Goal: Task Accomplishment & Management: Complete application form

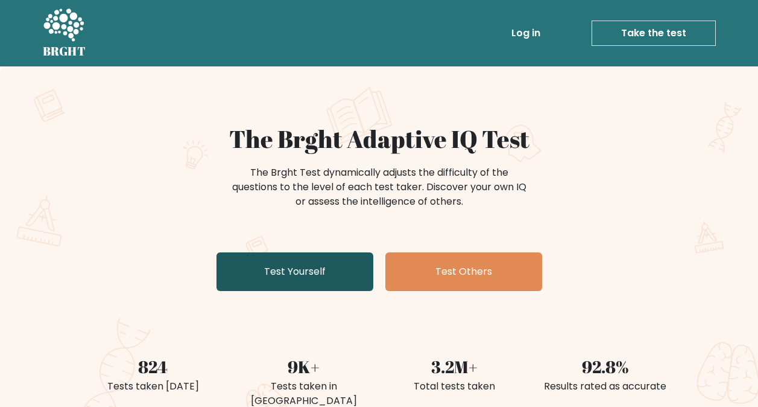
click at [357, 277] on link "Test Yourself" at bounding box center [295, 271] width 157 height 39
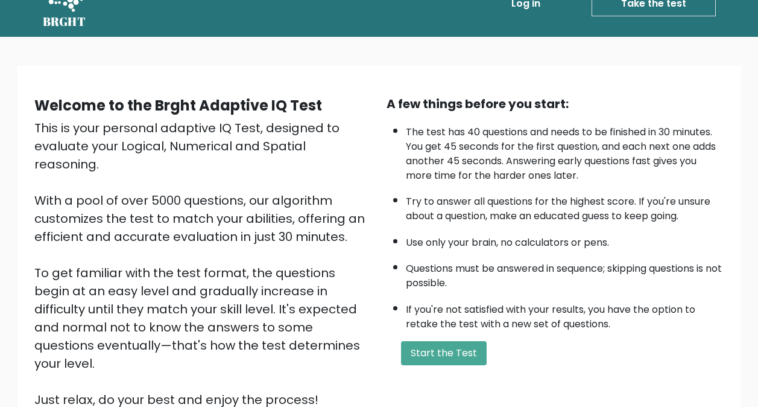
scroll to position [60, 0]
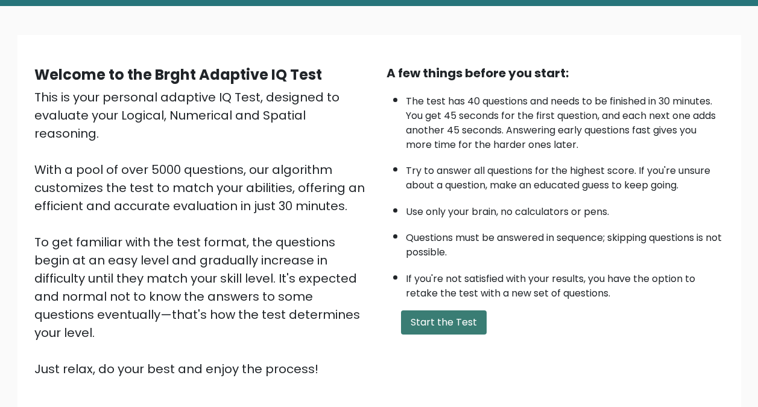
click at [448, 318] on button "Start the Test" at bounding box center [444, 322] width 86 height 24
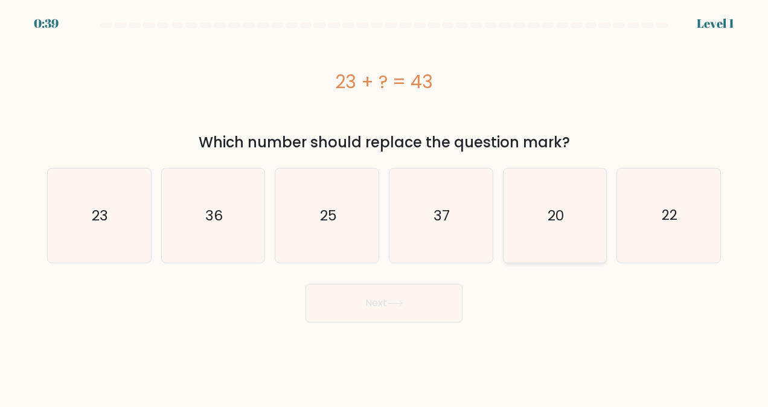
click at [543, 197] on icon "20" at bounding box center [554, 215] width 94 height 94
click at [384, 203] on input "e. 20" at bounding box center [384, 204] width 1 height 3
radio input "true"
click at [386, 320] on button "Next" at bounding box center [383, 303] width 157 height 39
click at [396, 304] on icon at bounding box center [395, 303] width 16 height 7
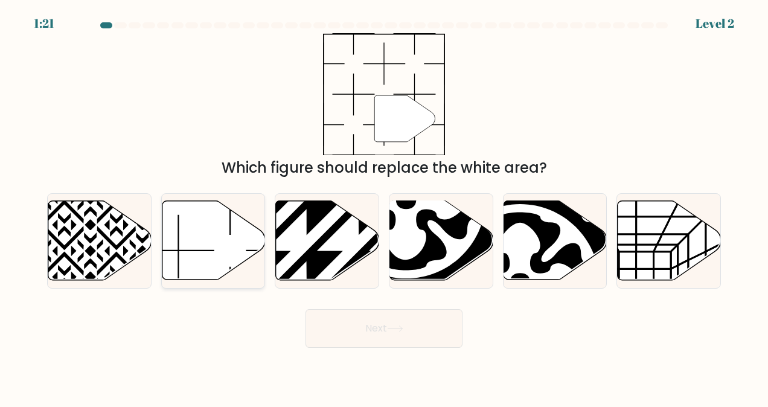
click at [197, 247] on icon at bounding box center [213, 240] width 103 height 79
click at [384, 206] on input "b." at bounding box center [384, 204] width 1 height 3
radio input "true"
click at [367, 318] on button "Next" at bounding box center [383, 328] width 157 height 39
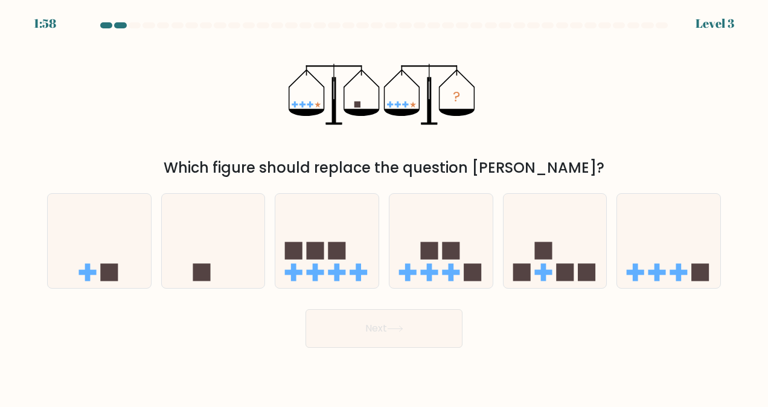
drag, startPoint x: 214, startPoint y: 168, endPoint x: 590, endPoint y: 167, distance: 375.9
click at [590, 167] on div "Which figure should replace the question mark?" at bounding box center [383, 168] width 659 height 22
drag, startPoint x: 590, startPoint y: 167, endPoint x: 492, endPoint y: 121, distance: 108.2
click at [492, 121] on div "? Which figure should replace the question mark?" at bounding box center [384, 105] width 688 height 145
click at [221, 265] on icon at bounding box center [213, 241] width 103 height 85
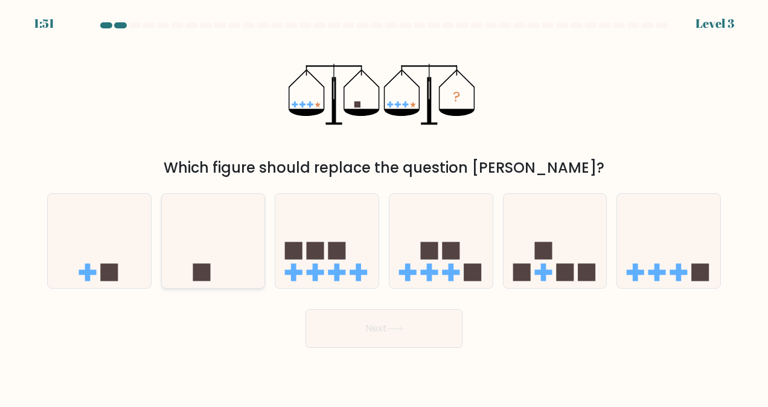
click at [384, 206] on input "b." at bounding box center [384, 204] width 1 height 3
radio input "true"
click at [380, 340] on button "Next" at bounding box center [383, 328] width 157 height 39
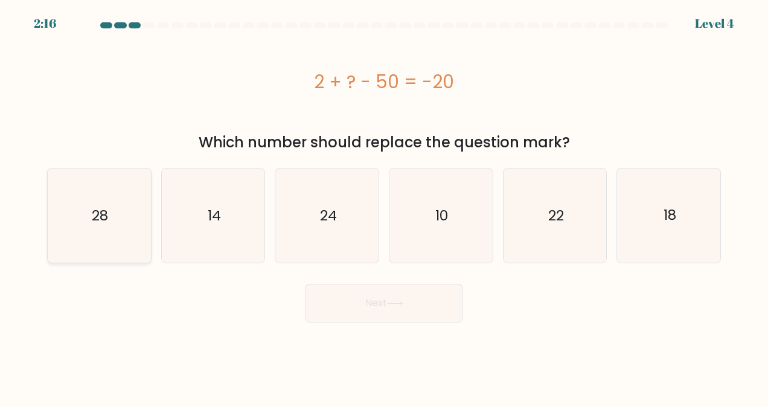
click at [118, 210] on icon "28" at bounding box center [99, 215] width 94 height 94
click at [384, 206] on input "a. 28" at bounding box center [384, 204] width 1 height 3
radio input "true"
click at [374, 287] on button "Next" at bounding box center [383, 303] width 157 height 39
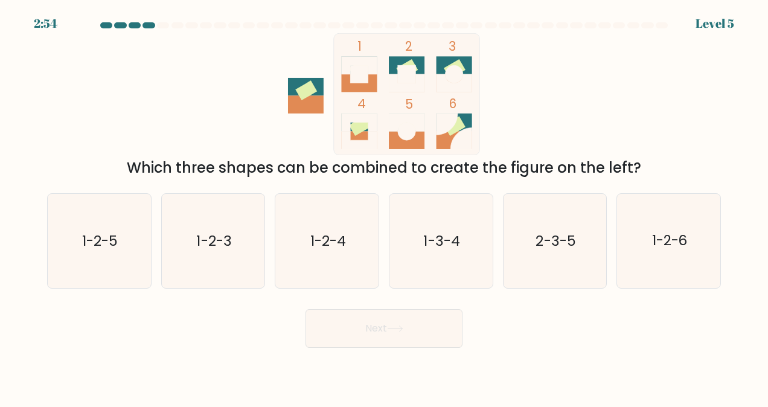
drag, startPoint x: 130, startPoint y: 169, endPoint x: 638, endPoint y: 168, distance: 508.1
click at [638, 168] on div "Which three shapes can be combined to create the figure on the left?" at bounding box center [383, 168] width 659 height 22
drag, startPoint x: 638, startPoint y: 168, endPoint x: 602, endPoint y: 107, distance: 70.7
click at [602, 107] on div "1 2 3 4 5 6 Which three shapes can be combined to create the figure on the left?" at bounding box center [384, 105] width 688 height 145
click at [335, 234] on text "1-2-4" at bounding box center [328, 240] width 36 height 19
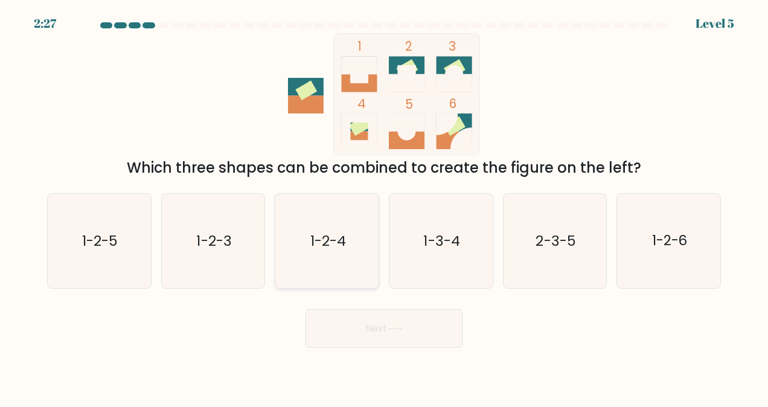
click at [384, 206] on input "c. 1-2-4" at bounding box center [384, 204] width 1 height 3
radio input "true"
click at [390, 325] on button "Next" at bounding box center [383, 328] width 157 height 39
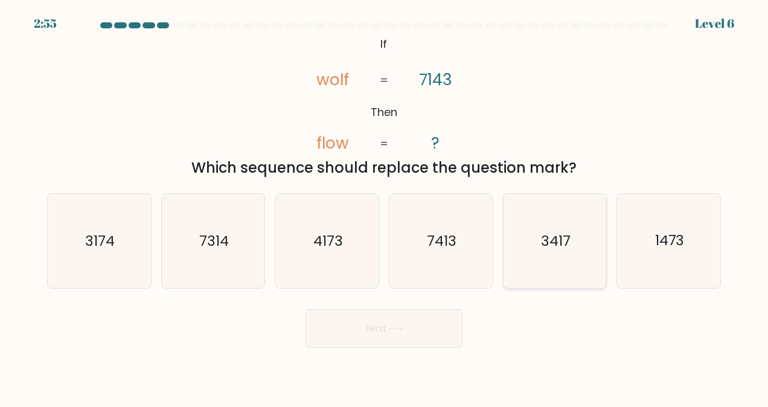
click at [553, 232] on text "3417" at bounding box center [556, 240] width 30 height 19
click at [384, 206] on input "e. 3417" at bounding box center [384, 204] width 1 height 3
radio input "true"
click at [387, 326] on button "Next" at bounding box center [383, 328] width 157 height 39
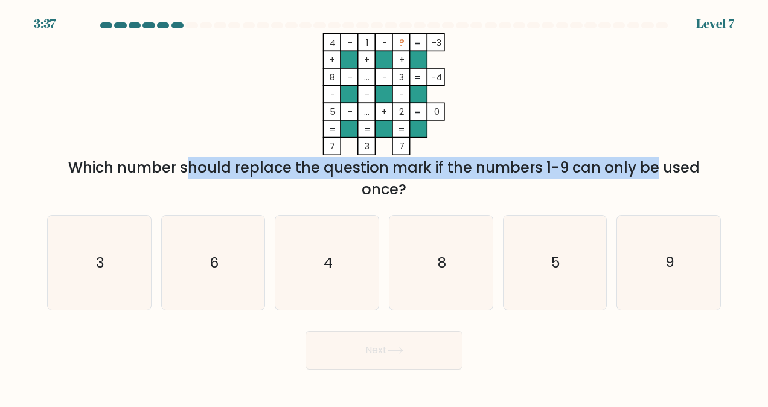
drag, startPoint x: 165, startPoint y: 170, endPoint x: 551, endPoint y: 156, distance: 385.8
click at [551, 156] on div "4 - 1 - ? -3 + + + 8 - ... - 3 -4 - - - 5 - ... + 2 = 0 = = = = 7 3 7 = Which n…" at bounding box center [384, 116] width 688 height 167
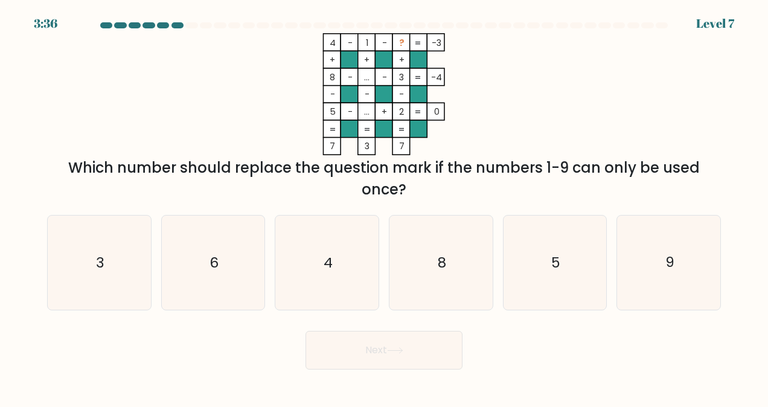
click at [535, 86] on icon "4 - 1 - ? -3 + + + 8 - ... - 3 -4 - - - 5 - ... + 2 = 0 = = = = 7 3 7 =" at bounding box center [384, 94] width 362 height 122
click at [229, 250] on icon "6" at bounding box center [213, 262] width 94 height 94
click at [384, 206] on input "b. 6" at bounding box center [384, 204] width 1 height 3
radio input "true"
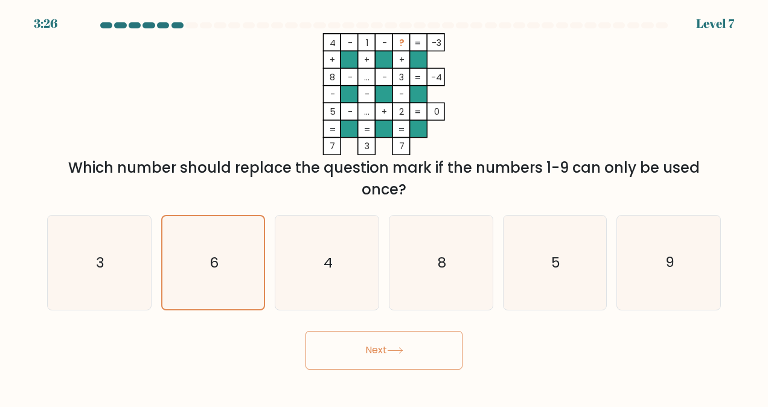
click at [370, 335] on button "Next" at bounding box center [383, 350] width 157 height 39
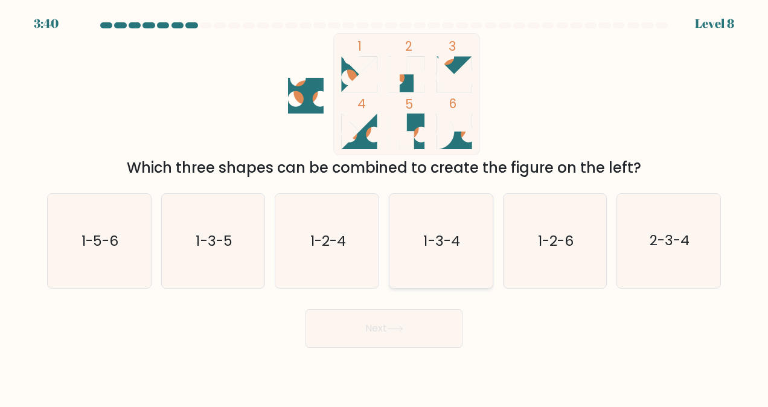
click at [462, 240] on icon "1-3-4" at bounding box center [440, 241] width 94 height 94
click at [384, 206] on input "d. 1-3-4" at bounding box center [384, 204] width 1 height 3
radio input "true"
click at [405, 320] on button "Next" at bounding box center [383, 328] width 157 height 39
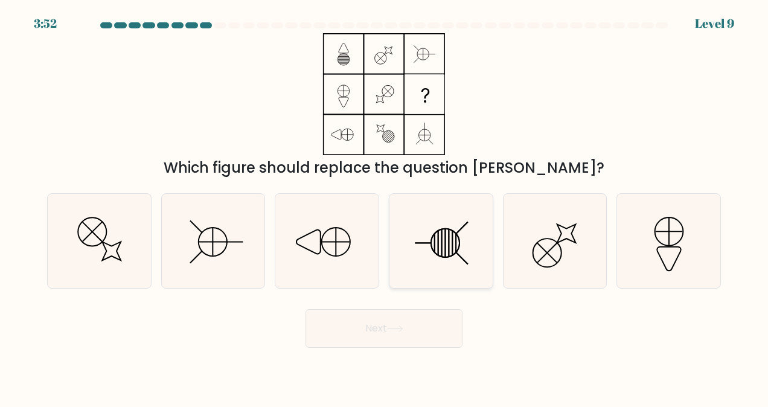
click at [449, 246] on line at bounding box center [449, 242] width 0 height 27
click at [384, 206] on input "d." at bounding box center [384, 204] width 1 height 3
radio input "true"
click at [395, 345] on button "Next" at bounding box center [383, 328] width 157 height 39
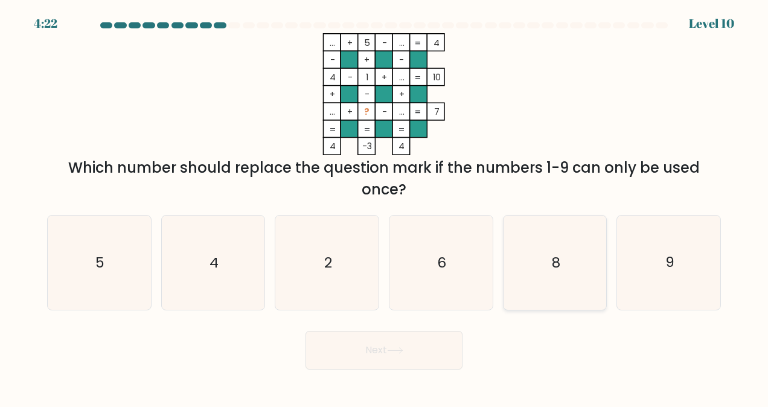
click at [603, 218] on div "8" at bounding box center [555, 262] width 104 height 95
click at [384, 206] on input "e. 8" at bounding box center [384, 204] width 1 height 3
radio input "true"
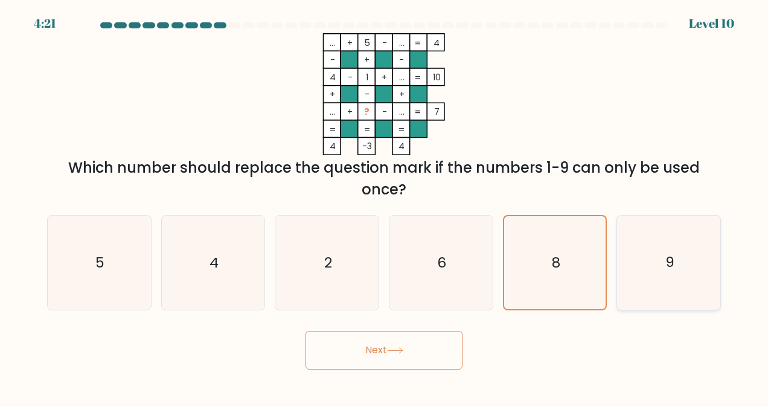
click at [650, 235] on icon "9" at bounding box center [669, 262] width 94 height 94
click at [384, 206] on input "f. 9" at bounding box center [384, 204] width 1 height 3
radio input "true"
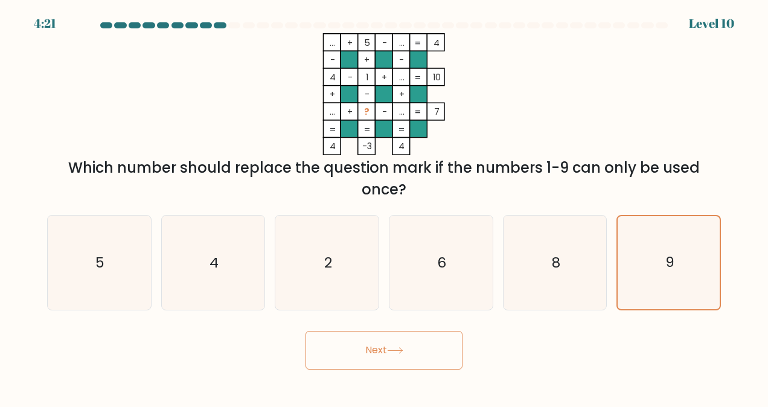
click at [402, 355] on button "Next" at bounding box center [383, 350] width 157 height 39
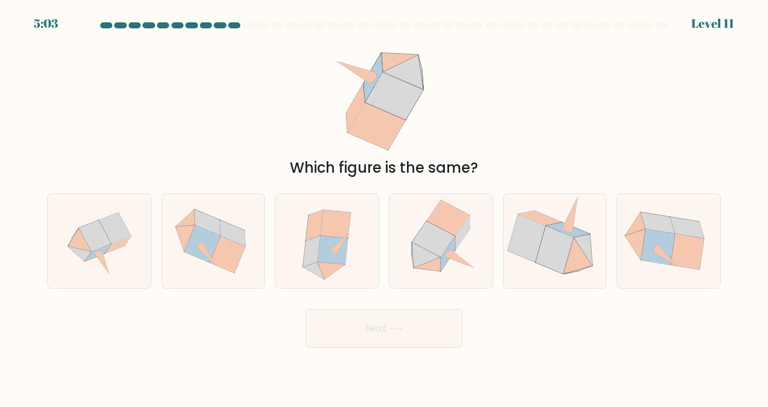
drag, startPoint x: 296, startPoint y: 170, endPoint x: 483, endPoint y: 173, distance: 186.5
click at [483, 173] on div "Which figure is the same?" at bounding box center [383, 168] width 659 height 22
drag, startPoint x: 483, startPoint y: 173, endPoint x: 433, endPoint y: 120, distance: 72.6
click at [433, 120] on icon at bounding box center [383, 94] width 119 height 122
click at [340, 249] on icon at bounding box center [339, 243] width 17 height 20
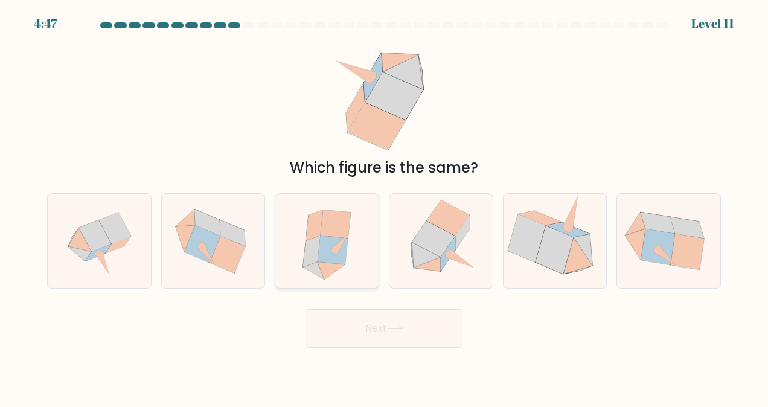
click at [384, 206] on input "c." at bounding box center [384, 204] width 1 height 3
radio input "true"
click at [378, 335] on button "Next" at bounding box center [383, 328] width 157 height 39
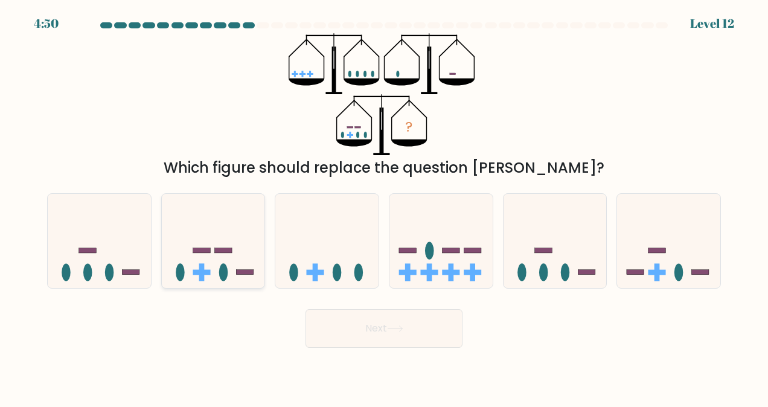
drag, startPoint x: 234, startPoint y: 259, endPoint x: 252, endPoint y: 281, distance: 28.3
click at [234, 259] on icon at bounding box center [213, 241] width 103 height 85
click at [384, 206] on input "b." at bounding box center [384, 204] width 1 height 3
radio input "true"
click at [368, 327] on button "Next" at bounding box center [383, 328] width 157 height 39
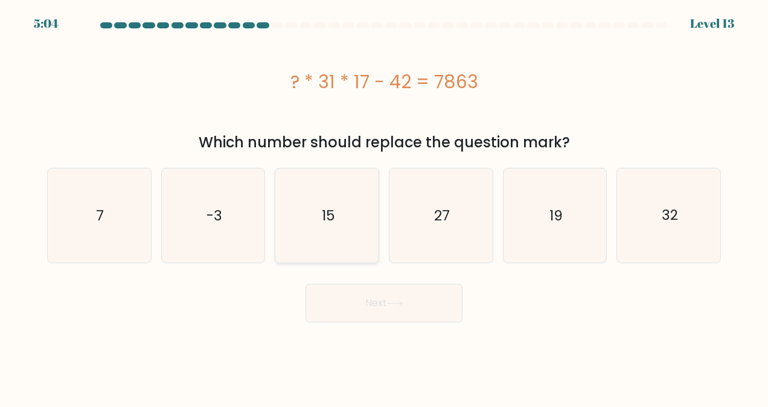
click at [347, 211] on icon "15" at bounding box center [327, 215] width 94 height 94
click at [384, 206] on input "c. 15" at bounding box center [384, 204] width 1 height 3
radio input "true"
click at [403, 307] on icon at bounding box center [395, 303] width 16 height 7
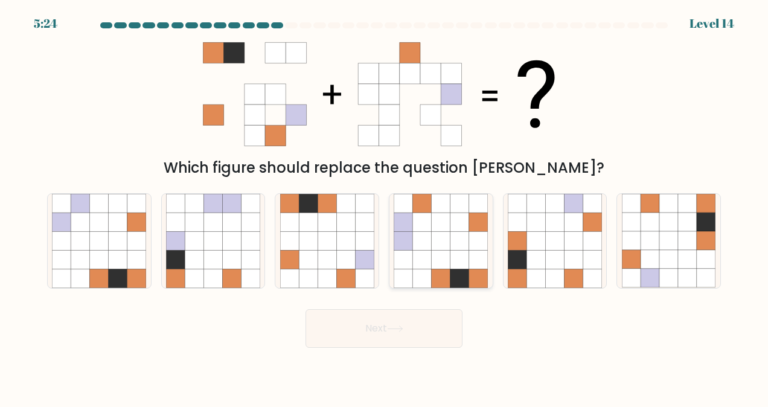
click at [435, 229] on icon at bounding box center [440, 222] width 19 height 19
click at [384, 206] on input "d." at bounding box center [384, 204] width 1 height 3
radio input "true"
click at [391, 334] on button "Next" at bounding box center [383, 328] width 157 height 39
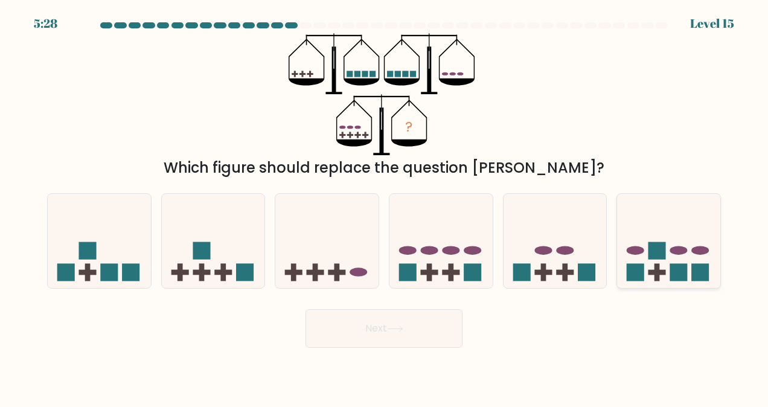
click at [684, 230] on icon at bounding box center [668, 241] width 103 height 85
click at [384, 206] on input "f." at bounding box center [384, 204] width 1 height 3
radio input "true"
click at [433, 336] on button "Next" at bounding box center [383, 328] width 157 height 39
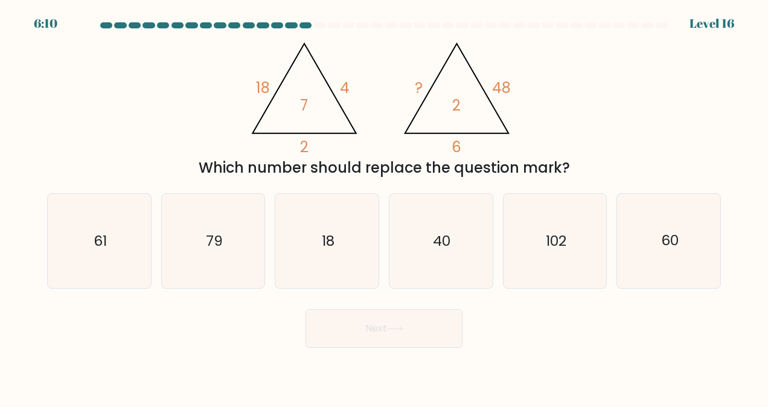
drag, startPoint x: 206, startPoint y: 165, endPoint x: 618, endPoint y: 157, distance: 412.2
click at [618, 157] on div "Which number should replace the question mark?" at bounding box center [383, 168] width 659 height 22
drag, startPoint x: 618, startPoint y: 157, endPoint x: 571, endPoint y: 129, distance: 55.3
click at [571, 129] on div "@import url('https://fonts.googleapis.com/css?family=Abril+Fatface:400,100,100i…" at bounding box center [384, 105] width 688 height 145
click at [688, 234] on icon "60" at bounding box center [669, 241] width 94 height 94
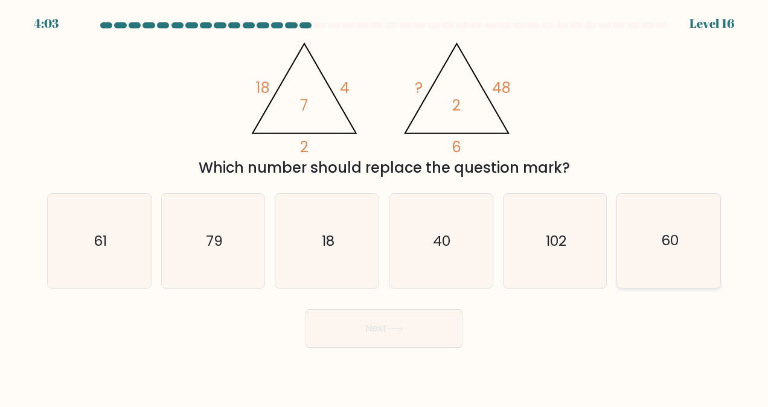
click at [384, 206] on input "f. 60" at bounding box center [384, 204] width 1 height 3
radio input "true"
click at [369, 336] on button "Next" at bounding box center [383, 328] width 157 height 39
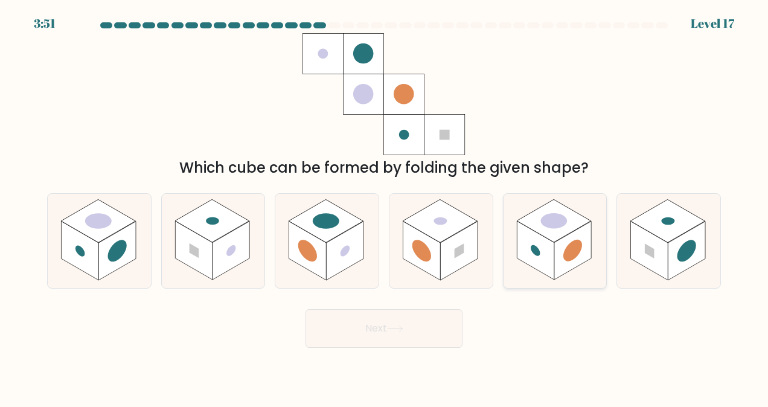
click at [584, 243] on rect at bounding box center [572, 250] width 37 height 59
click at [384, 206] on input "e." at bounding box center [384, 204] width 1 height 3
radio input "true"
click at [366, 343] on button "Next" at bounding box center [383, 328] width 157 height 39
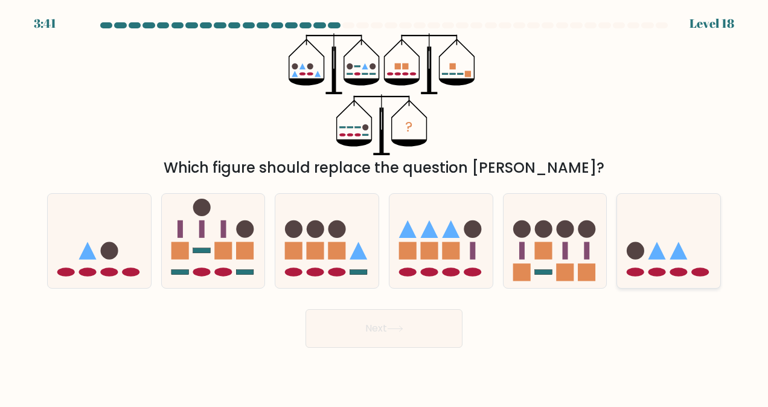
click at [678, 246] on icon at bounding box center [678, 249] width 17 height 17
click at [384, 206] on input "f." at bounding box center [384, 204] width 1 height 3
radio input "true"
click at [390, 321] on button "Next" at bounding box center [383, 328] width 157 height 39
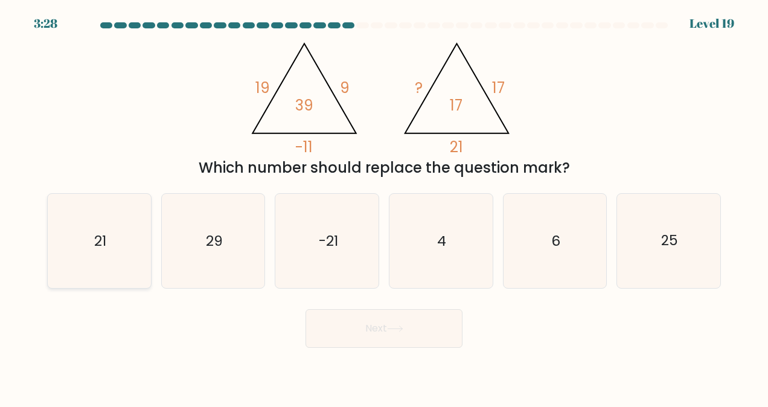
click at [106, 245] on icon "21" at bounding box center [99, 241] width 94 height 94
click at [384, 206] on input "a. 21" at bounding box center [384, 204] width 1 height 3
radio input "true"
click at [386, 323] on button "Next" at bounding box center [383, 328] width 157 height 39
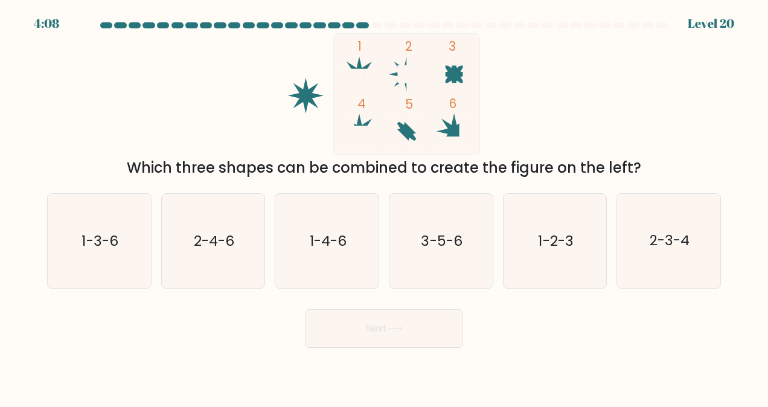
drag, startPoint x: 136, startPoint y: 168, endPoint x: 633, endPoint y: 165, distance: 496.6
click at [633, 165] on div "Which three shapes can be combined to create the figure on the left?" at bounding box center [383, 168] width 659 height 22
drag, startPoint x: 633, startPoint y: 165, endPoint x: 559, endPoint y: 126, distance: 83.4
click at [559, 126] on div "1 2 3 4 5 6 Which three shapes can be combined to create the figure on the left?" at bounding box center [384, 105] width 688 height 145
click at [551, 238] on text "1-2-3" at bounding box center [555, 240] width 35 height 19
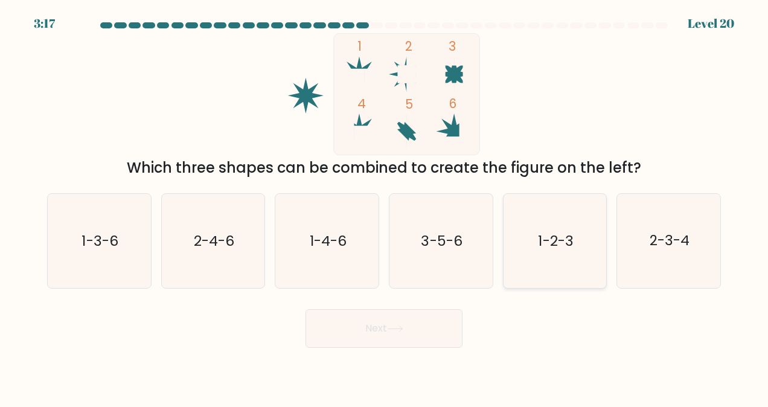
click at [384, 206] on input "e. 1-2-3" at bounding box center [384, 204] width 1 height 3
radio input "true"
click at [395, 336] on button "Next" at bounding box center [383, 328] width 157 height 39
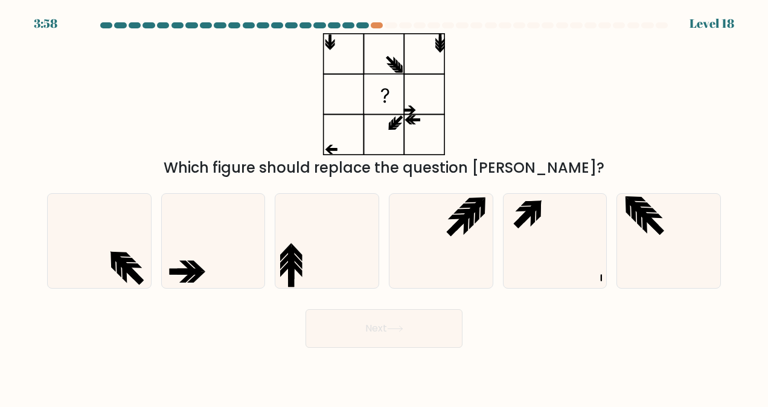
drag, startPoint x: 208, startPoint y: 168, endPoint x: 580, endPoint y: 164, distance: 372.3
click at [580, 164] on div "Which figure should replace the question mark?" at bounding box center [383, 168] width 659 height 22
drag, startPoint x: 580, startPoint y: 164, endPoint x: 520, endPoint y: 119, distance: 75.1
click at [520, 119] on div "Which figure should replace the question mark?" at bounding box center [384, 105] width 688 height 145
click at [446, 228] on icon at bounding box center [440, 241] width 94 height 94
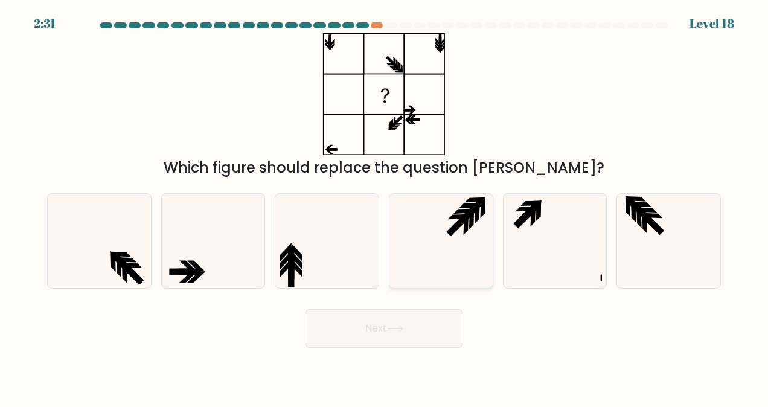
click at [384, 206] on input "d." at bounding box center [384, 204] width 1 height 3
radio input "true"
click at [384, 342] on button "Next" at bounding box center [383, 328] width 157 height 39
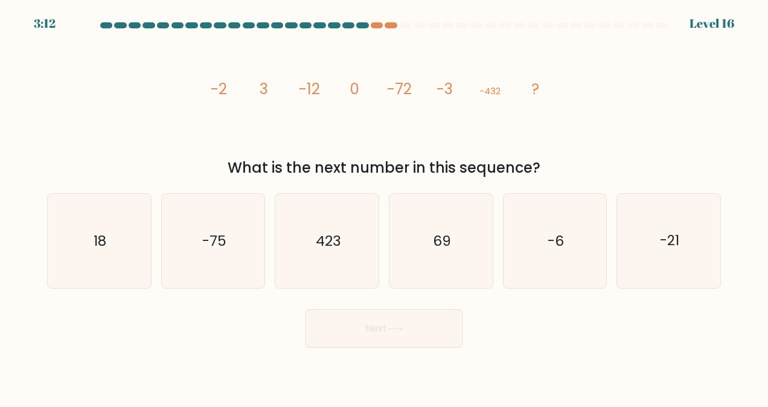
drag, startPoint x: 230, startPoint y: 168, endPoint x: 547, endPoint y: 167, distance: 317.4
click at [547, 167] on div "What is the next number in this sequence?" at bounding box center [383, 168] width 659 height 22
drag, startPoint x: 547, startPoint y: 167, endPoint x: 472, endPoint y: 128, distance: 83.9
click at [472, 128] on icon "image/svg+xml -2 3 -12 0 -72 -3 -432 ?" at bounding box center [384, 94] width 362 height 122
drag, startPoint x: 113, startPoint y: 230, endPoint x: 126, endPoint y: 233, distance: 13.0
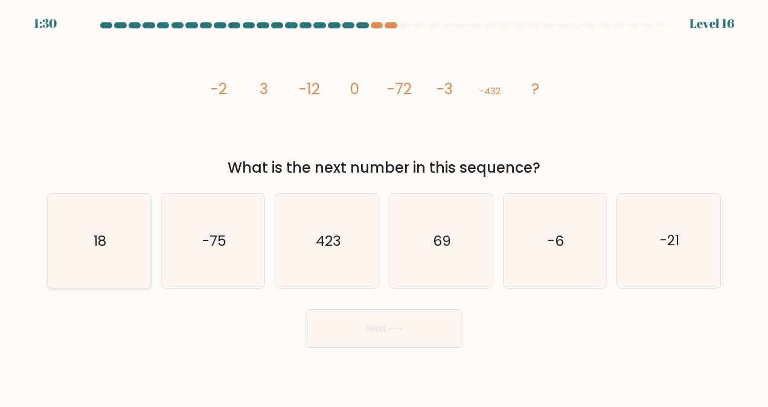
click at [113, 230] on icon "18" at bounding box center [99, 241] width 94 height 94
click at [384, 206] on input "a. 18" at bounding box center [384, 204] width 1 height 3
radio input "true"
click at [369, 334] on button "Next" at bounding box center [383, 328] width 157 height 39
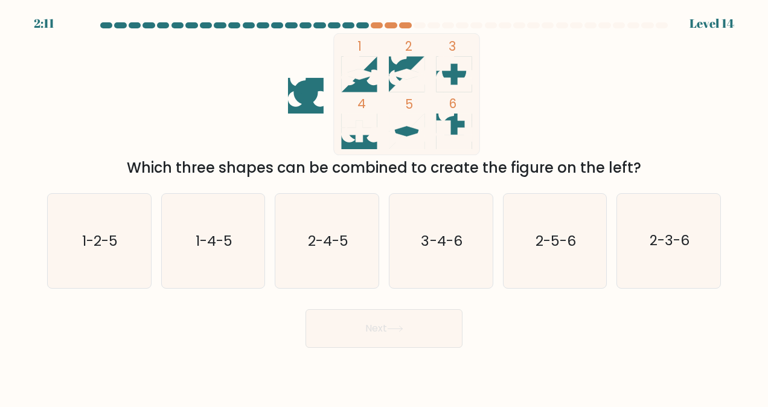
drag, startPoint x: 130, startPoint y: 168, endPoint x: 652, endPoint y: 168, distance: 521.9
click at [652, 168] on div "Which three shapes can be combined to create the figure on the left?" at bounding box center [383, 168] width 659 height 22
drag, startPoint x: 652, startPoint y: 168, endPoint x: 590, endPoint y: 125, distance: 75.5
click at [590, 126] on div "1 2 3 4 5 6 Which three shapes can be combined to create the figure on the left?" at bounding box center [384, 105] width 688 height 145
click at [448, 247] on text "3-4-6" at bounding box center [441, 240] width 41 height 19
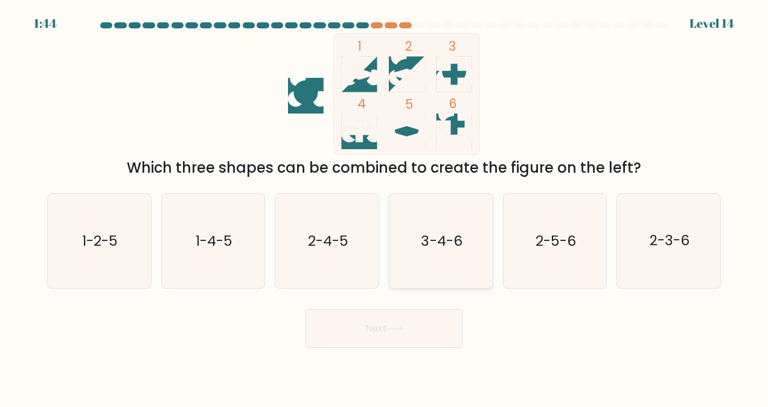
click at [384, 206] on input "d. 3-4-6" at bounding box center [384, 204] width 1 height 3
radio input "true"
click at [407, 315] on button "Next" at bounding box center [383, 328] width 157 height 39
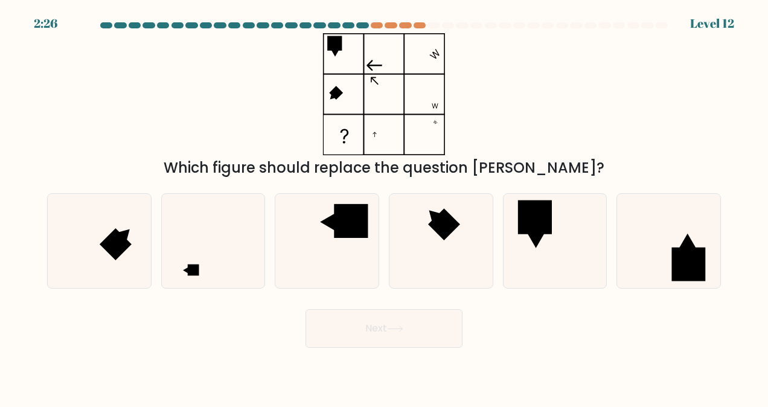
drag, startPoint x: 209, startPoint y: 168, endPoint x: 603, endPoint y: 169, distance: 394.0
click at [603, 169] on div "Which figure should replace the question mark?" at bounding box center [383, 168] width 659 height 22
drag, startPoint x: 603, startPoint y: 169, endPoint x: 551, endPoint y: 109, distance: 79.6
click at [551, 109] on div "Which figure should replace the question mark?" at bounding box center [384, 105] width 688 height 145
click at [240, 240] on icon at bounding box center [213, 241] width 94 height 94
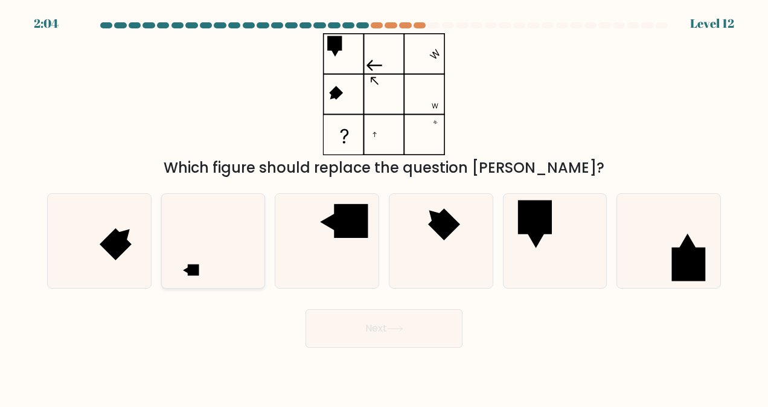
click at [384, 206] on input "b." at bounding box center [384, 204] width 1 height 3
radio input "true"
click at [379, 337] on button "Next" at bounding box center [383, 328] width 157 height 39
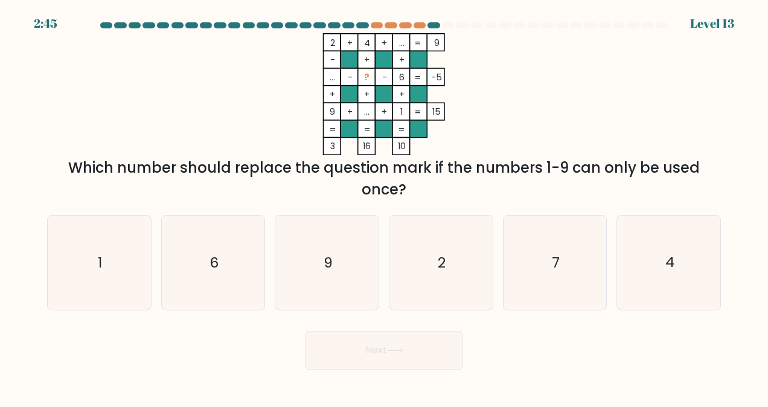
drag, startPoint x: 66, startPoint y: 162, endPoint x: 679, endPoint y: 148, distance: 613.2
click at [679, 148] on div "2 + 4 + ... 9 - + + ... - ? - 6 -5 + + + 9 + ... + 1 = 15 = = = = 3 16 10 = Whi…" at bounding box center [384, 116] width 688 height 167
drag, startPoint x: 679, startPoint y: 148, endPoint x: 543, endPoint y: 164, distance: 136.7
click at [543, 164] on div "Which number should replace the question mark if the numbers 1-9 can only be us…" at bounding box center [383, 178] width 659 height 43
drag, startPoint x: 92, startPoint y: 164, endPoint x: 710, endPoint y: 165, distance: 617.9
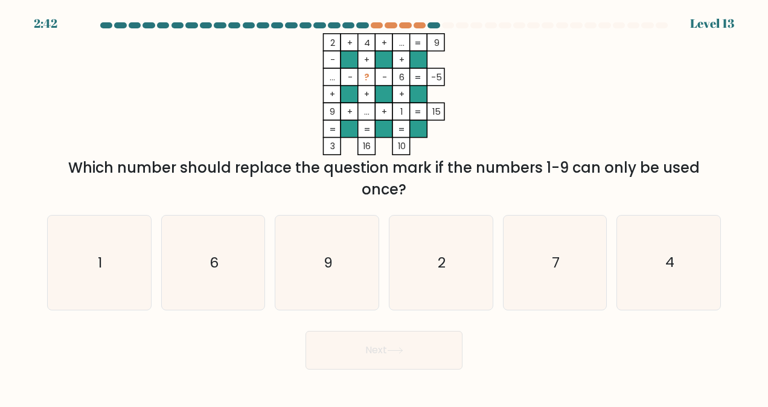
click at [710, 165] on div "Which number should replace the question mark if the numbers 1-9 can only be us…" at bounding box center [383, 178] width 659 height 43
drag, startPoint x: 710, startPoint y: 165, endPoint x: 555, endPoint y: 130, distance: 158.3
click at [556, 130] on icon "2 + 4 + ... 9 - + + ... - ? - 6 -5 + + + 9 + ... + 1 = 15 = = = = 3 16 10 =" at bounding box center [384, 94] width 362 height 122
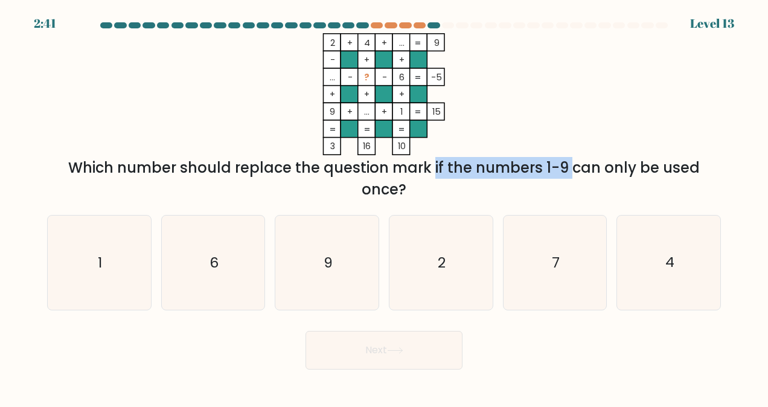
drag, startPoint x: 330, startPoint y: 160, endPoint x: 521, endPoint y: 154, distance: 191.4
click at [521, 155] on div "2 + 4 + ... 9 - + + ... - ? - 6 -5 + + + 9 + ... + 1 = 15 = = = = 3 16 10 = Whi…" at bounding box center [384, 116] width 688 height 167
drag, startPoint x: 521, startPoint y: 154, endPoint x: 509, endPoint y: 114, distance: 42.2
click at [509, 114] on icon "2 + 4 + ... 9 - + + ... - ? - 6 -5 + + + 9 + ... + 1 = 15 = = = = 3 16 10 =" at bounding box center [384, 94] width 362 height 122
click at [501, 120] on icon "2 + 4 + ... 9 - + + ... - ? - 6 -5 + + + 9 + ... + 1 = 15 = = = = 3 16 10 =" at bounding box center [384, 94] width 362 height 122
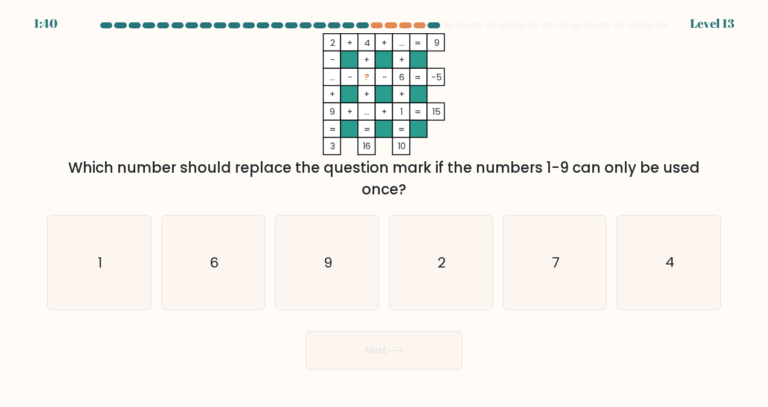
drag, startPoint x: 68, startPoint y: 170, endPoint x: 702, endPoint y: 161, distance: 634.2
click at [702, 161] on div "Which number should replace the question mark if the numbers 1-9 can only be us…" at bounding box center [383, 178] width 659 height 43
click at [572, 126] on div "2 + 4 + ... 9 - + + ... - ? - 6 -5 + + + 9 + ... + 1 = 15 = = = = 3 16 10 = Whi…" at bounding box center [384, 116] width 688 height 167
click at [224, 273] on icon "6" at bounding box center [213, 262] width 94 height 94
click at [384, 206] on input "b. 6" at bounding box center [384, 204] width 1 height 3
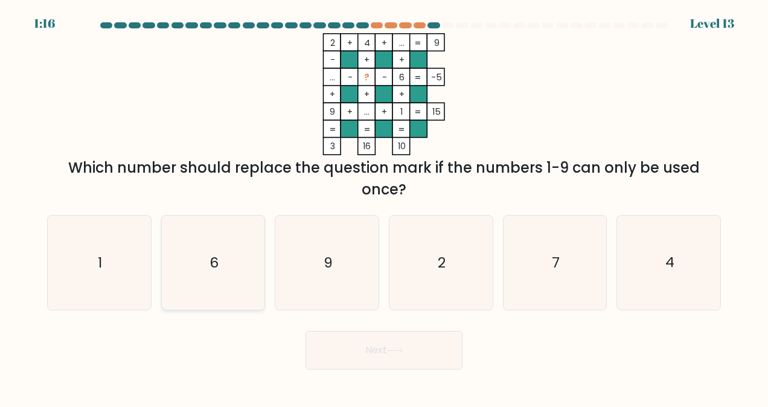
radio input "true"
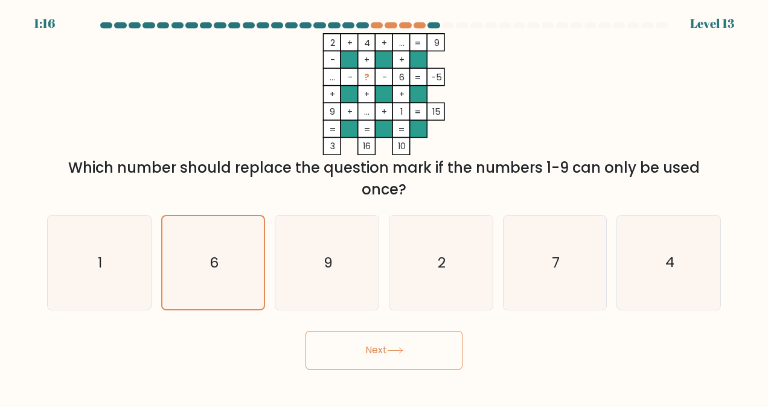
click at [382, 351] on button "Next" at bounding box center [383, 350] width 157 height 39
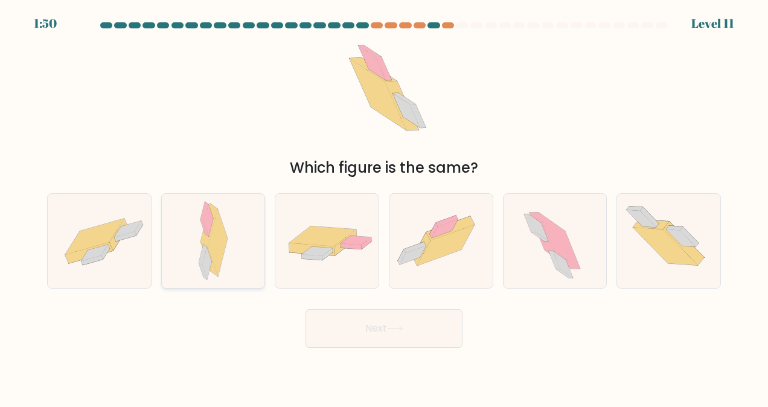
click at [213, 235] on icon at bounding box center [218, 243] width 20 height 68
click at [384, 206] on input "b." at bounding box center [384, 204] width 1 height 3
radio input "true"
click at [205, 251] on icon at bounding box center [203, 256] width 8 height 21
click at [384, 206] on input "b." at bounding box center [384, 204] width 1 height 3
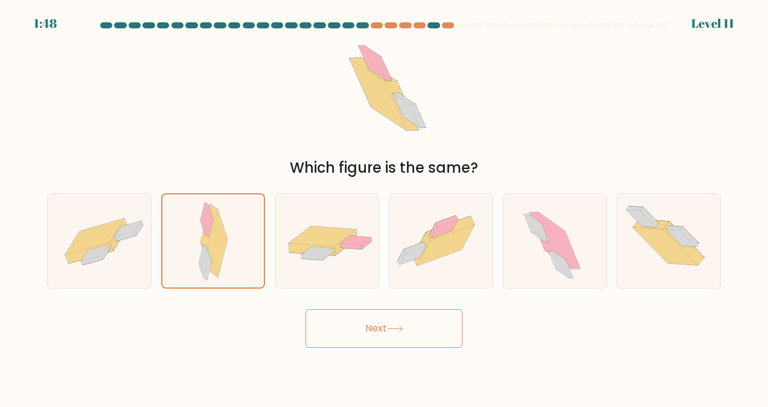
click at [199, 332] on div "Next" at bounding box center [384, 325] width 688 height 45
click at [276, 150] on div "Which figure is the same?" at bounding box center [384, 105] width 688 height 145
click at [91, 210] on icon at bounding box center [99, 240] width 103 height 71
click at [384, 206] on input "a." at bounding box center [384, 204] width 1 height 3
radio input "true"
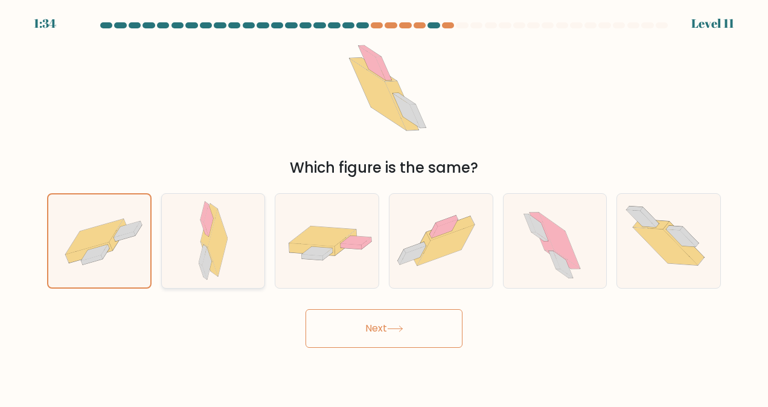
click at [228, 232] on div at bounding box center [213, 240] width 104 height 95
click at [384, 206] on input "b." at bounding box center [384, 204] width 1 height 3
radio input "true"
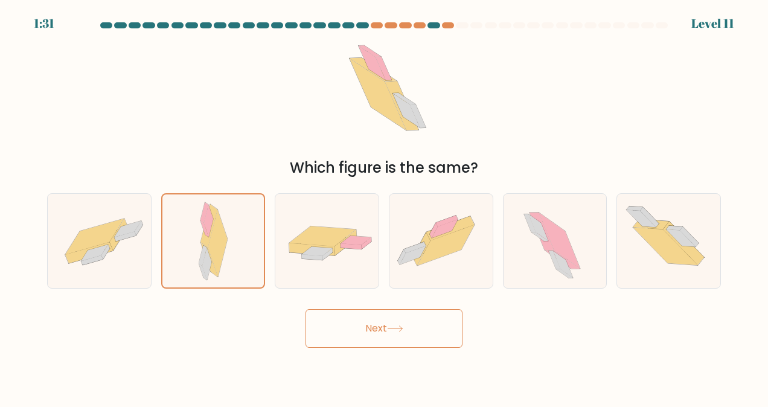
click at [390, 316] on button "Next" at bounding box center [383, 328] width 157 height 39
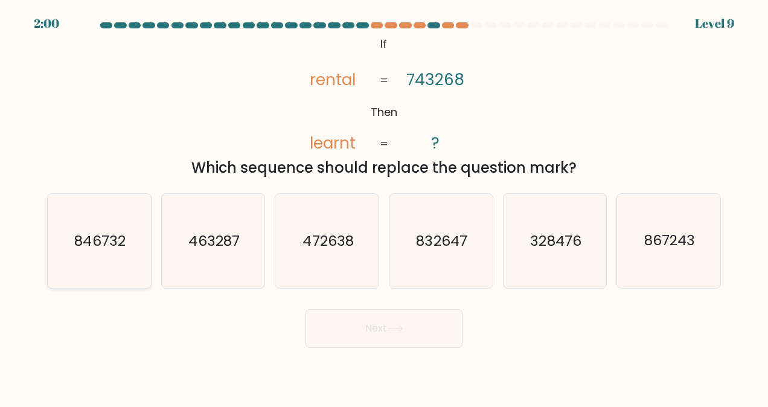
click at [95, 234] on text "846732" at bounding box center [100, 240] width 51 height 19
click at [384, 206] on input "a. 846732" at bounding box center [384, 204] width 1 height 3
radio input "true"
click at [381, 317] on button "Next" at bounding box center [383, 328] width 157 height 39
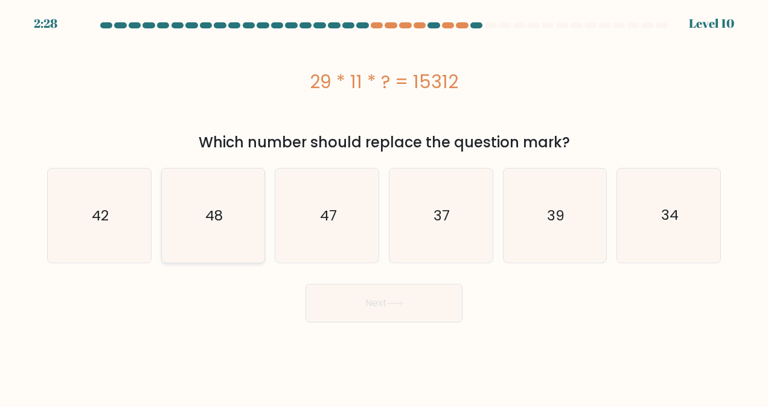
click at [226, 220] on icon "48" at bounding box center [213, 215] width 94 height 94
click at [384, 206] on input "b. 48" at bounding box center [384, 204] width 1 height 3
radio input "true"
click at [410, 312] on button "Next" at bounding box center [383, 303] width 157 height 39
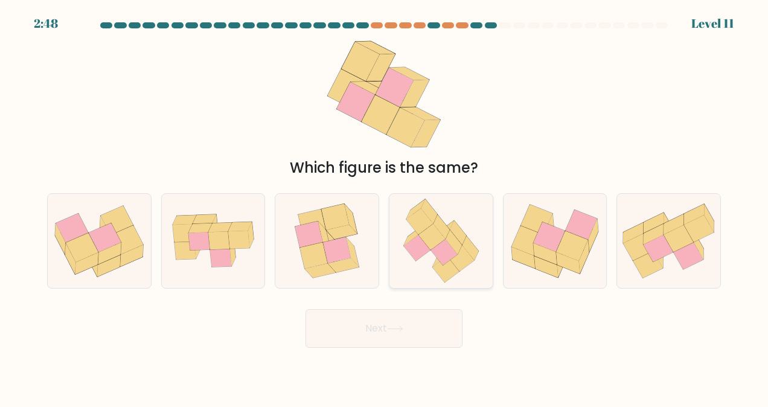
click at [465, 265] on icon at bounding box center [460, 259] width 27 height 26
click at [384, 206] on input "d." at bounding box center [384, 204] width 1 height 3
radio input "true"
click at [404, 334] on button "Next" at bounding box center [383, 328] width 157 height 39
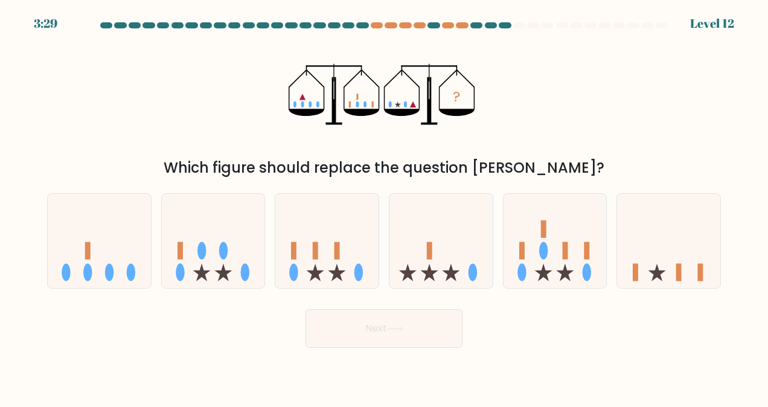
drag, startPoint x: 210, startPoint y: 168, endPoint x: 538, endPoint y: 177, distance: 328.4
click at [538, 177] on div "Which figure should replace the question mark?" at bounding box center [383, 168] width 659 height 22
drag, startPoint x: 538, startPoint y: 177, endPoint x: 485, endPoint y: 128, distance: 72.2
click at [485, 128] on div "? Which figure should replace the question mark?" at bounding box center [384, 105] width 688 height 145
click at [662, 244] on icon at bounding box center [668, 241] width 103 height 85
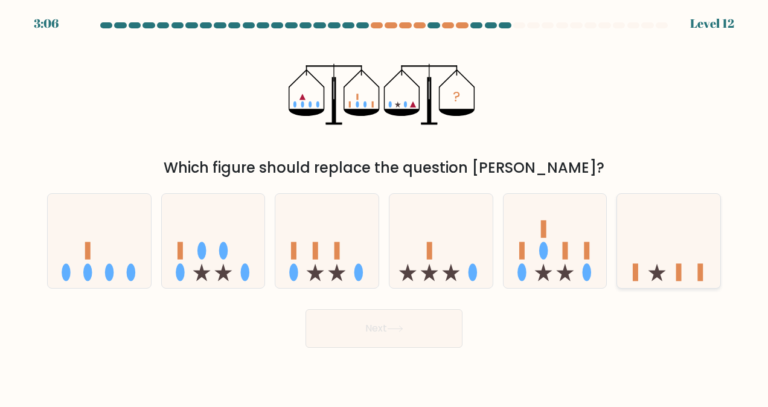
click at [384, 206] on input "f." at bounding box center [384, 204] width 1 height 3
radio input "true"
click at [395, 333] on button "Next" at bounding box center [383, 328] width 157 height 39
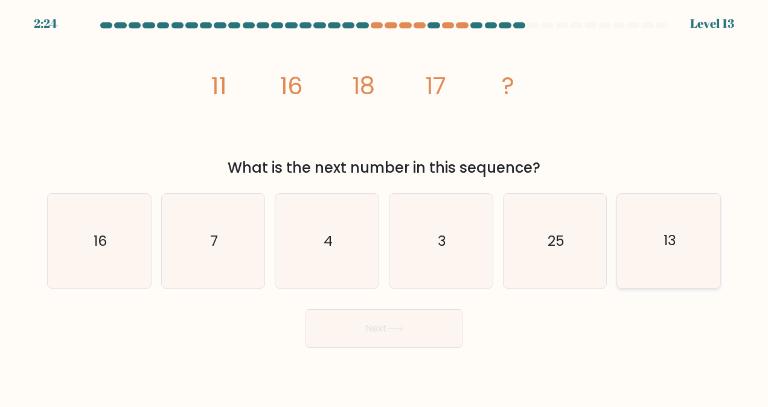
click at [676, 234] on icon "13" at bounding box center [669, 241] width 94 height 94
click at [384, 206] on input "f. 13" at bounding box center [384, 204] width 1 height 3
radio input "true"
click at [400, 325] on button "Next" at bounding box center [383, 328] width 157 height 39
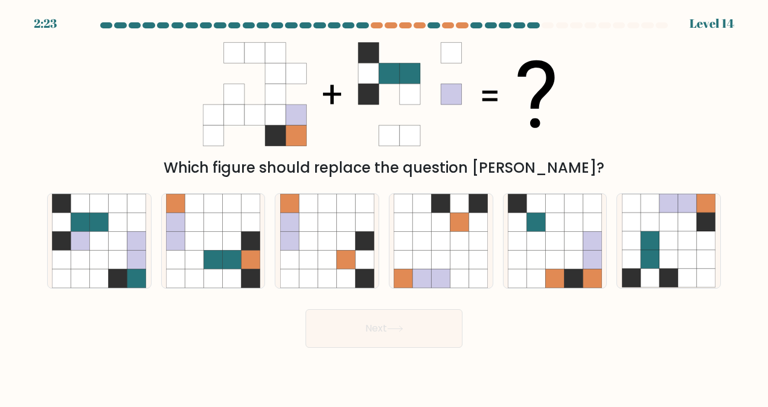
drag, startPoint x: 402, startPoint y: 331, endPoint x: 400, endPoint y: 337, distance: 6.9
click at [401, 337] on button "Next" at bounding box center [383, 328] width 157 height 39
click at [556, 320] on div "Next" at bounding box center [384, 325] width 688 height 45
click at [669, 254] on icon at bounding box center [668, 259] width 19 height 19
click at [384, 206] on input "f." at bounding box center [384, 204] width 1 height 3
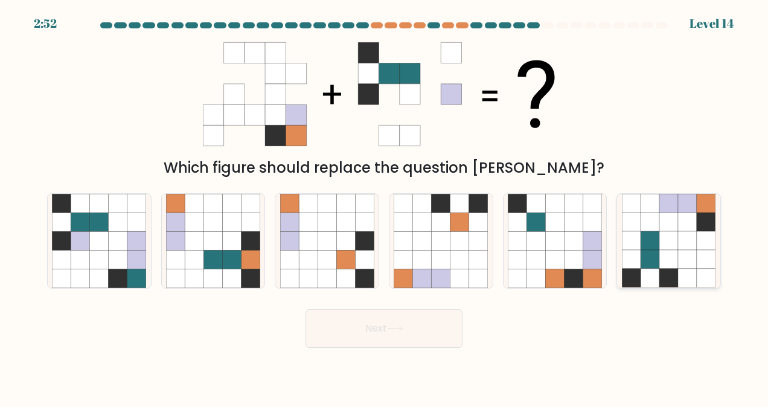
radio input "true"
click at [412, 313] on button "Next" at bounding box center [383, 328] width 157 height 39
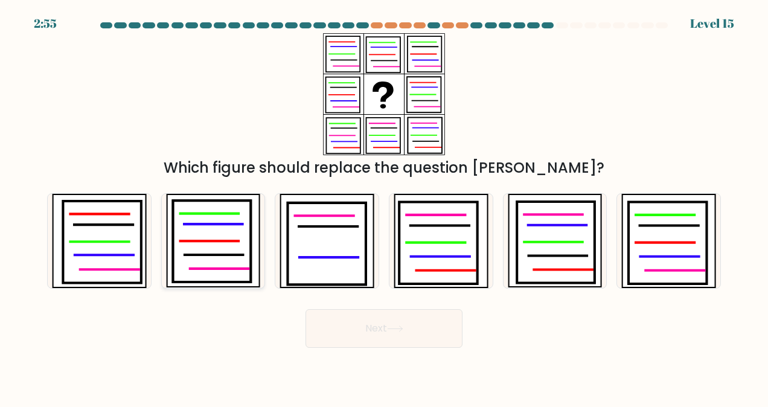
click at [229, 214] on icon at bounding box center [209, 214] width 59 height 0
click at [384, 206] on input "b." at bounding box center [384, 204] width 1 height 3
radio input "true"
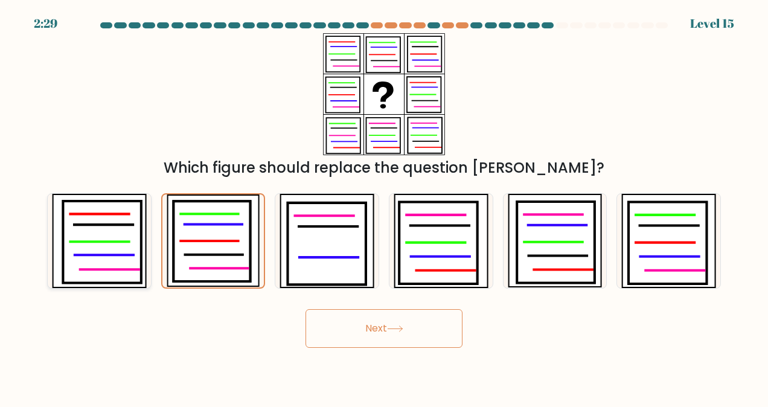
click at [104, 236] on icon at bounding box center [102, 241] width 78 height 81
click at [384, 206] on input "a." at bounding box center [384, 204] width 1 height 3
radio input "true"
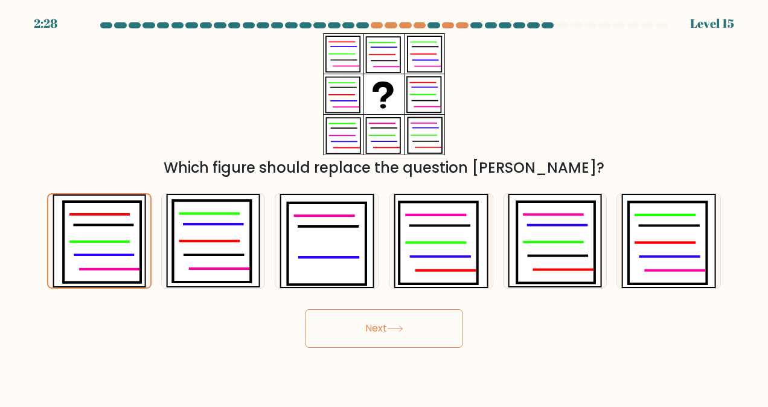
click at [363, 328] on button "Next" at bounding box center [383, 328] width 157 height 39
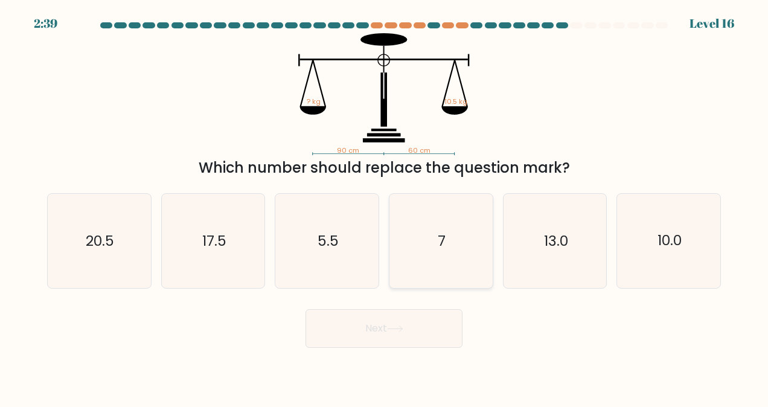
click at [460, 268] on icon "7" at bounding box center [440, 241] width 94 height 94
click at [384, 206] on input "d. 7" at bounding box center [384, 204] width 1 height 3
radio input "true"
click at [407, 334] on button "Next" at bounding box center [383, 328] width 157 height 39
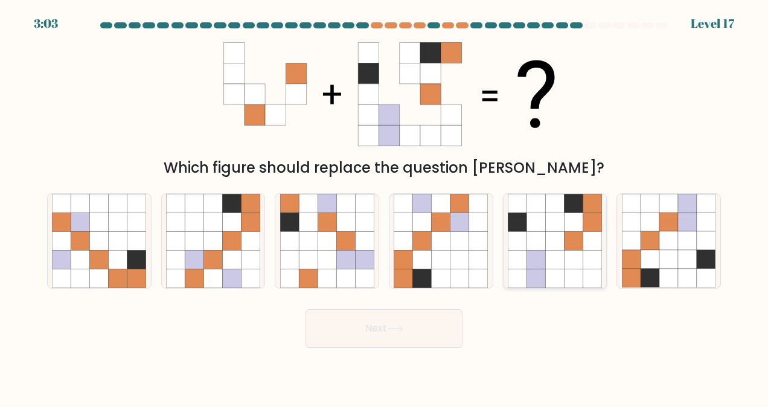
click at [602, 224] on div at bounding box center [555, 240] width 104 height 95
click at [384, 206] on input "e." at bounding box center [384, 204] width 1 height 3
radio input "true"
click at [407, 339] on button "Next" at bounding box center [383, 328] width 157 height 39
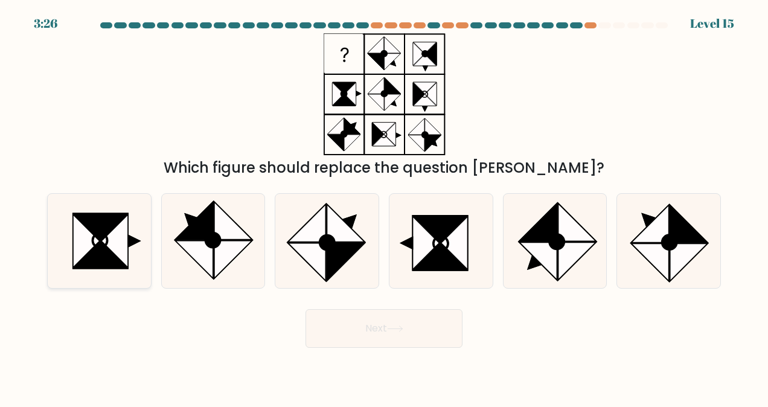
click at [107, 255] on icon at bounding box center [100, 255] width 53 height 27
click at [384, 206] on input "a." at bounding box center [384, 204] width 1 height 3
radio input "true"
click at [355, 321] on button "Next" at bounding box center [383, 328] width 157 height 39
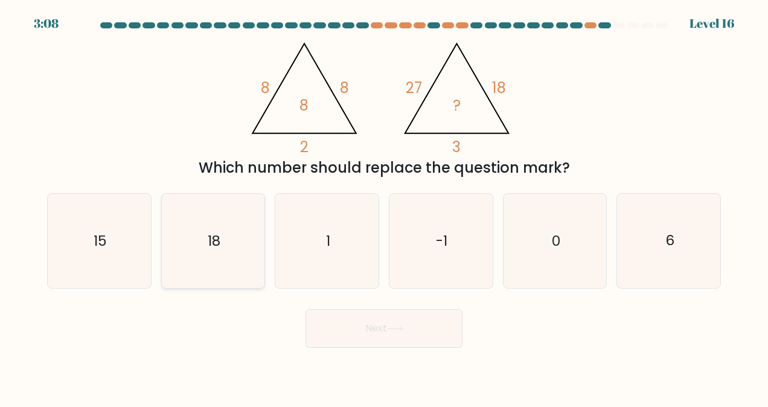
click at [208, 248] on text "18" at bounding box center [214, 240] width 13 height 19
click at [384, 206] on input "b. 18" at bounding box center [384, 204] width 1 height 3
radio input "true"
click at [332, 322] on button "Next" at bounding box center [383, 328] width 157 height 39
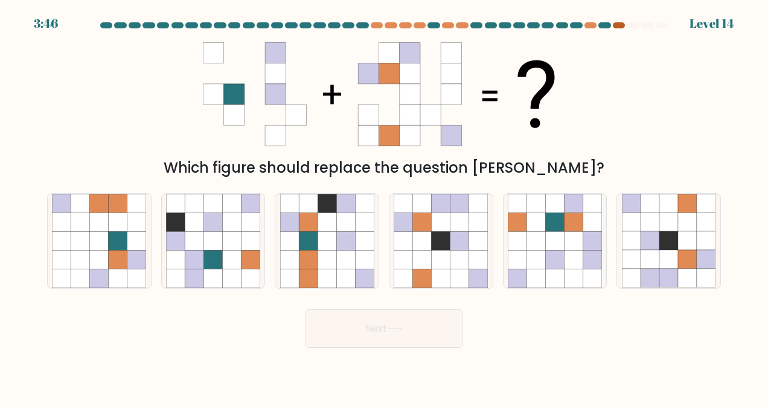
click at [617, 27] on div at bounding box center [618, 25] width 12 height 6
click at [594, 26] on div at bounding box center [590, 25] width 12 height 6
click at [606, 28] on div at bounding box center [384, 27] width 688 height 11
click at [571, 225] on icon at bounding box center [573, 222] width 19 height 19
click at [384, 206] on input "e." at bounding box center [384, 204] width 1 height 3
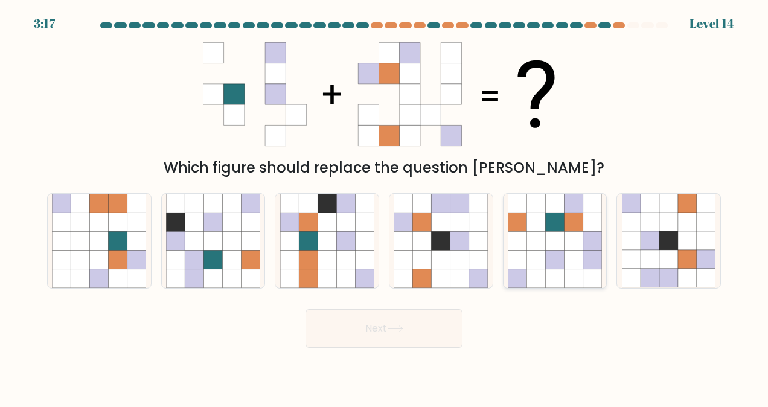
radio input "true"
click at [412, 337] on button "Next" at bounding box center [383, 328] width 157 height 39
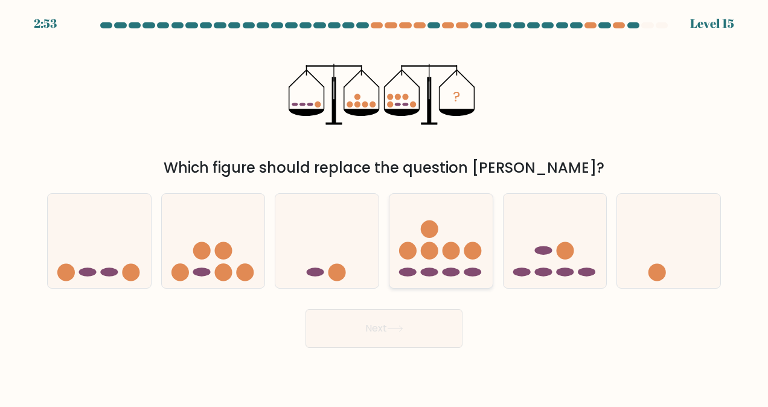
click at [421, 203] on icon at bounding box center [440, 241] width 103 height 85
click at [384, 203] on input "d." at bounding box center [384, 204] width 1 height 3
radio input "true"
click at [416, 329] on button "Next" at bounding box center [383, 328] width 157 height 39
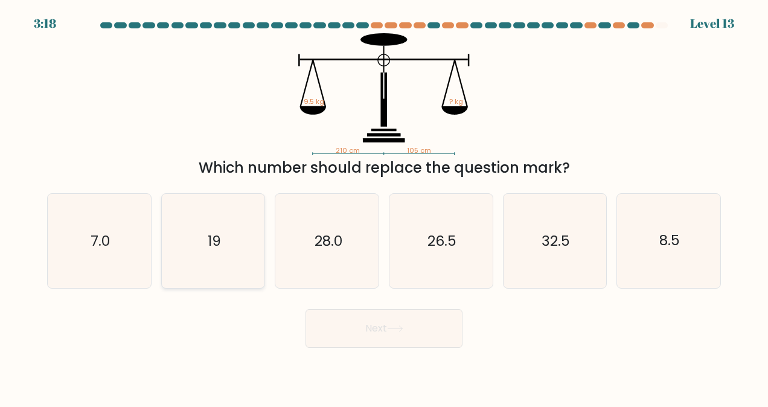
click at [240, 239] on icon "19" at bounding box center [213, 241] width 94 height 94
click at [384, 206] on input "b. 19" at bounding box center [384, 204] width 1 height 3
radio input "true"
click at [363, 341] on button "Next" at bounding box center [383, 328] width 157 height 39
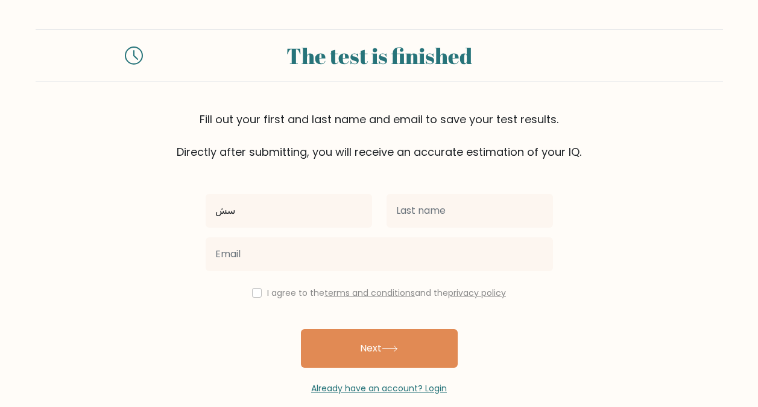
type input "س"
type input "saeb"
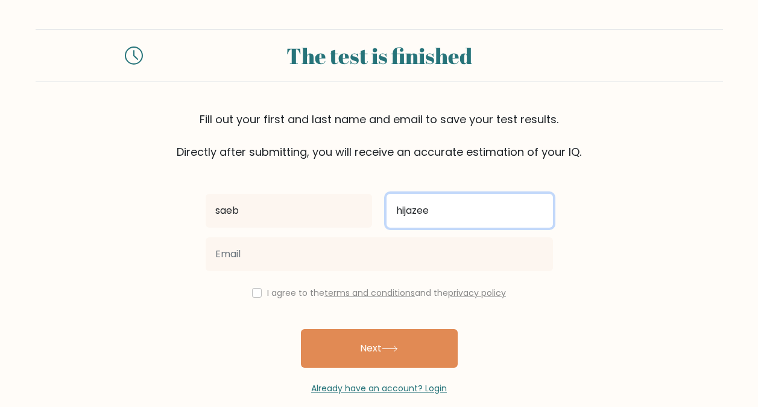
type input "hijazeen"
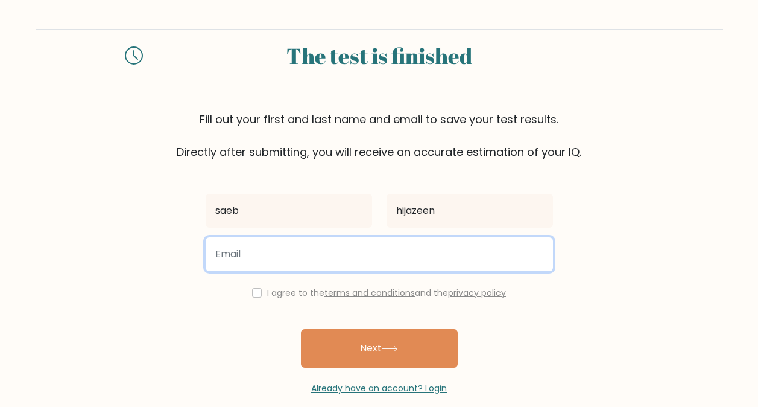
click at [276, 256] on input "email" at bounding box center [380, 254] width 348 height 34
type input "saebsaebsaeb123@gmail.com"
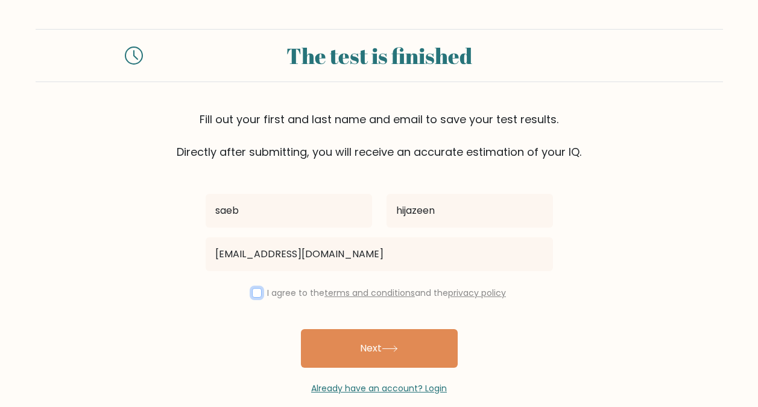
click at [258, 292] on input "checkbox" at bounding box center [257, 293] width 10 height 10
checkbox input "true"
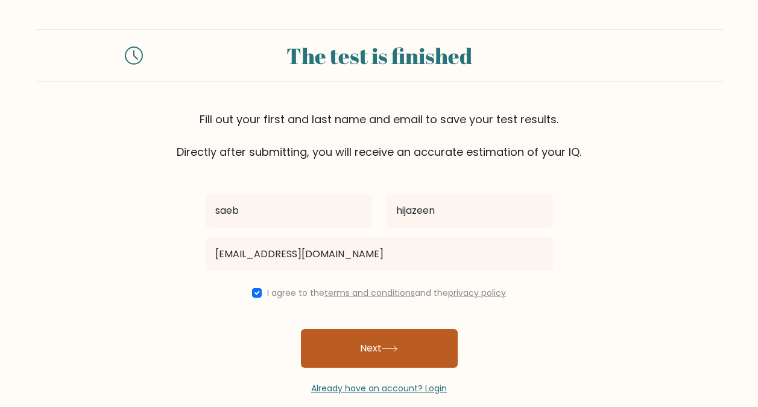
click at [346, 353] on button "Next" at bounding box center [379, 348] width 157 height 39
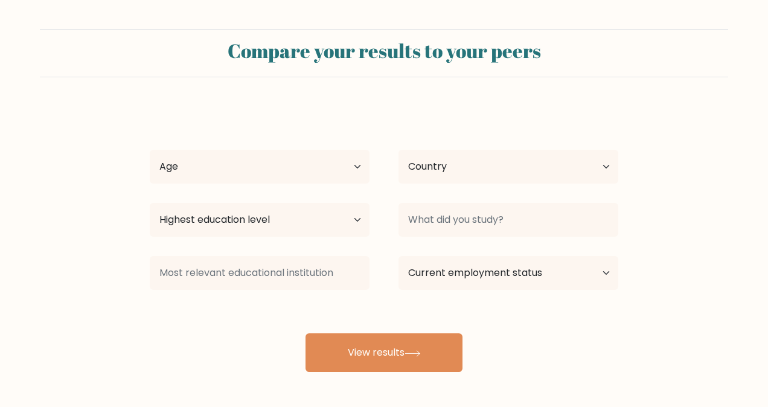
select select "[PERSON_NAME]"
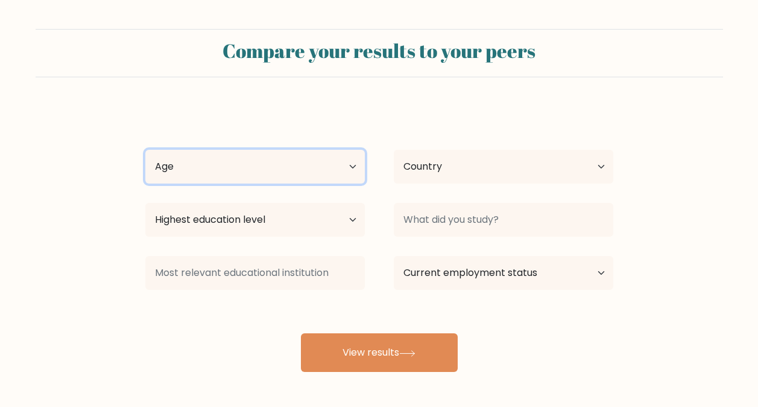
click at [244, 173] on select "Age Under 18 years old 18-24 years old 25-34 years old 35-44 years old 45-54 ye…" at bounding box center [255, 167] width 220 height 34
select select "18_24"
click at [145, 150] on select "Age Under 18 years old 18-24 years old 25-34 years old 35-44 years old 45-54 ye…" at bounding box center [255, 167] width 220 height 34
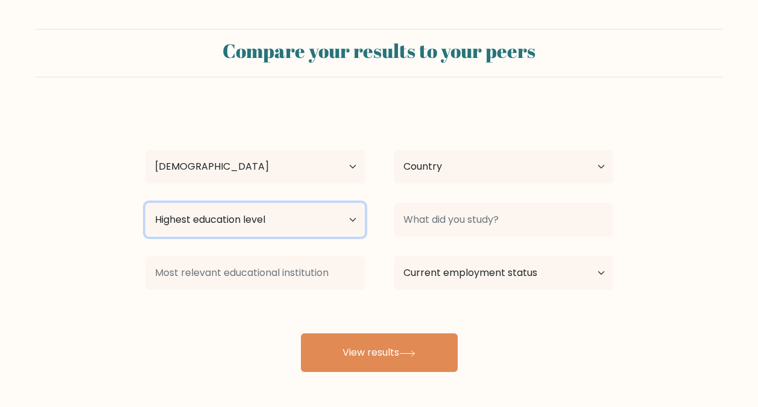
click at [253, 212] on select "Highest education level No schooling Primary Lower Secondary Upper Secondary Oc…" at bounding box center [255, 220] width 220 height 34
select select "bachelors_degree"
click at [145, 203] on select "Highest education level No schooling Primary Lower Secondary Upper Secondary Oc…" at bounding box center [255, 220] width 220 height 34
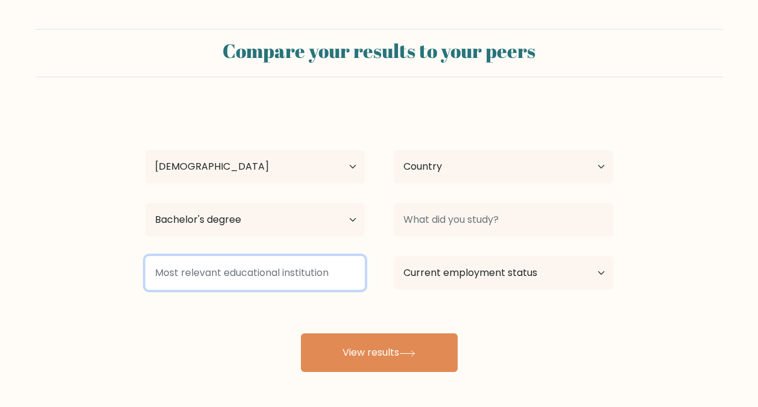
click at [298, 284] on input at bounding box center [255, 273] width 220 height 34
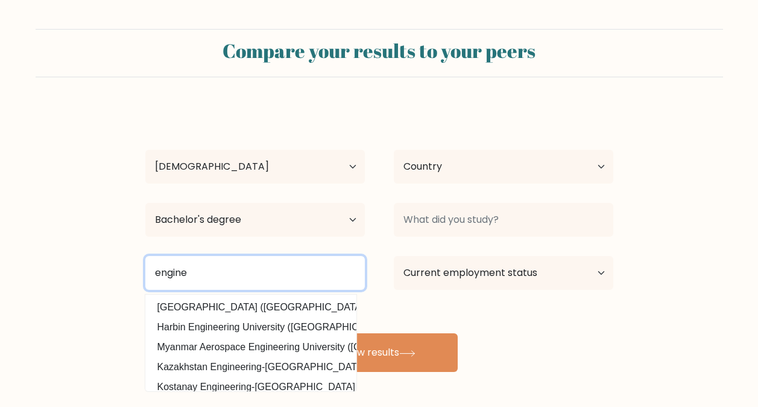
type input "enginee"
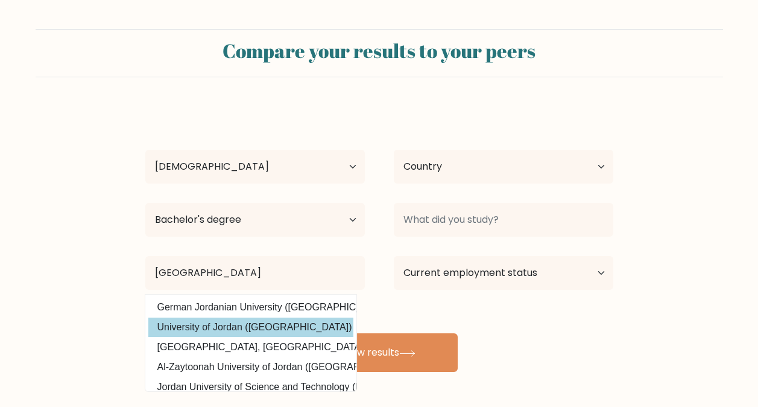
click at [282, 322] on option "University of Jordan (Jordan)" at bounding box center [250, 326] width 205 height 19
type input "[GEOGRAPHIC_DATA]"
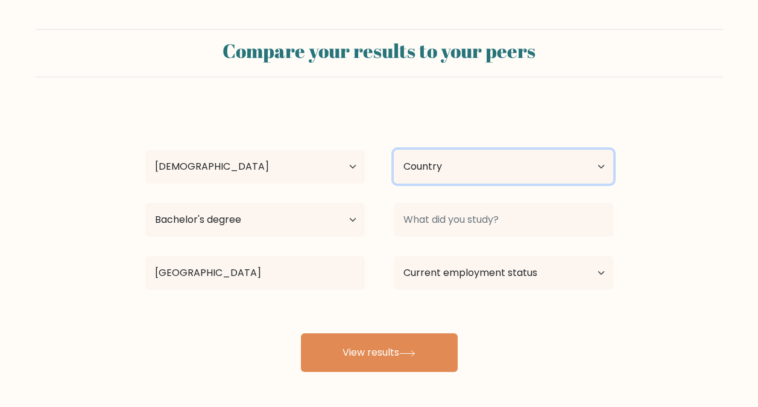
drag, startPoint x: 486, startPoint y: 179, endPoint x: 485, endPoint y: 185, distance: 6.7
click at [486, 179] on select "Country Afghanistan Albania Algeria American Samoa Andorra Angola Anguilla Anta…" at bounding box center [504, 167] width 220 height 34
click at [685, 125] on form "Compare your results to your peers saeb hijazeen Age Under 18 years old 18-24 y…" at bounding box center [379, 200] width 758 height 343
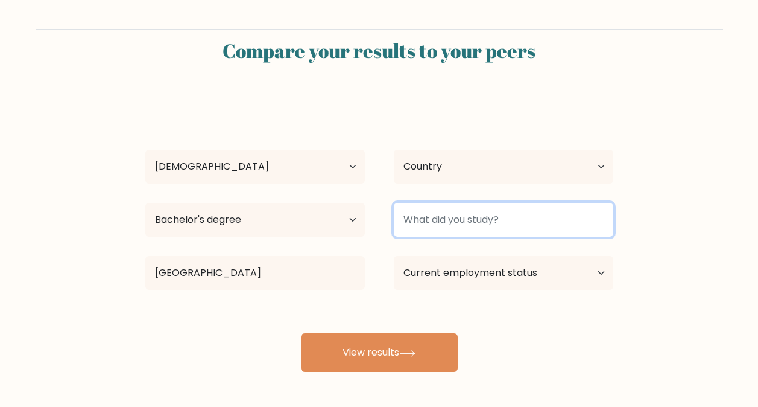
click at [496, 220] on input at bounding box center [504, 220] width 220 height 34
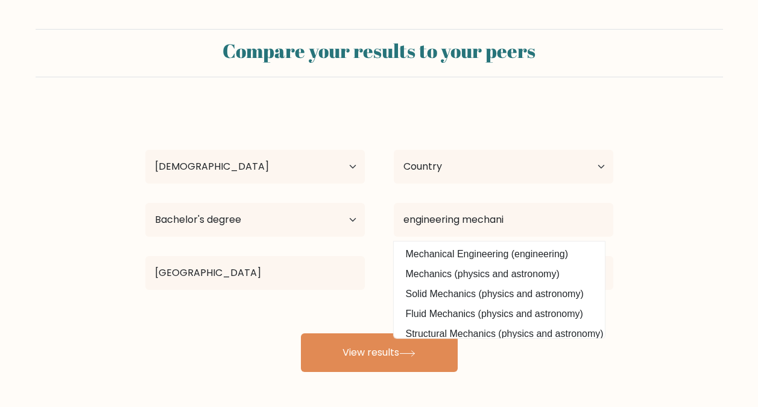
drag, startPoint x: 494, startPoint y: 220, endPoint x: 495, endPoint y: 261, distance: 40.4
click at [495, 261] on option "Mechanical Engineering (engineering)" at bounding box center [499, 253] width 205 height 19
type input "Mechanical Engineering"
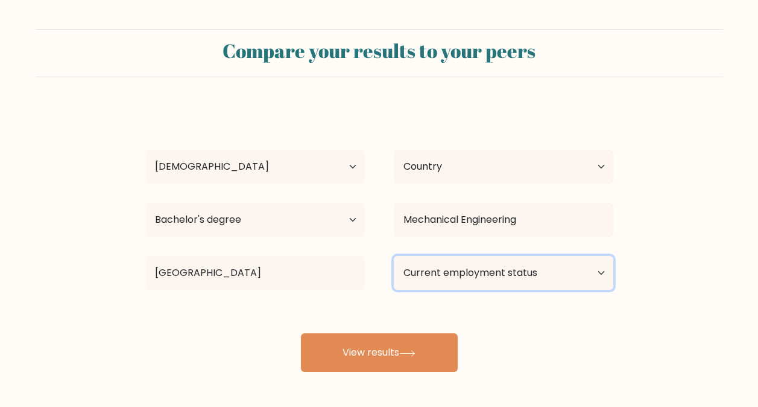
click at [477, 277] on select "Current employment status Employed Student Retired Other / prefer not to answer" at bounding box center [504, 273] width 220 height 34
select select "student"
click at [394, 256] on select "Current employment status Employed Student Retired Other / prefer not to answer" at bounding box center [504, 273] width 220 height 34
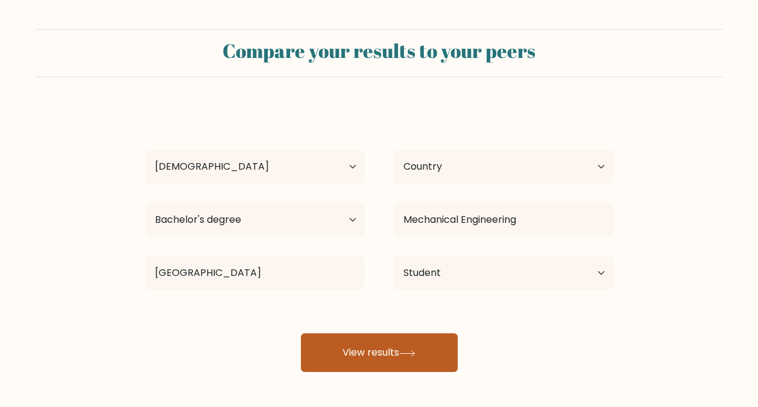
click at [399, 358] on button "View results" at bounding box center [379, 352] width 157 height 39
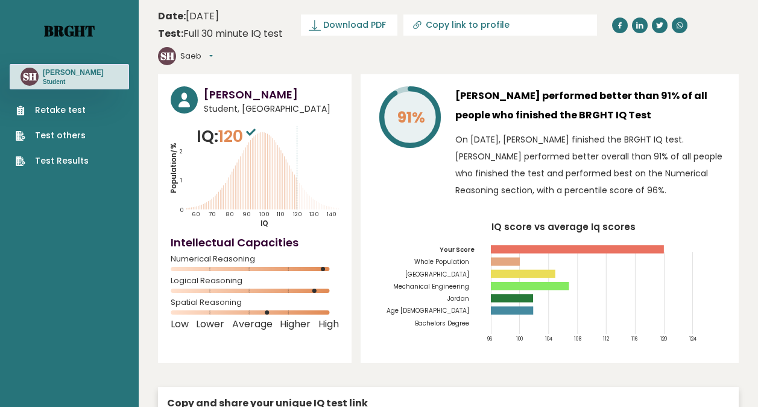
click at [79, 31] on link "Brght" at bounding box center [69, 30] width 51 height 19
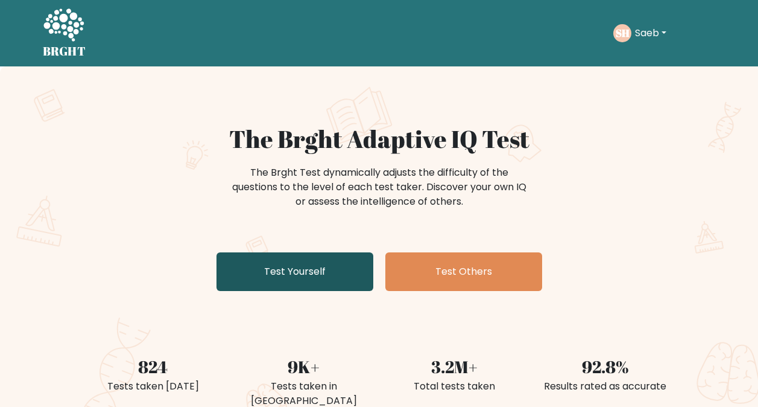
click at [339, 271] on link "Test Yourself" at bounding box center [295, 271] width 157 height 39
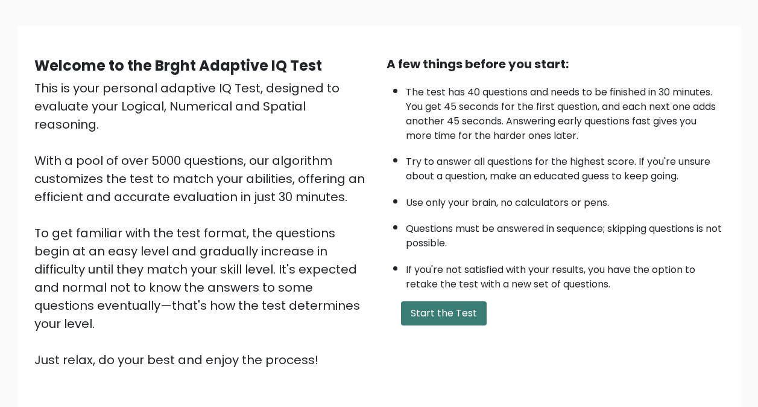
scroll to position [121, 0]
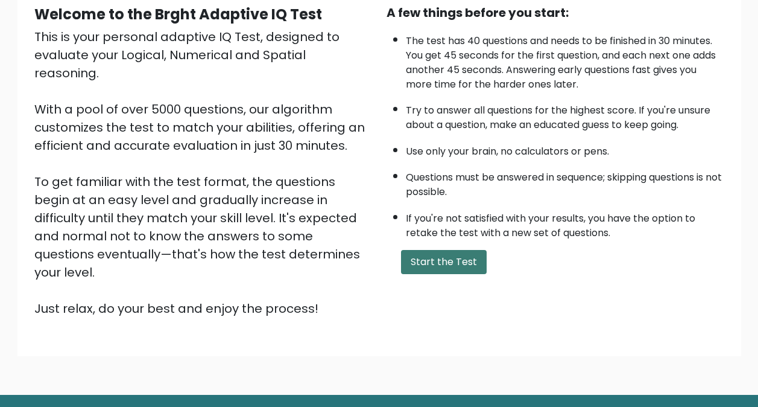
click at [439, 261] on button "Start the Test" at bounding box center [444, 262] width 86 height 24
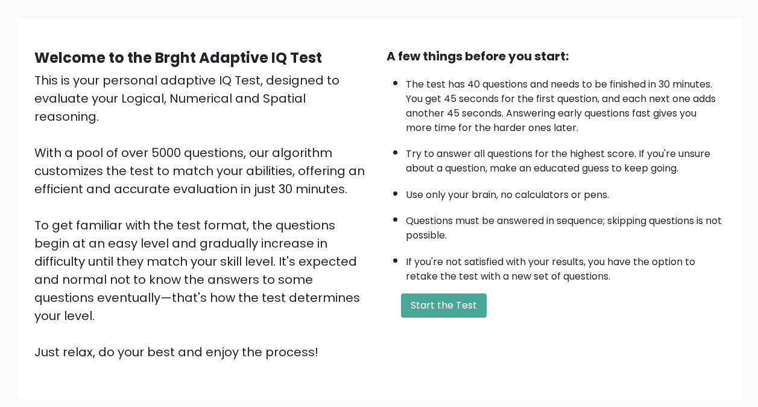
scroll to position [146, 0]
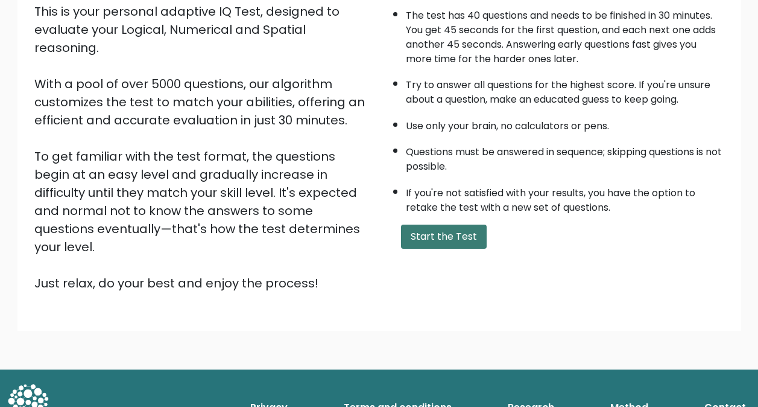
click at [436, 237] on button "Start the Test" at bounding box center [444, 236] width 86 height 24
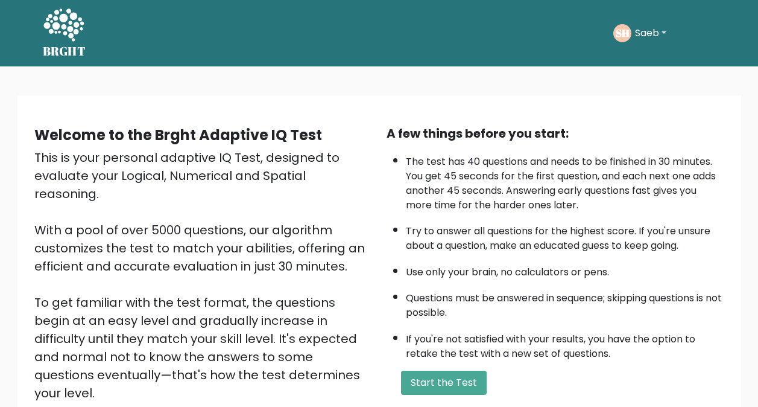
scroll to position [146, 0]
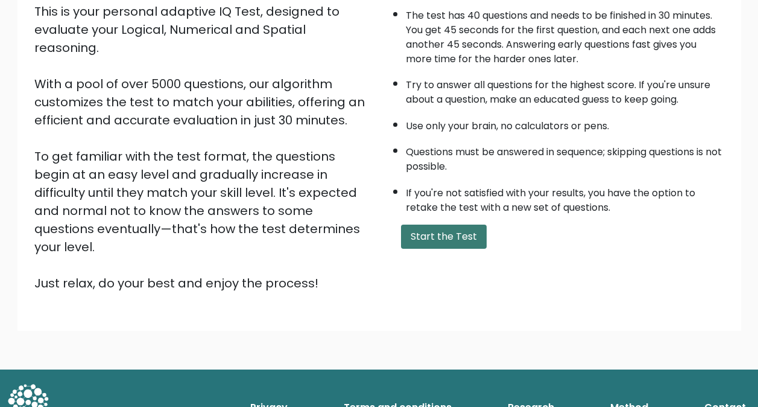
click at [456, 229] on button "Start the Test" at bounding box center [444, 236] width 86 height 24
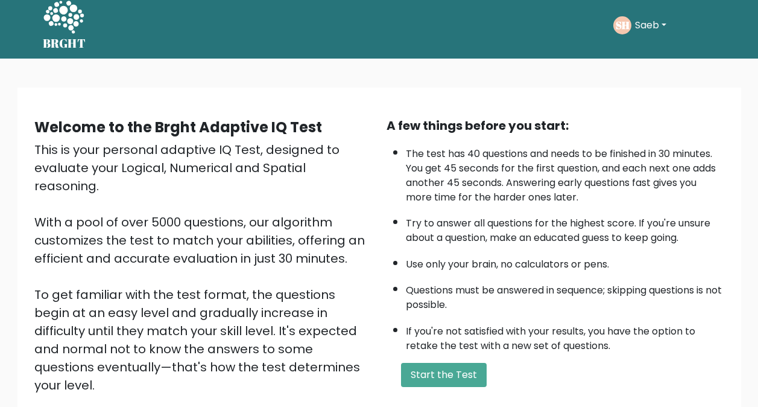
scroll to position [0, 0]
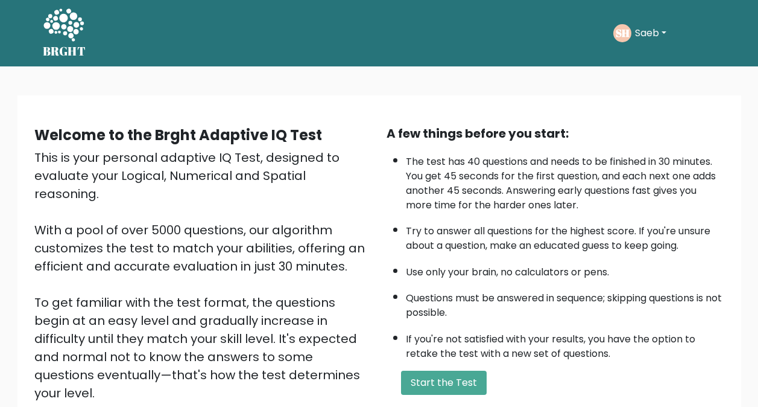
click at [656, 40] on button "Saeb" at bounding box center [651, 33] width 39 height 16
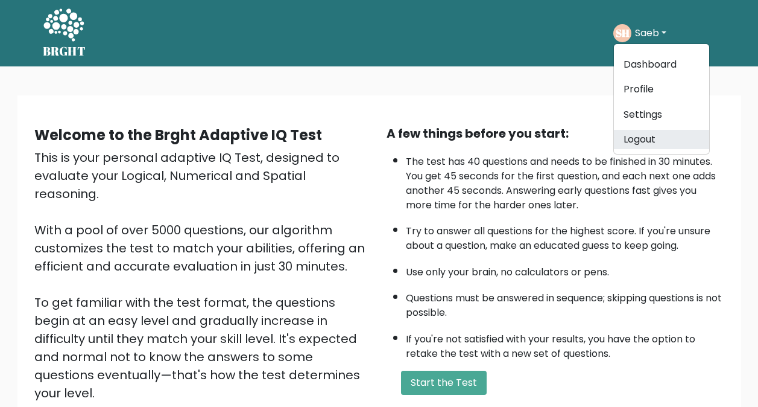
click at [656, 148] on link "Logout" at bounding box center [661, 139] width 95 height 19
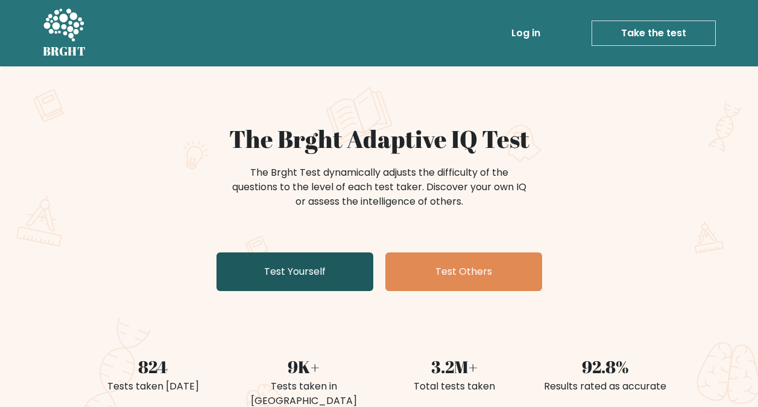
click at [340, 269] on link "Test Yourself" at bounding box center [295, 271] width 157 height 39
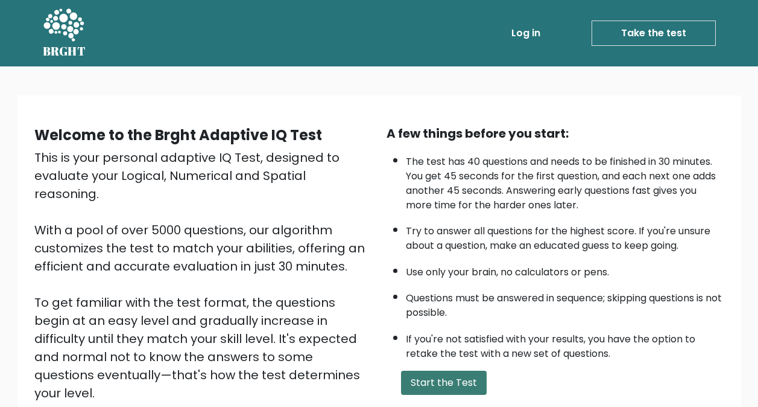
click at [447, 388] on button "Start the Test" at bounding box center [444, 382] width 86 height 24
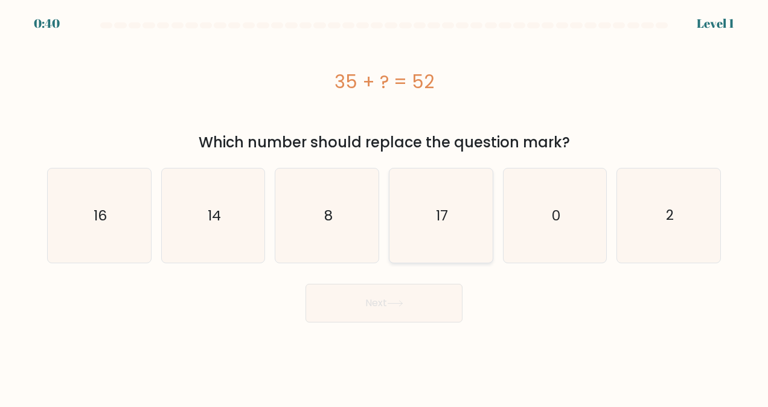
click at [427, 170] on icon "17" at bounding box center [440, 215] width 94 height 94
click at [384, 203] on input "d. 17" at bounding box center [384, 204] width 1 height 3
radio input "true"
click at [407, 307] on button "Next" at bounding box center [383, 303] width 157 height 39
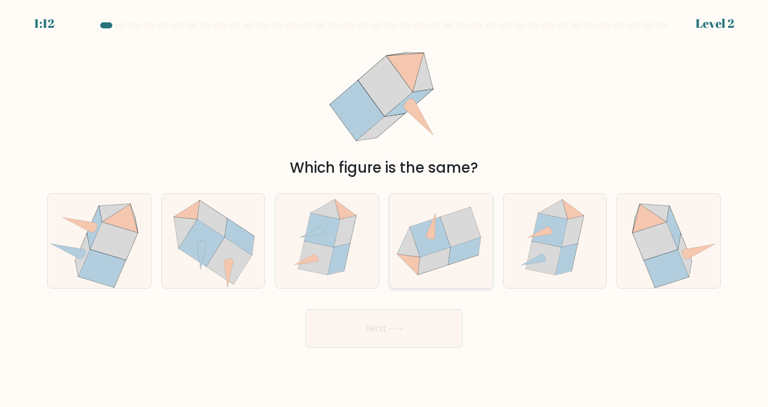
drag, startPoint x: 433, startPoint y: 232, endPoint x: 431, endPoint y: 243, distance: 11.5
click at [432, 232] on icon at bounding box center [430, 224] width 10 height 25
click at [384, 206] on input "d." at bounding box center [384, 204] width 1 height 3
radio input "true"
click at [390, 332] on icon at bounding box center [395, 328] width 16 height 7
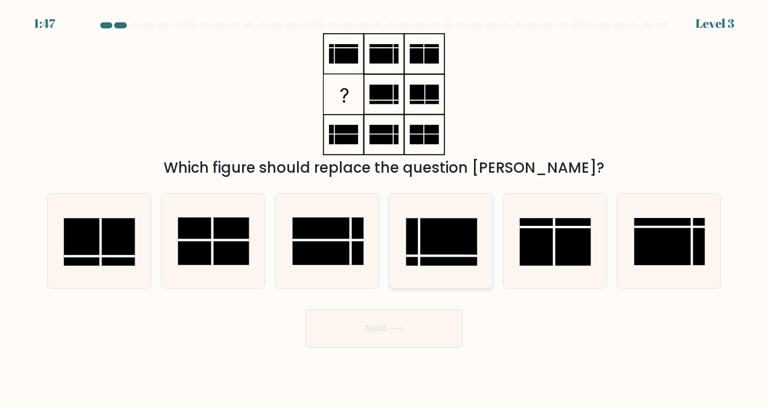
click at [450, 249] on rect at bounding box center [441, 241] width 71 height 47
click at [384, 206] on input "d." at bounding box center [384, 204] width 1 height 3
radio input "true"
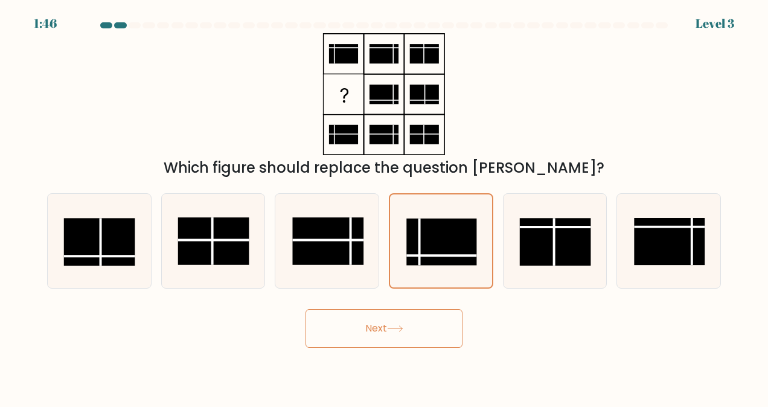
click at [375, 314] on button "Next" at bounding box center [383, 328] width 157 height 39
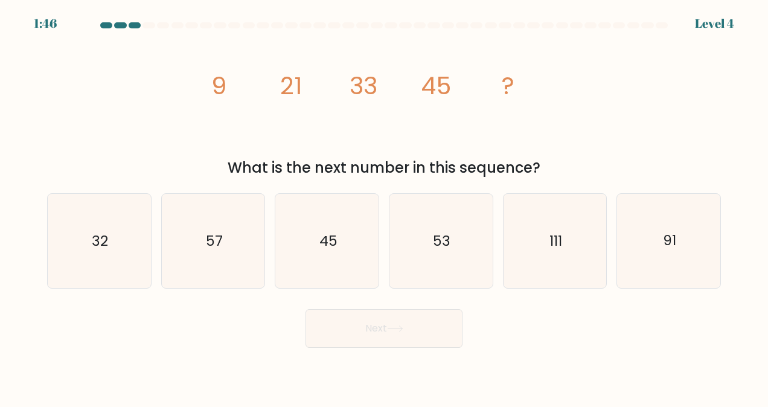
click at [379, 322] on button "Next" at bounding box center [383, 328] width 157 height 39
click at [614, 100] on div "image/svg+xml 9 21 33 45 ? What is the next number in this sequence?" at bounding box center [384, 105] width 688 height 145
click at [214, 243] on text "57" at bounding box center [214, 240] width 17 height 19
click at [384, 206] on input "b. 57" at bounding box center [384, 204] width 1 height 3
radio input "true"
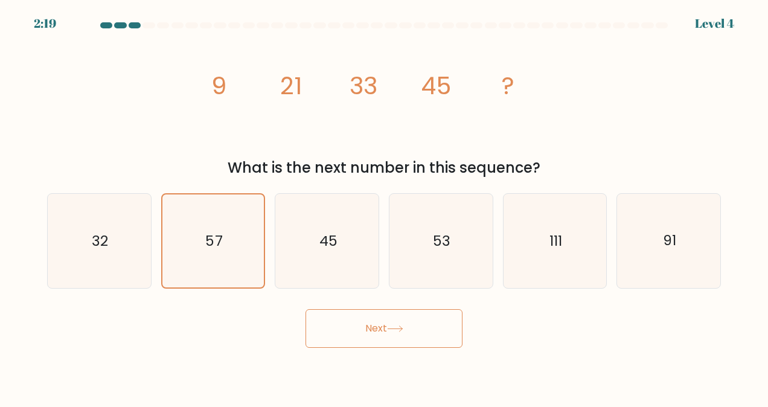
click at [386, 329] on button "Next" at bounding box center [383, 328] width 157 height 39
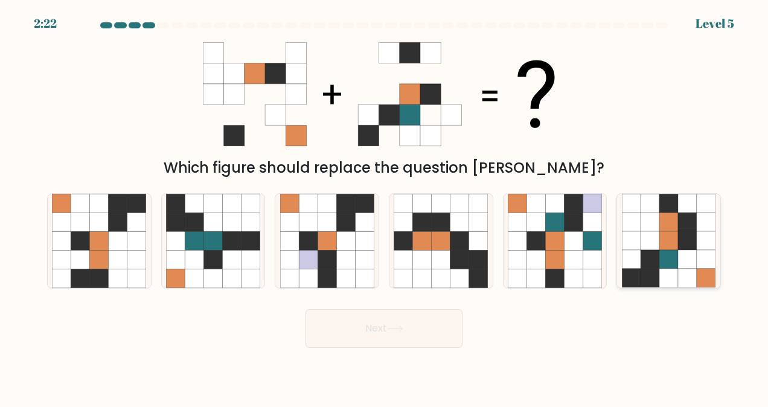
click at [664, 231] on icon at bounding box center [668, 222] width 19 height 19
click at [384, 206] on input "f." at bounding box center [384, 204] width 1 height 3
radio input "true"
click at [409, 345] on button "Next" at bounding box center [383, 328] width 157 height 39
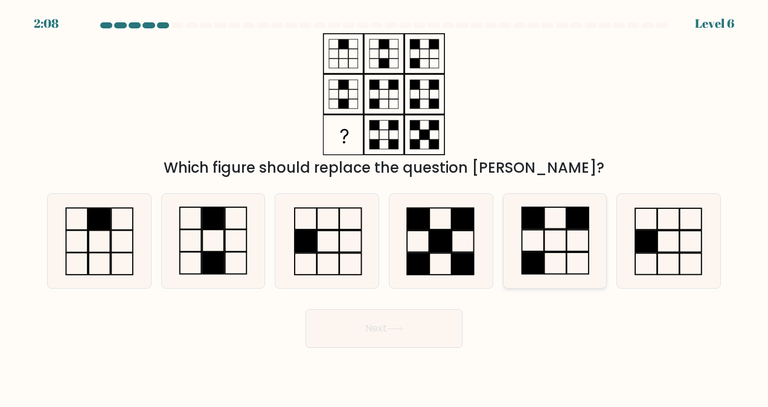
drag, startPoint x: 563, startPoint y: 250, endPoint x: 542, endPoint y: 272, distance: 30.3
click at [562, 251] on icon at bounding box center [554, 241] width 94 height 94
click at [384, 206] on input "e." at bounding box center [384, 204] width 1 height 3
radio input "true"
click at [431, 326] on button "Next" at bounding box center [383, 328] width 157 height 39
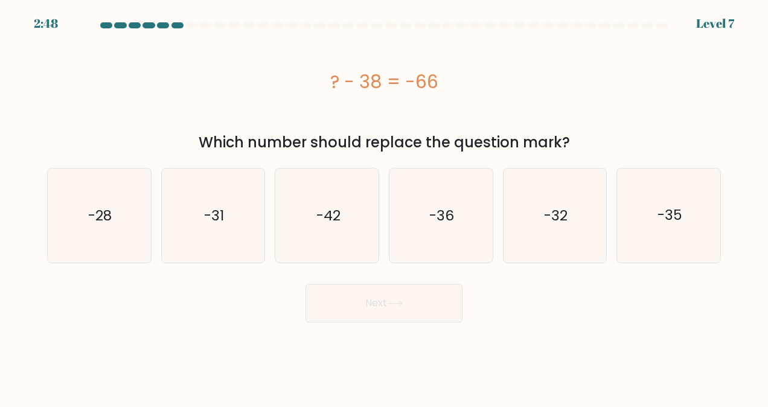
drag, startPoint x: 200, startPoint y: 143, endPoint x: 571, endPoint y: 138, distance: 371.1
click at [571, 138] on div "Which number should replace the question mark?" at bounding box center [383, 143] width 659 height 22
click at [107, 223] on text "-28" at bounding box center [100, 215] width 24 height 19
click at [384, 206] on input "a. -28" at bounding box center [384, 204] width 1 height 3
radio input "true"
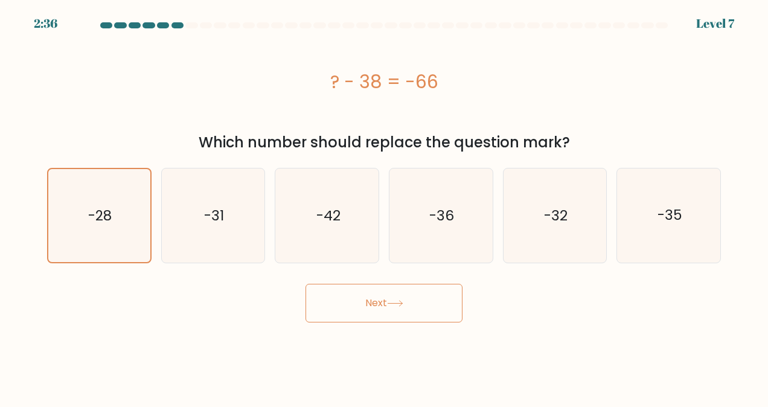
click at [380, 304] on button "Next" at bounding box center [383, 303] width 157 height 39
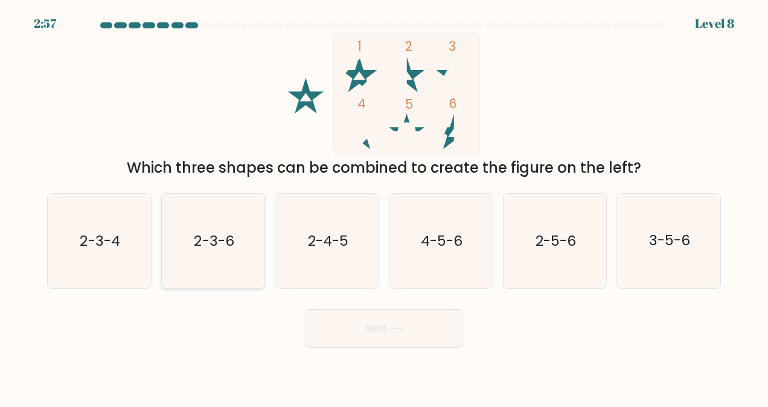
click at [241, 229] on icon "2-3-6" at bounding box center [213, 241] width 94 height 94
click at [384, 206] on input "b. 2-3-6" at bounding box center [384, 204] width 1 height 3
radio input "true"
click at [368, 328] on button "Next" at bounding box center [383, 328] width 157 height 39
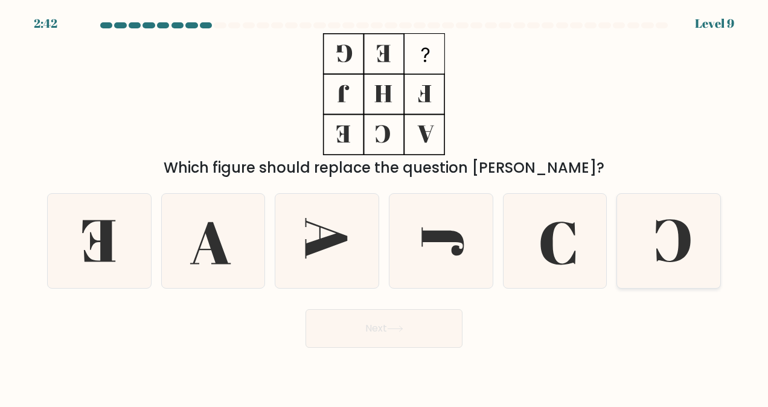
click at [664, 238] on icon at bounding box center [669, 241] width 94 height 94
click at [384, 206] on input "f." at bounding box center [384, 204] width 1 height 3
radio input "true"
click at [370, 331] on button "Next" at bounding box center [383, 328] width 157 height 39
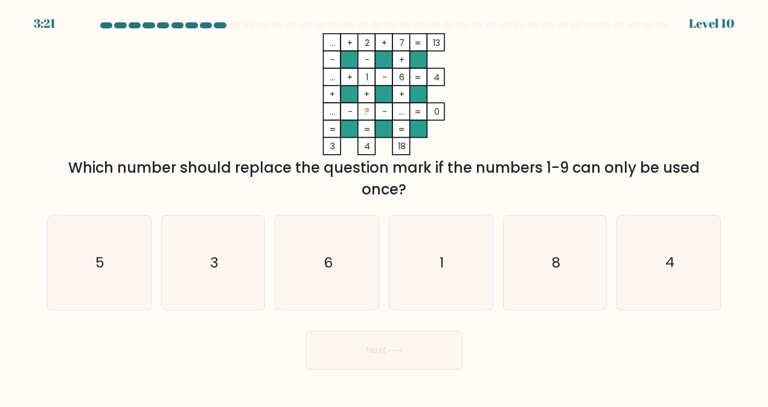
drag, startPoint x: 72, startPoint y: 166, endPoint x: 682, endPoint y: 154, distance: 609.6
click at [682, 154] on div "... + 2 + 7 13 - - + ... + 1 - 6 4 + + + ... - ? - ... = 0 = = = = 3 4 18 = Whi…" at bounding box center [384, 116] width 688 height 167
click at [485, 135] on icon "... + 2 + 7 13 - - + ... + 1 - 6 4 + + + ... - ? - ... = 0 = = = = 3 4 18 =" at bounding box center [384, 94] width 362 height 122
click at [216, 269] on text "3" at bounding box center [214, 262] width 8 height 19
click at [384, 206] on input "b. 3" at bounding box center [384, 204] width 1 height 3
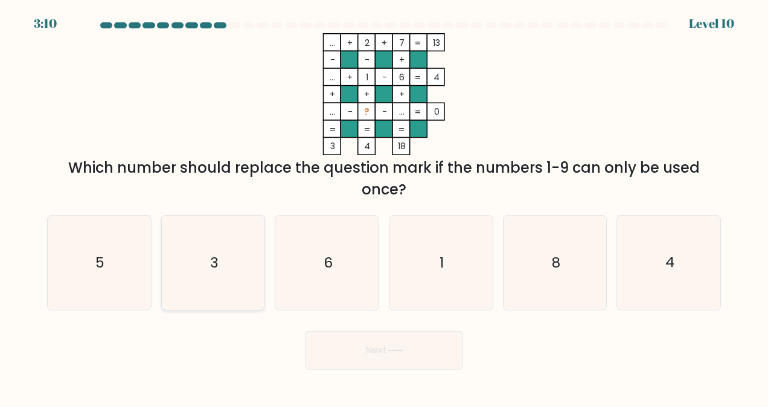
radio input "true"
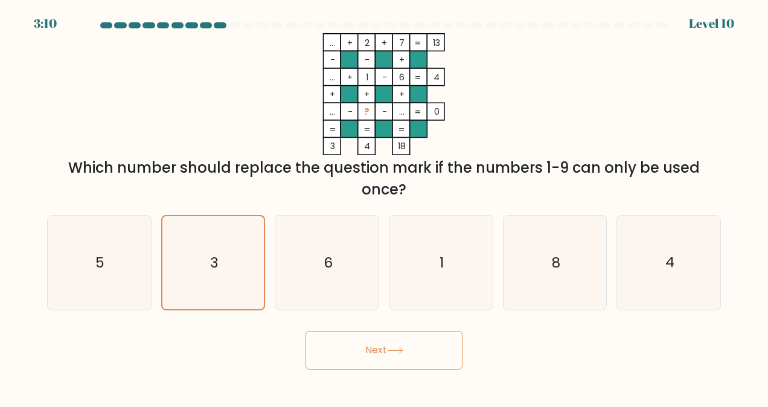
click at [364, 342] on button "Next" at bounding box center [383, 350] width 157 height 39
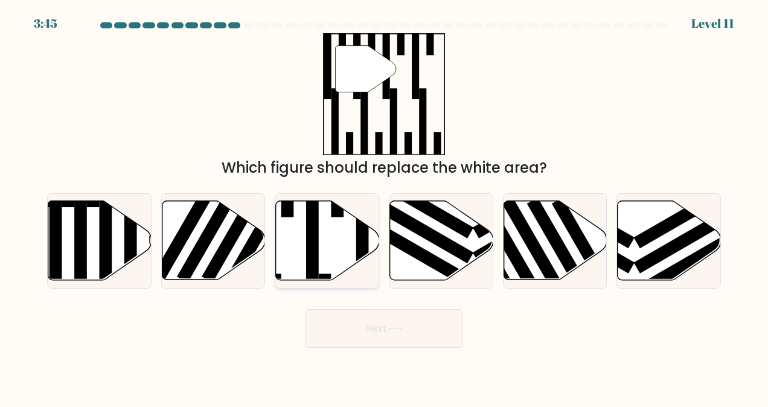
click at [310, 249] on rect at bounding box center [312, 236] width 13 height 112
click at [384, 206] on input "c." at bounding box center [384, 204] width 1 height 3
radio input "true"
click at [359, 337] on button "Next" at bounding box center [383, 328] width 157 height 39
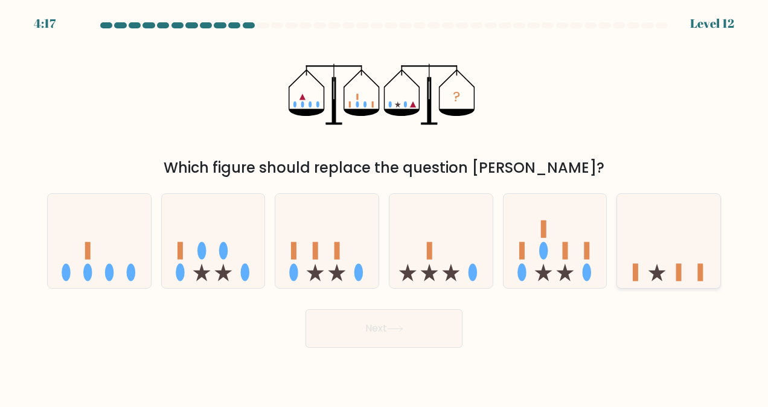
click at [696, 246] on icon at bounding box center [668, 241] width 103 height 85
click at [384, 206] on input "f." at bounding box center [384, 204] width 1 height 3
radio input "true"
click at [363, 330] on button "Next" at bounding box center [383, 328] width 157 height 39
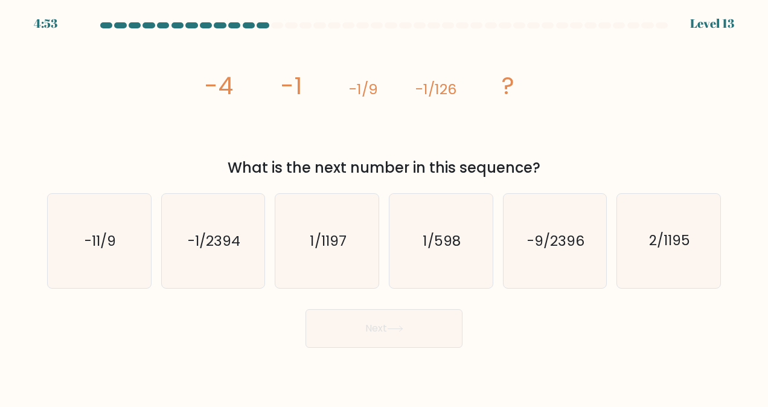
drag, startPoint x: 227, startPoint y: 170, endPoint x: 553, endPoint y: 168, distance: 325.8
click at [553, 168] on div "What is the next number in this sequence?" at bounding box center [383, 168] width 659 height 22
drag, startPoint x: 553, startPoint y: 168, endPoint x: 468, endPoint y: 141, distance: 88.9
click at [468, 141] on icon "image/svg+xml -4 -1 -1/9 -1/126 ?" at bounding box center [384, 94] width 362 height 122
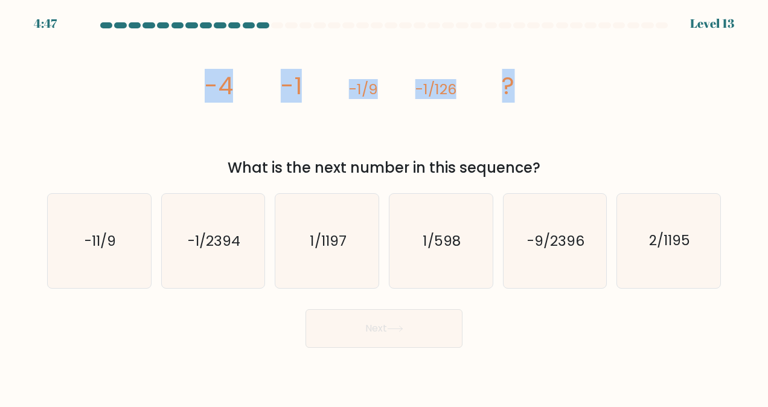
drag, startPoint x: 201, startPoint y: 86, endPoint x: 547, endPoint y: 86, distance: 346.4
click at [547, 86] on div "image/svg+xml -4 -1 -1/9 -1/126 ? What is the next number in this sequence?" at bounding box center [384, 105] width 688 height 145
drag, startPoint x: 547, startPoint y: 86, endPoint x: 300, endPoint y: 133, distance: 251.9
click at [300, 135] on icon "image/svg+xml -4 -1 -1/9 -1/126 ?" at bounding box center [384, 94] width 362 height 122
click at [185, 98] on div "image/svg+xml -4 -1 -1/9 -1/126 ? What is the next number in this sequence?" at bounding box center [384, 105] width 688 height 145
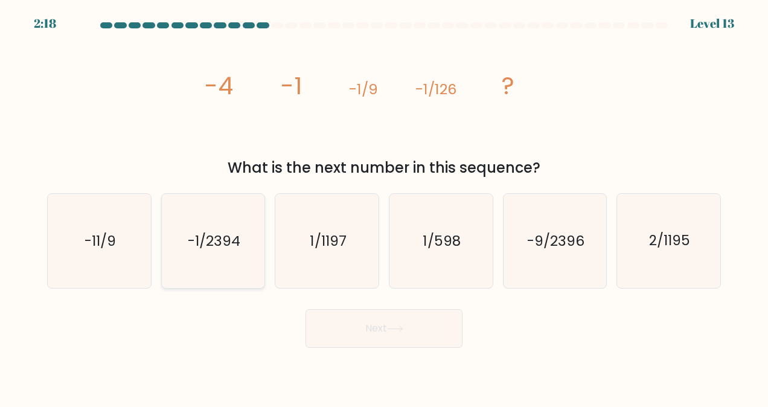
click at [184, 247] on icon "-1/2394" at bounding box center [213, 241] width 94 height 94
click at [384, 206] on input "b. -1/2394" at bounding box center [384, 204] width 1 height 3
radio input "true"
click at [408, 331] on button "Next" at bounding box center [383, 328] width 157 height 39
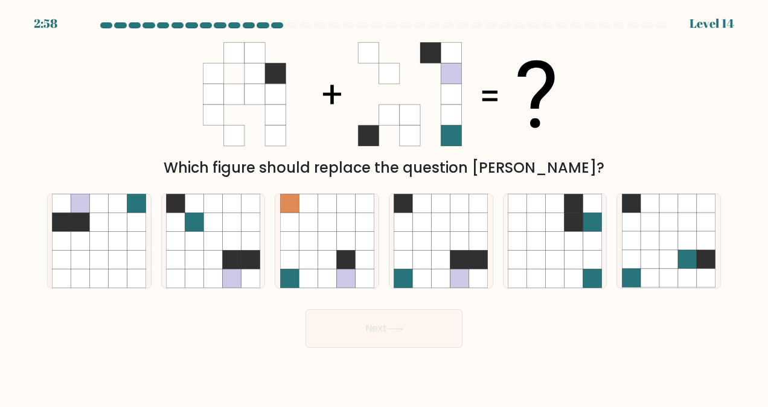
drag, startPoint x: 209, startPoint y: 169, endPoint x: 609, endPoint y: 164, distance: 400.1
click at [609, 164] on div "Which figure should replace the question mark?" at bounding box center [383, 168] width 659 height 22
drag, startPoint x: 609, startPoint y: 164, endPoint x: 535, endPoint y: 122, distance: 84.6
click at [535, 122] on icon at bounding box center [536, 94] width 37 height 68
click at [460, 245] on icon at bounding box center [459, 241] width 19 height 19
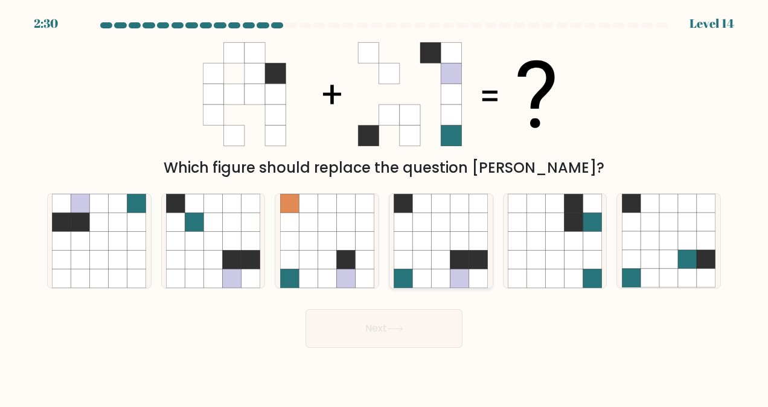
click at [384, 206] on input "d." at bounding box center [384, 204] width 1 height 3
radio input "true"
click at [426, 336] on button "Next" at bounding box center [383, 328] width 157 height 39
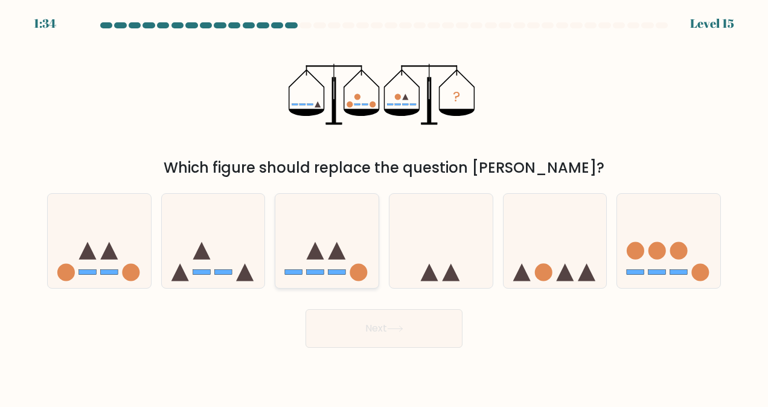
click at [323, 261] on icon at bounding box center [326, 241] width 103 height 85
click at [384, 206] on input "c." at bounding box center [384, 204] width 1 height 3
radio input "true"
click at [384, 338] on button "Next" at bounding box center [383, 328] width 157 height 39
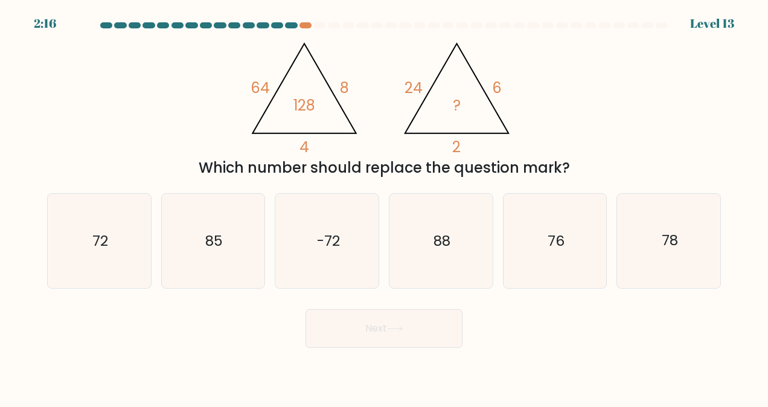
drag, startPoint x: 198, startPoint y: 168, endPoint x: 590, endPoint y: 176, distance: 392.3
click at [590, 176] on div "Which number should replace the question mark?" at bounding box center [383, 168] width 659 height 22
drag, startPoint x: 590, startPoint y: 176, endPoint x: 549, endPoint y: 112, distance: 76.5
click at [549, 112] on div "@import url('https://fonts.googleapis.com/css?family=Abril+Fatface:400,100,100i…" at bounding box center [384, 105] width 688 height 145
click at [97, 223] on icon "72" at bounding box center [99, 241] width 94 height 94
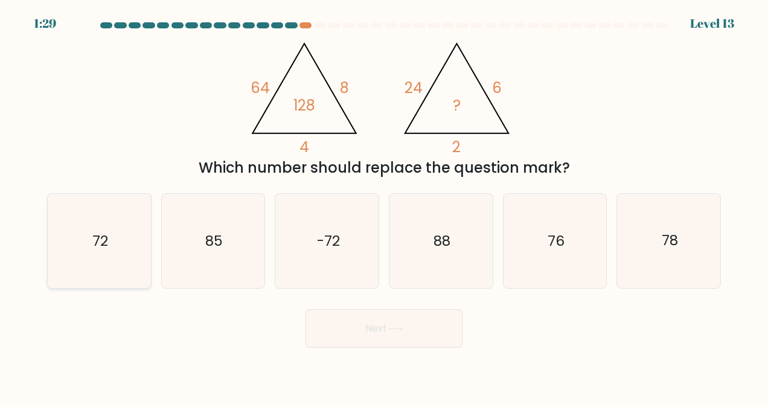
click at [384, 206] on input "a. 72" at bounding box center [384, 204] width 1 height 3
radio input "true"
click at [353, 330] on button "Next" at bounding box center [383, 328] width 157 height 39
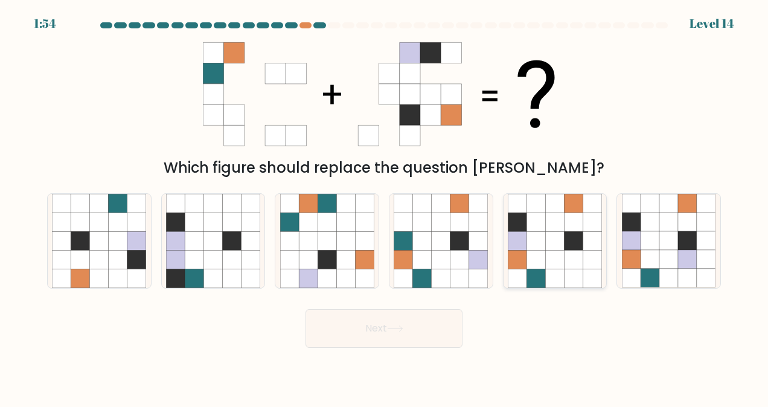
click at [563, 252] on icon at bounding box center [554, 259] width 19 height 19
click at [384, 206] on input "e." at bounding box center [384, 204] width 1 height 3
radio input "true"
click at [406, 333] on button "Next" at bounding box center [383, 328] width 157 height 39
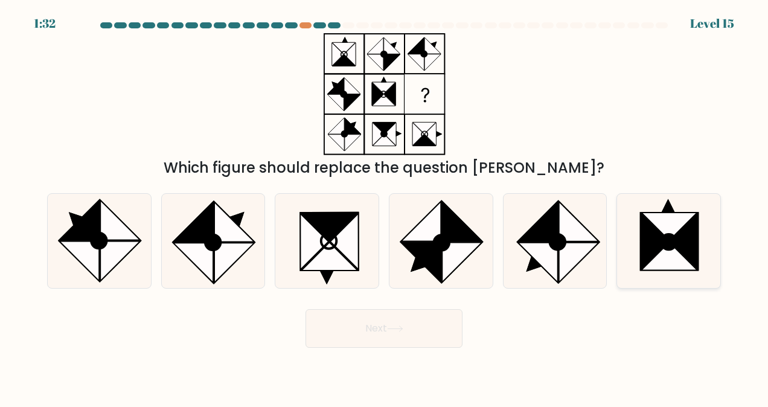
click at [670, 242] on icon at bounding box center [668, 242] width 15 height 15
click at [384, 206] on input "f." at bounding box center [384, 204] width 1 height 3
radio input "true"
click at [422, 328] on button "Next" at bounding box center [383, 328] width 157 height 39
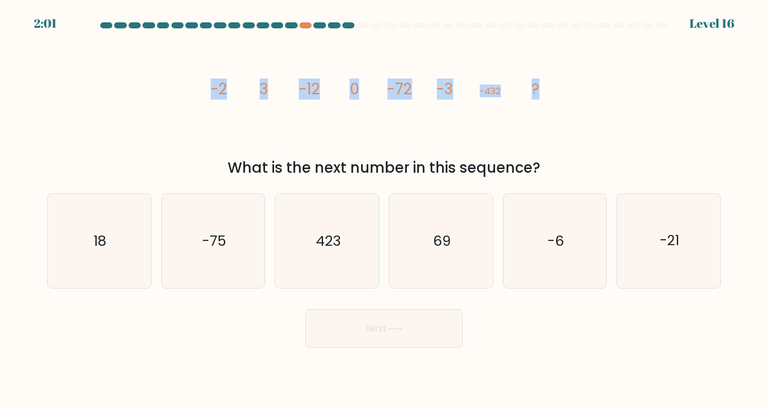
drag, startPoint x: 211, startPoint y: 87, endPoint x: 575, endPoint y: 89, distance: 363.9
click at [575, 89] on div "image/svg+xml -2 3 -12 0 -72 -3 -432 ? What is the next number in this sequence?" at bounding box center [384, 105] width 688 height 145
drag, startPoint x: 575, startPoint y: 89, endPoint x: 562, endPoint y: 122, distance: 35.5
click at [562, 122] on icon "image/svg+xml -2 3 -12 0 -72 -3 -432 ?" at bounding box center [384, 94] width 362 height 122
click at [212, 97] on tspan "-2" at bounding box center [219, 88] width 16 height 21
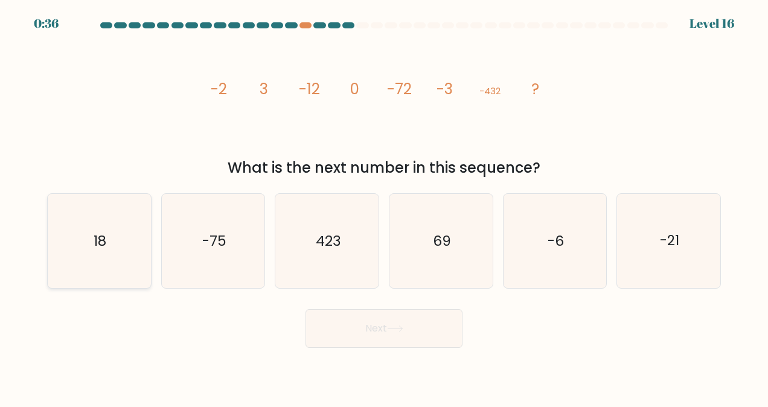
drag, startPoint x: 106, startPoint y: 227, endPoint x: 132, endPoint y: 234, distance: 26.9
click at [106, 227] on icon "18" at bounding box center [99, 241] width 94 height 94
click at [384, 206] on input "a. 18" at bounding box center [384, 204] width 1 height 3
radio input "true"
click at [386, 335] on button "Next" at bounding box center [383, 328] width 157 height 39
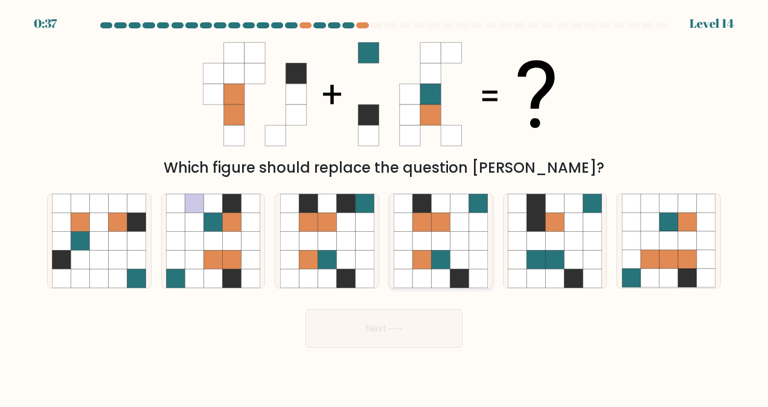
click at [460, 224] on icon at bounding box center [459, 222] width 19 height 19
click at [384, 206] on input "d." at bounding box center [384, 204] width 1 height 3
radio input "true"
click at [390, 339] on button "Next" at bounding box center [383, 328] width 157 height 39
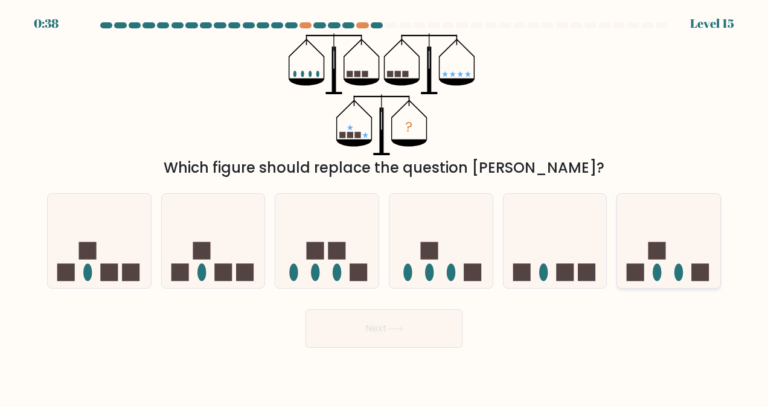
drag, startPoint x: 667, startPoint y: 260, endPoint x: 576, endPoint y: 296, distance: 97.3
click at [666, 260] on icon at bounding box center [668, 241] width 103 height 85
click at [384, 206] on input "f." at bounding box center [384, 204] width 1 height 3
radio input "true"
click at [346, 334] on button "Next" at bounding box center [383, 328] width 157 height 39
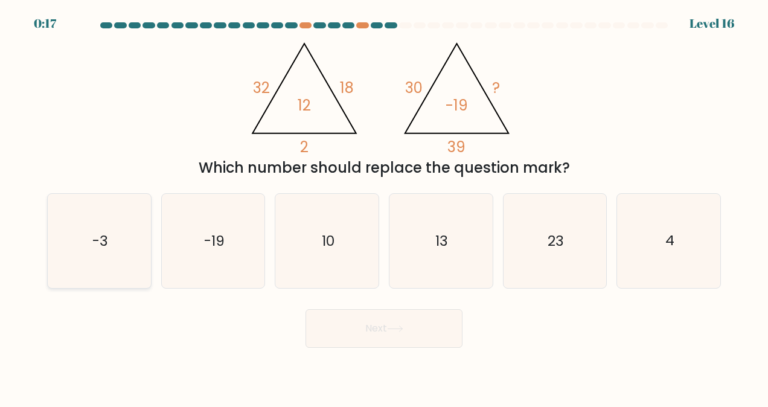
click at [130, 243] on icon "-3" at bounding box center [99, 241] width 94 height 94
click at [384, 206] on input "a. -3" at bounding box center [384, 204] width 1 height 3
radio input "true"
click at [399, 328] on icon at bounding box center [395, 328] width 16 height 7
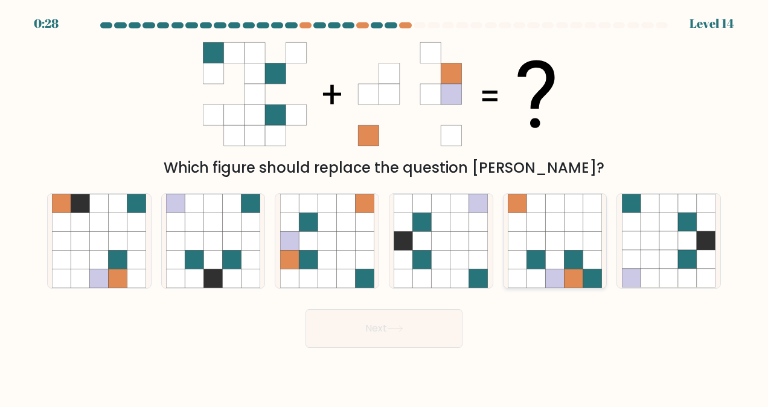
click at [568, 241] on icon at bounding box center [573, 241] width 19 height 19
click at [384, 206] on input "e." at bounding box center [384, 204] width 1 height 3
radio input "true"
click at [378, 337] on button "Next" at bounding box center [383, 328] width 157 height 39
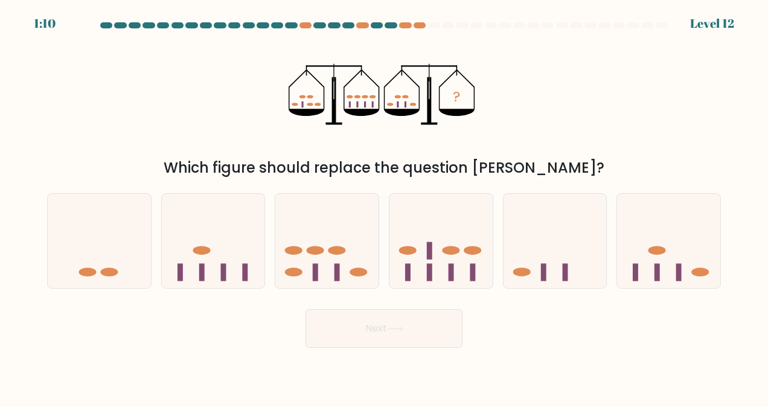
drag, startPoint x: 215, startPoint y: 171, endPoint x: 561, endPoint y: 173, distance: 345.8
click at [561, 173] on div "Which figure should replace the question mark?" at bounding box center [383, 168] width 659 height 22
drag, startPoint x: 561, startPoint y: 173, endPoint x: 509, endPoint y: 138, distance: 62.6
click at [509, 138] on div "? Which figure should replace the question mark?" at bounding box center [384, 105] width 688 height 145
click at [340, 247] on ellipse at bounding box center [336, 250] width 17 height 9
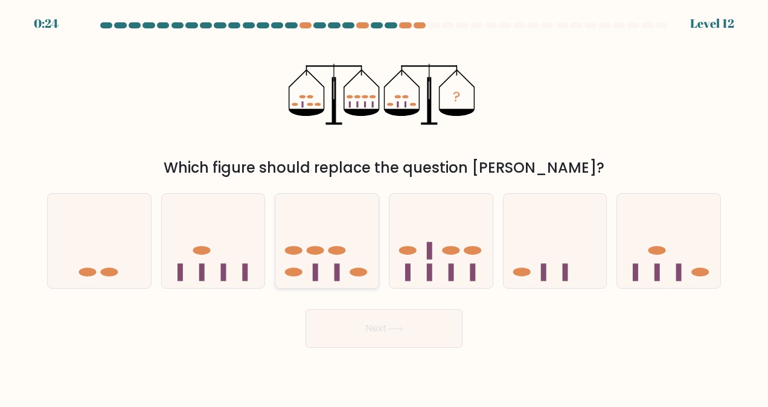
click at [384, 206] on input "c." at bounding box center [384, 204] width 1 height 3
radio input "true"
click at [381, 327] on button "Next" at bounding box center [383, 328] width 157 height 39
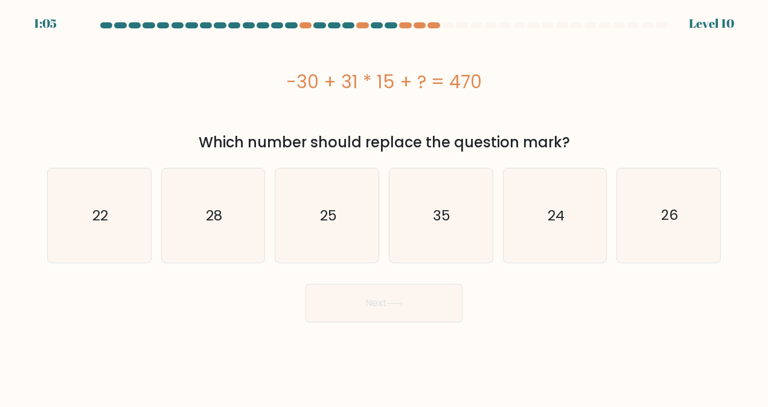
drag, startPoint x: 202, startPoint y: 145, endPoint x: 563, endPoint y: 146, distance: 360.8
click at [563, 146] on div "Which number should replace the question mark?" at bounding box center [383, 143] width 659 height 22
drag, startPoint x: 563, startPoint y: 146, endPoint x: 442, endPoint y: 92, distance: 132.3
click at [442, 92] on div "-30 + 31 * 15 + ? = 470" at bounding box center [383, 81] width 673 height 27
click at [574, 233] on icon "24" at bounding box center [554, 215] width 94 height 94
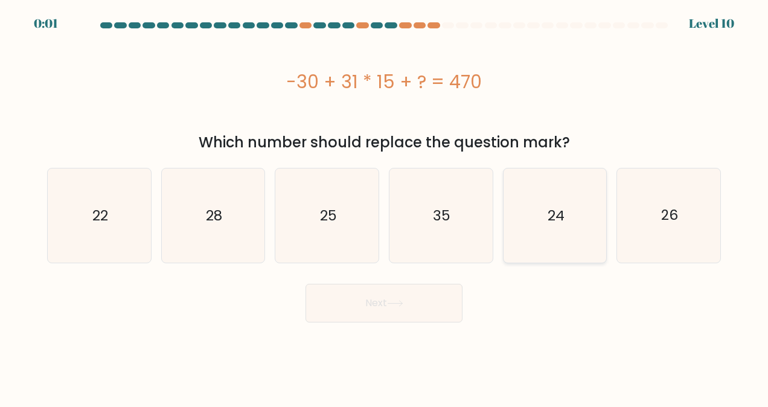
click at [384, 206] on input "e. 24" at bounding box center [384, 204] width 1 height 3
radio input "true"
click at [417, 337] on body "0:01 Level 10" at bounding box center [384, 203] width 768 height 407
click at [410, 322] on button "Next" at bounding box center [383, 303] width 157 height 39
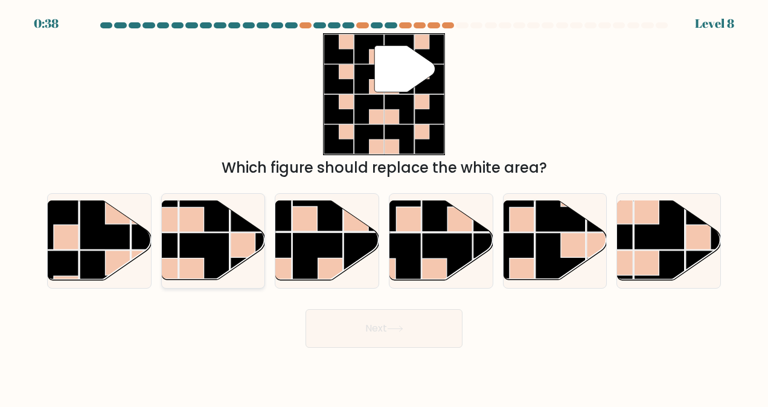
click at [231, 227] on rect at bounding box center [255, 207] width 50 height 50
click at [384, 206] on input "b." at bounding box center [384, 204] width 1 height 3
radio input "true"
click at [404, 314] on button "Next" at bounding box center [383, 328] width 157 height 39
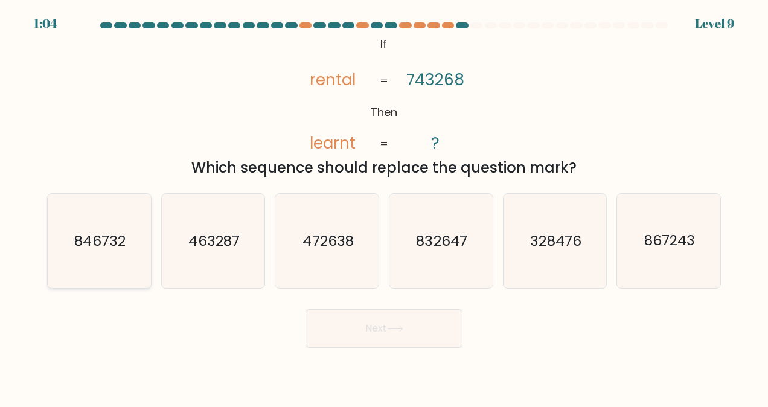
click at [97, 241] on text "846732" at bounding box center [100, 240] width 51 height 19
click at [384, 206] on input "a. 846732" at bounding box center [384, 204] width 1 height 3
radio input "true"
click at [345, 326] on button "Next" at bounding box center [383, 328] width 157 height 39
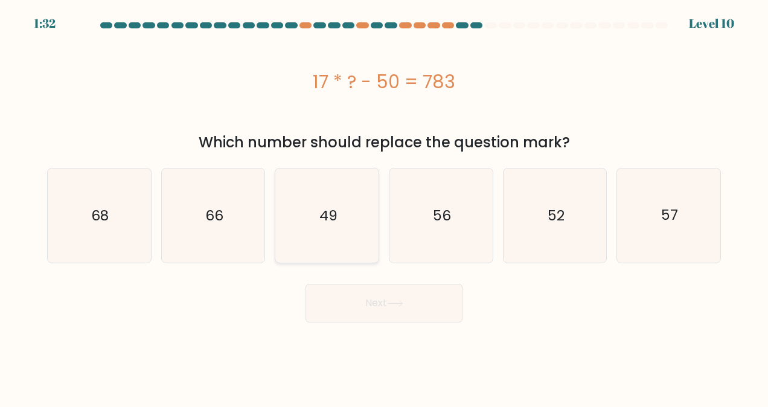
click at [329, 224] on text "49" at bounding box center [328, 215] width 18 height 19
click at [384, 206] on input "c. 49" at bounding box center [384, 204] width 1 height 3
radio input "true"
click at [364, 314] on button "Next" at bounding box center [383, 303] width 157 height 39
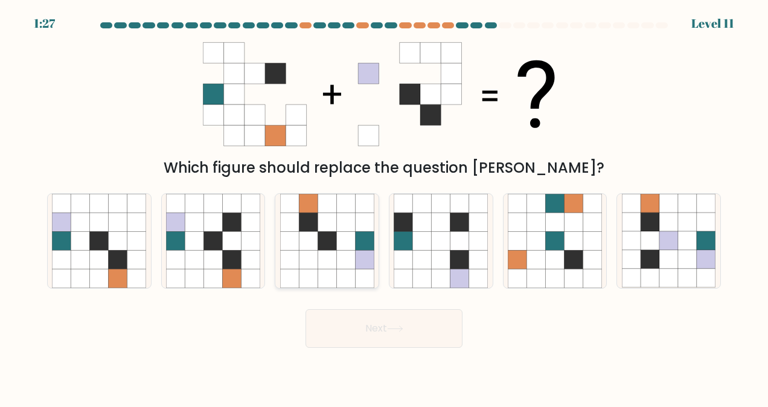
click at [323, 226] on icon at bounding box center [326, 222] width 19 height 19
click at [384, 206] on input "c." at bounding box center [384, 204] width 1 height 3
radio input "true"
click at [375, 328] on button "Next" at bounding box center [383, 328] width 157 height 39
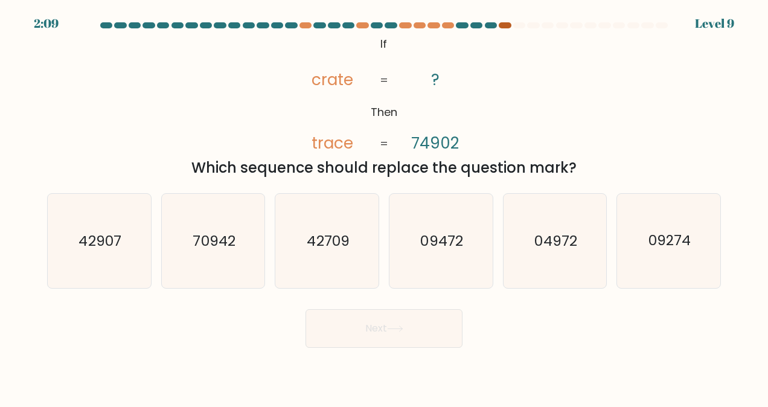
click at [505, 26] on div at bounding box center [504, 25] width 12 height 6
click at [338, 80] on tspan "crate" at bounding box center [332, 79] width 42 height 22
drag, startPoint x: 338, startPoint y: 80, endPoint x: 323, endPoint y: 105, distance: 29.5
click at [314, 112] on icon "@import url('https://fonts.googleapis.com/css?family=Abril+Fatface:400,100,100i…" at bounding box center [384, 94] width 198 height 122
click at [342, 78] on tspan "crate" at bounding box center [332, 79] width 42 height 22
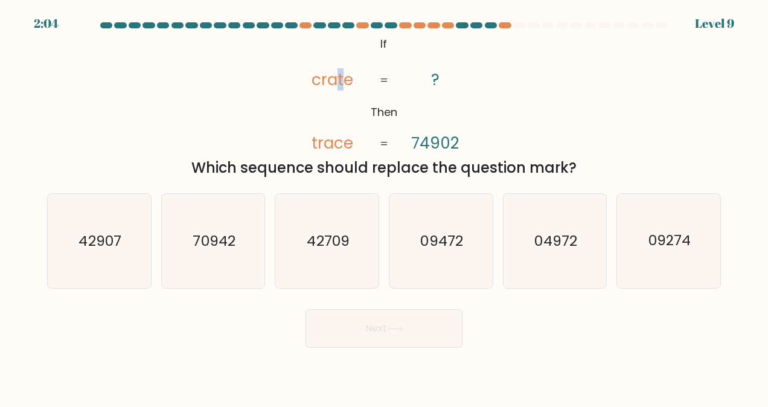
drag, startPoint x: 342, startPoint y: 78, endPoint x: 335, endPoint y: 104, distance: 26.1
click at [335, 104] on icon "@import url('https://fonts.googleapis.com/css?family=Abril+Fatface:400,100,100i…" at bounding box center [384, 94] width 198 height 122
click at [337, 75] on tspan "crate" at bounding box center [332, 79] width 42 height 22
click at [344, 80] on tspan "crate" at bounding box center [332, 79] width 42 height 22
drag, startPoint x: 344, startPoint y: 80, endPoint x: 331, endPoint y: 97, distance: 21.6
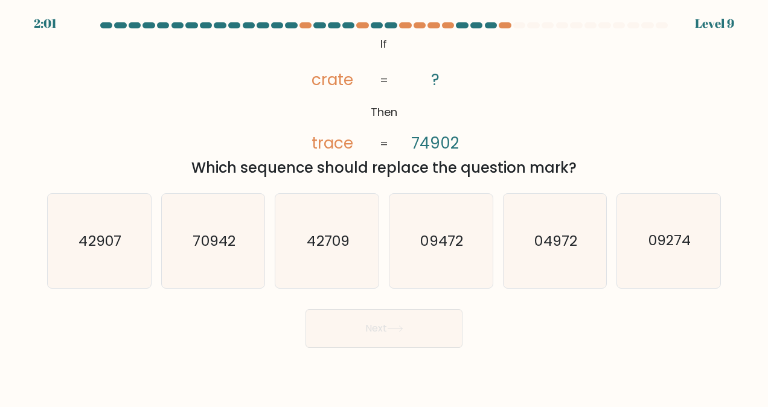
click at [331, 97] on icon "@import url('https://fonts.googleapis.com/css?family=Abril+Fatface:400,100,100i…" at bounding box center [384, 94] width 198 height 122
click at [335, 143] on tspan "trace" at bounding box center [332, 143] width 42 height 22
drag, startPoint x: 335, startPoint y: 143, endPoint x: 450, endPoint y: 144, distance: 114.7
click at [450, 144] on tspan "74902" at bounding box center [435, 143] width 48 height 22
drag, startPoint x: 428, startPoint y: 144, endPoint x: 421, endPoint y: 144, distance: 7.2
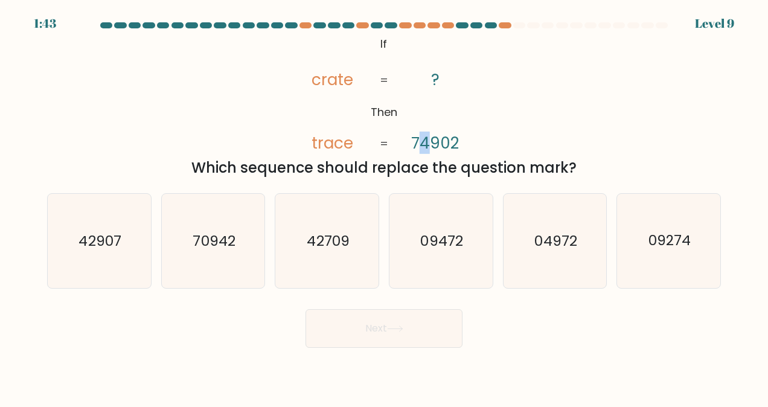
click at [421, 144] on tspan "74902" at bounding box center [435, 143] width 48 height 22
drag, startPoint x: 421, startPoint y: 144, endPoint x: 431, endPoint y: 143, distance: 9.7
click at [431, 143] on tspan "74902" at bounding box center [435, 143] width 48 height 22
click at [409, 125] on icon "@import url('https://fonts.googleapis.com/css?family=Abril+Fatface:400,100,100i…" at bounding box center [384, 94] width 198 height 122
click at [537, 228] on icon "04972" at bounding box center [554, 241] width 94 height 94
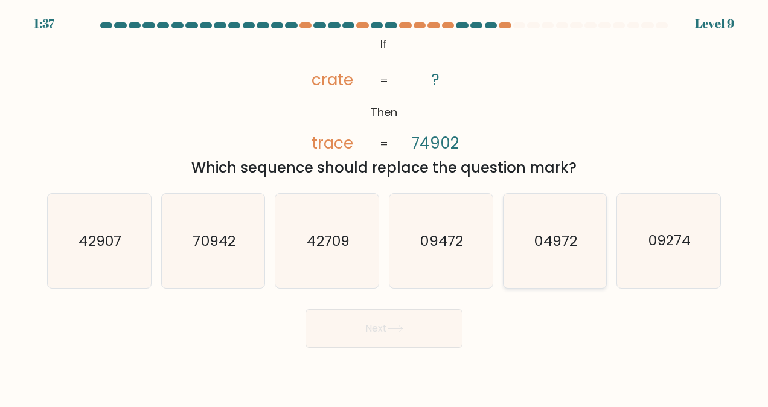
click at [384, 206] on input "e. 04972" at bounding box center [384, 204] width 1 height 3
radio input "true"
click at [426, 328] on button "Next" at bounding box center [383, 328] width 157 height 39
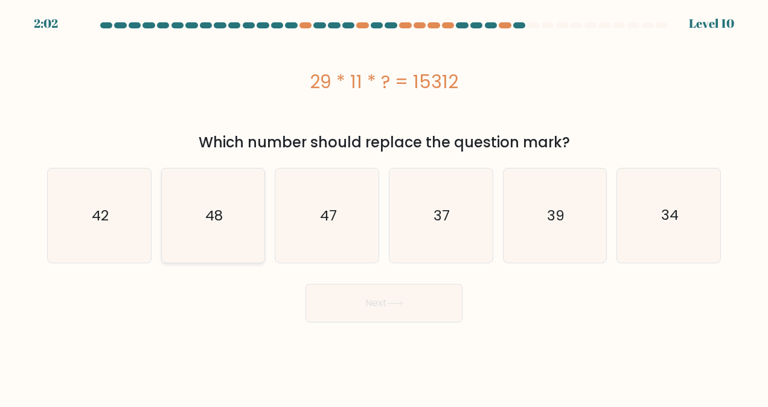
click at [197, 228] on icon "48" at bounding box center [213, 215] width 94 height 94
click at [384, 206] on input "b. 48" at bounding box center [384, 204] width 1 height 3
radio input "true"
click at [378, 308] on button "Next" at bounding box center [383, 303] width 157 height 39
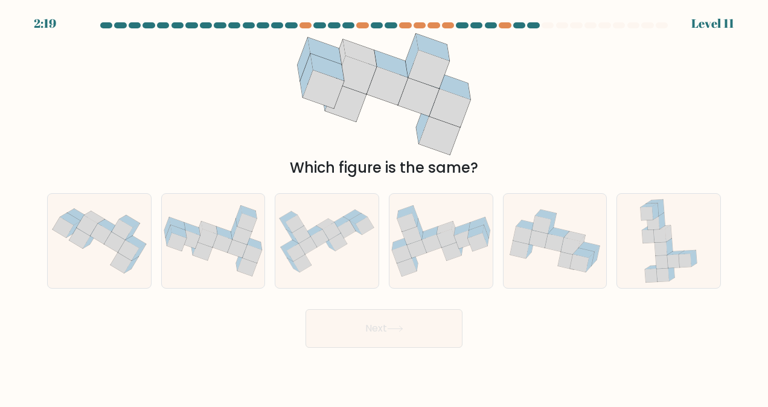
click at [45, 236] on div "a." at bounding box center [99, 240] width 114 height 95
click at [126, 260] on icon at bounding box center [120, 262] width 21 height 21
click at [384, 206] on input "a." at bounding box center [384, 204] width 1 height 3
radio input "true"
click at [386, 322] on button "Next" at bounding box center [383, 328] width 157 height 39
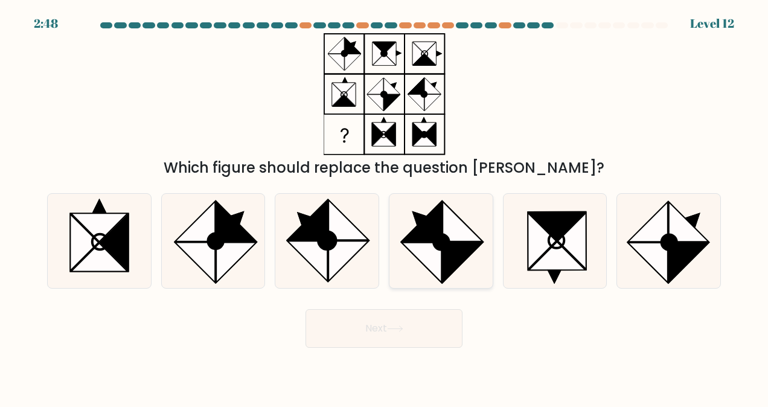
click at [434, 247] on circle at bounding box center [441, 242] width 22 height 22
click at [384, 206] on input "d." at bounding box center [384, 204] width 1 height 3
radio input "true"
click at [406, 337] on button "Next" at bounding box center [383, 328] width 157 height 39
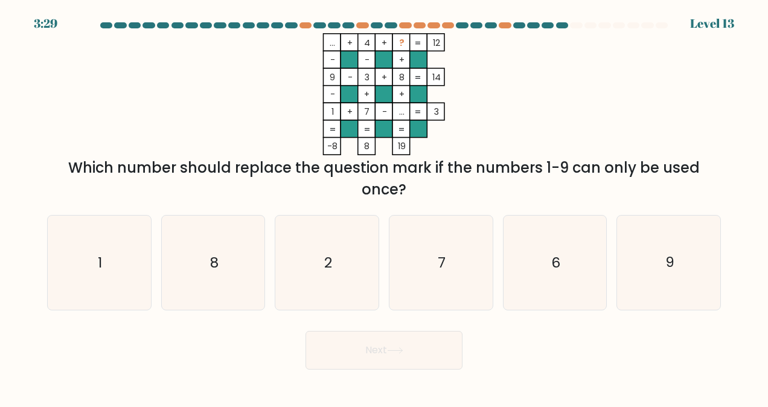
drag, startPoint x: 69, startPoint y: 167, endPoint x: 688, endPoint y: 165, distance: 618.5
click at [688, 165] on div "Which number should replace the question mark if the numbers 1-9 can only be us…" at bounding box center [383, 178] width 659 height 43
drag, startPoint x: 688, startPoint y: 165, endPoint x: 496, endPoint y: 152, distance: 192.3
click at [495, 154] on icon "... + 4 + ? 12 - - + 9 - 3 + 8 14 - + + 1 + 7 - ... = 3 = = = = -8 8 19 =" at bounding box center [384, 94] width 362 height 122
click at [425, 272] on icon "7" at bounding box center [440, 262] width 94 height 94
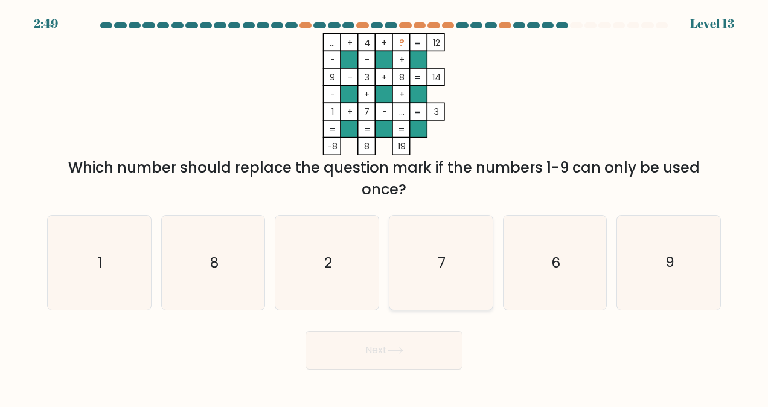
click at [384, 206] on input "d. 7" at bounding box center [384, 204] width 1 height 3
radio input "true"
click at [412, 339] on button "Next" at bounding box center [383, 350] width 157 height 39
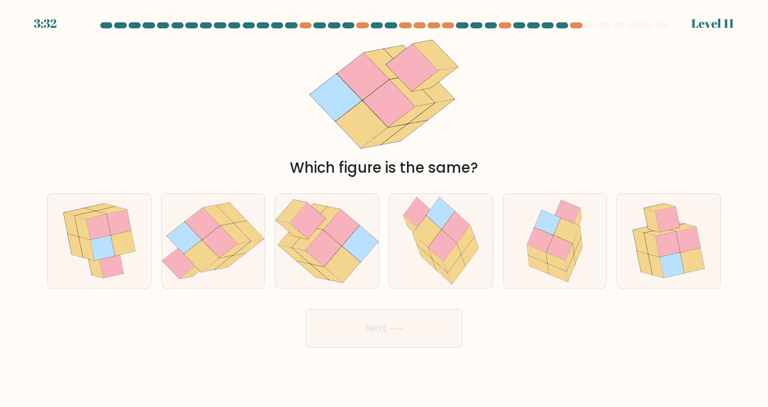
drag, startPoint x: 290, startPoint y: 165, endPoint x: 501, endPoint y: 171, distance: 211.3
click at [501, 171] on div "Which figure is the same?" at bounding box center [383, 168] width 659 height 22
drag, startPoint x: 501, startPoint y: 171, endPoint x: 227, endPoint y: 176, distance: 274.0
click at [214, 154] on div "Which figure is the same?" at bounding box center [384, 105] width 688 height 145
click at [664, 246] on icon at bounding box center [667, 244] width 25 height 25
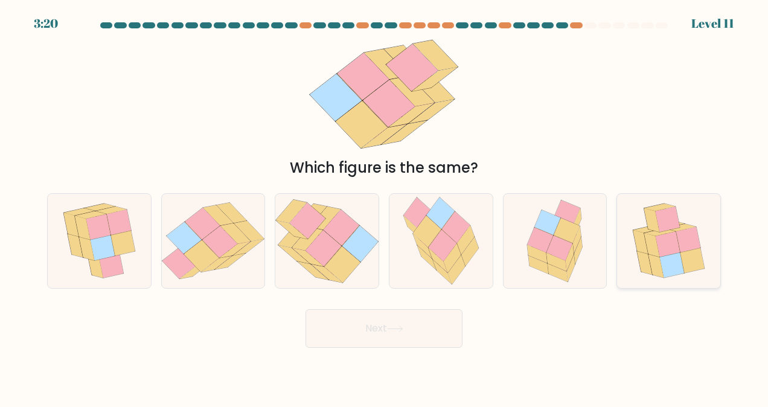
click at [384, 206] on input "f." at bounding box center [384, 204] width 1 height 3
radio input "true"
click at [425, 312] on button "Next" at bounding box center [383, 328] width 157 height 39
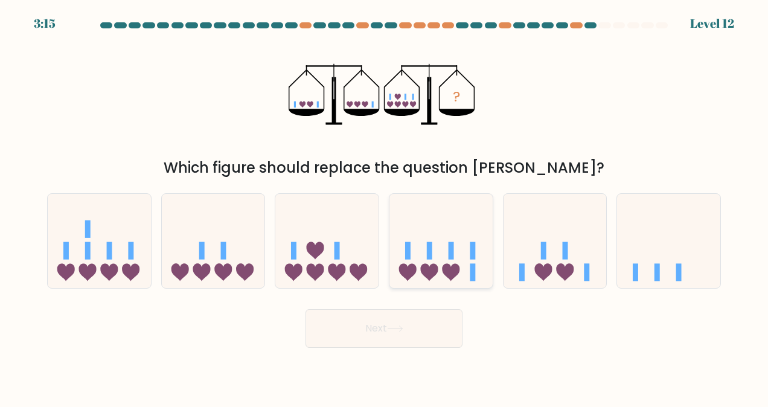
click at [423, 247] on icon at bounding box center [440, 241] width 103 height 85
click at [384, 206] on input "d." at bounding box center [384, 204] width 1 height 3
radio input "true"
click at [414, 323] on button "Next" at bounding box center [383, 328] width 157 height 39
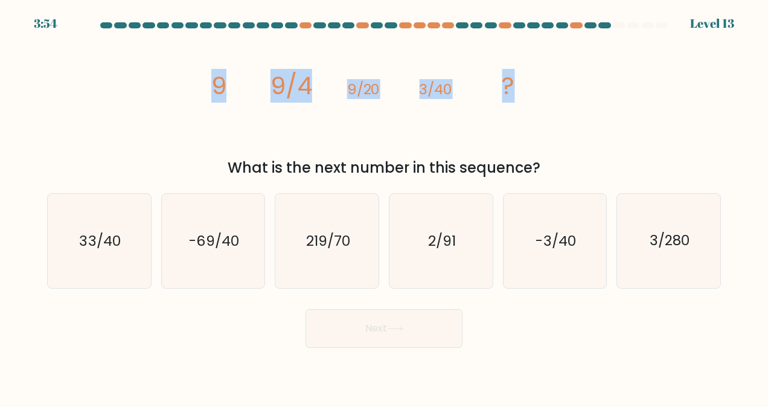
drag, startPoint x: 213, startPoint y: 87, endPoint x: 543, endPoint y: 92, distance: 330.1
click at [543, 92] on icon "image/svg+xml 9 9/4 9/20 3/40 ?" at bounding box center [384, 94] width 362 height 122
drag, startPoint x: 543, startPoint y: 92, endPoint x: 353, endPoint y: 106, distance: 190.6
click at [353, 106] on icon "image/svg+xml 9 9/4 9/20 3/40 ?" at bounding box center [384, 94] width 362 height 122
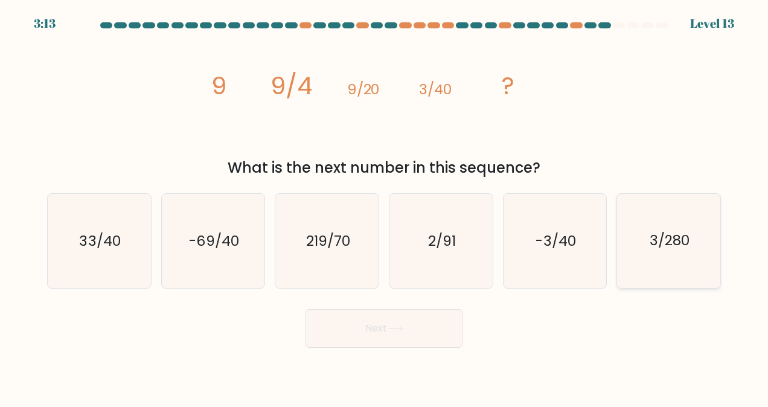
click at [684, 223] on icon "3/280" at bounding box center [669, 241] width 94 height 94
click at [384, 206] on input "f. 3/280" at bounding box center [384, 204] width 1 height 3
radio input "true"
click at [420, 334] on button "Next" at bounding box center [383, 328] width 157 height 39
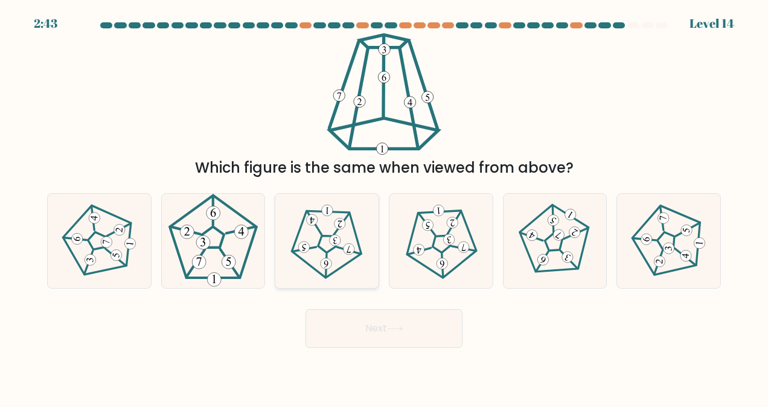
click at [323, 238] on icon at bounding box center [326, 240] width 75 height 75
click at [384, 206] on input "c." at bounding box center [384, 204] width 1 height 3
radio input "true"
click at [377, 322] on button "Next" at bounding box center [383, 328] width 157 height 39
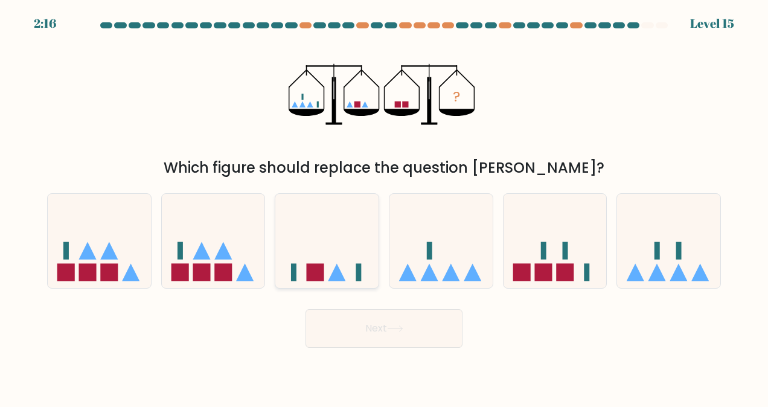
click at [351, 268] on icon at bounding box center [326, 241] width 103 height 85
click at [384, 206] on input "c." at bounding box center [384, 204] width 1 height 3
radio input "true"
click at [396, 331] on icon at bounding box center [395, 328] width 16 height 7
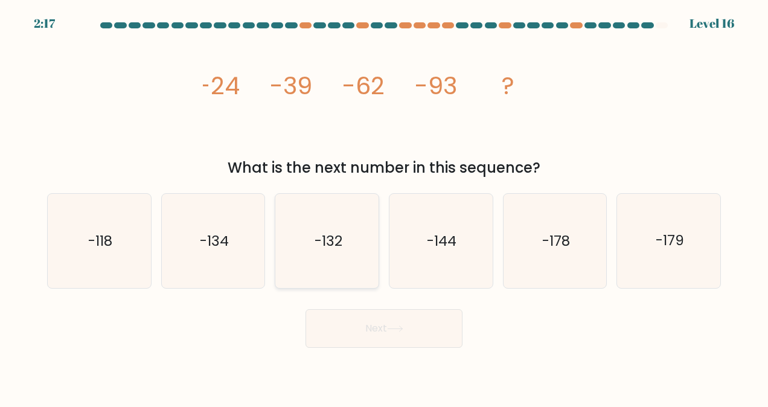
click at [343, 272] on icon "-132" at bounding box center [327, 241] width 94 height 94
click at [384, 206] on input "c. -132" at bounding box center [384, 204] width 1 height 3
radio input "true"
click at [381, 334] on button "Next" at bounding box center [383, 328] width 157 height 39
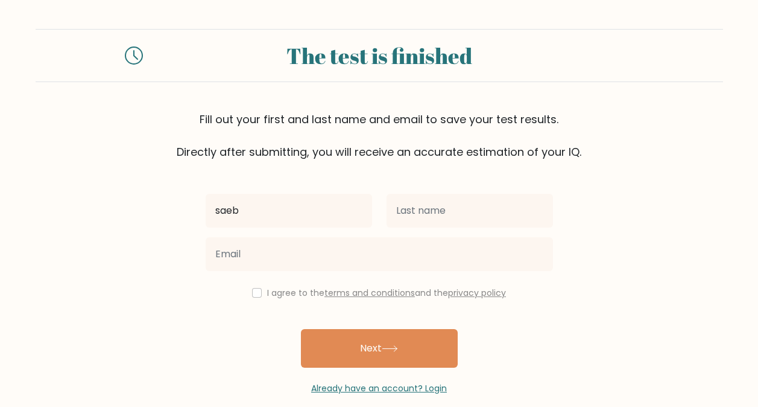
type input "saeb"
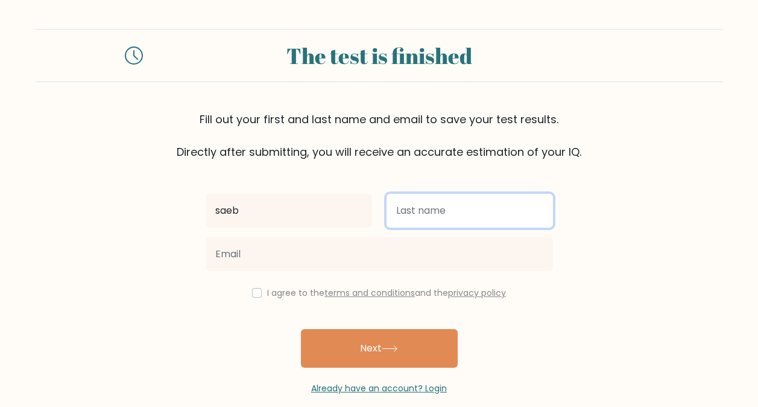
click at [466, 206] on input "text" at bounding box center [470, 211] width 167 height 34
type input "hijazeen"
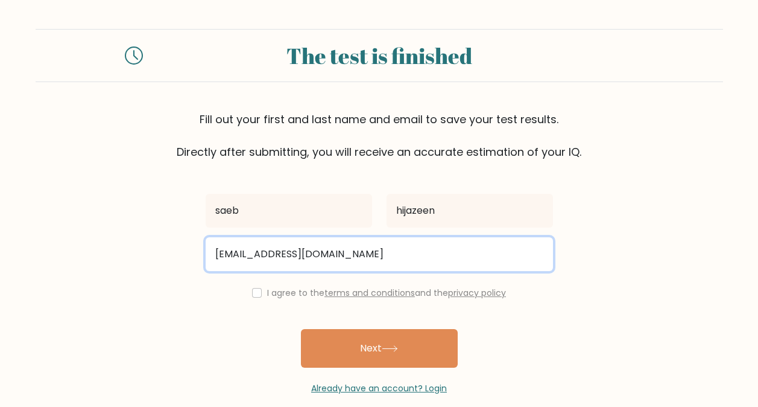
click at [333, 259] on input "[EMAIL_ADDRESS][DOMAIN_NAME]" at bounding box center [380, 254] width 348 height 34
type input "j"
click at [301, 329] on button "Next" at bounding box center [379, 348] width 157 height 39
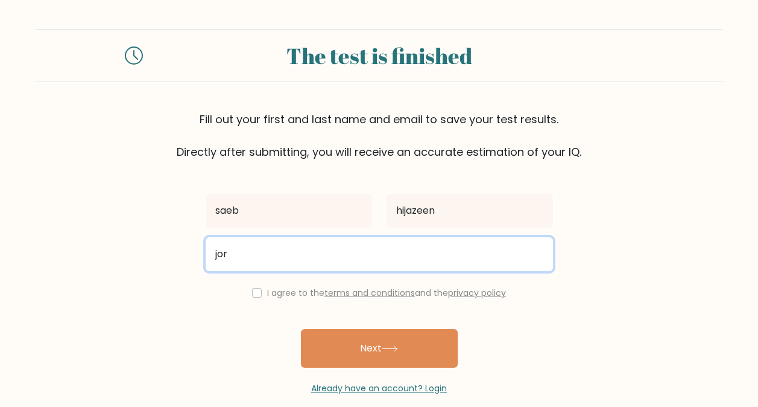
type input "[EMAIL_ADDRESS][DOMAIN_NAME]"
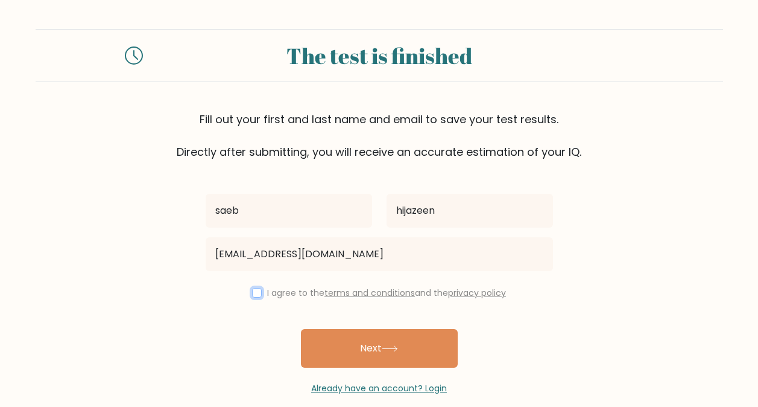
click at [254, 291] on input "checkbox" at bounding box center [257, 293] width 10 height 10
checkbox input "true"
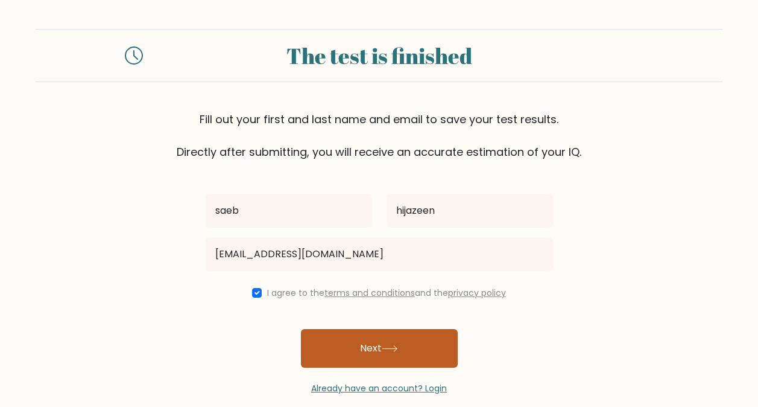
click at [393, 345] on button "Next" at bounding box center [379, 348] width 157 height 39
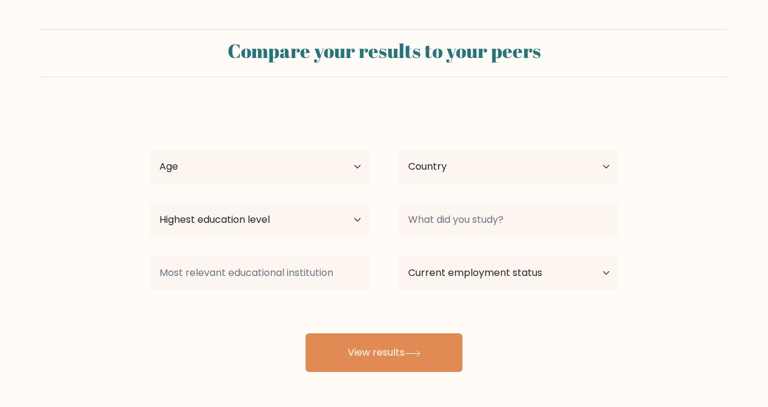
select select "[PERSON_NAME]"
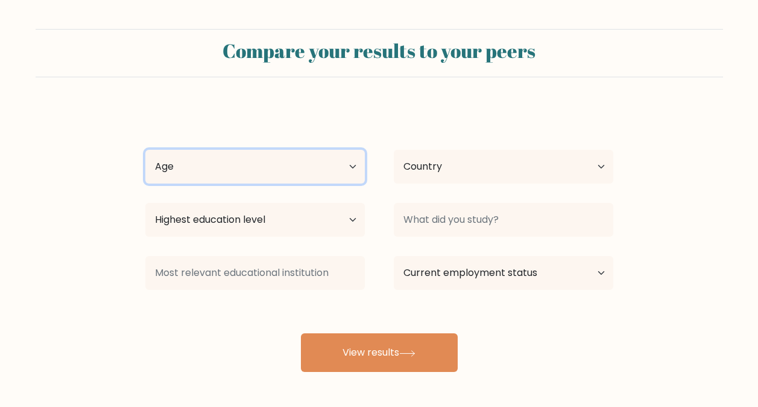
click at [272, 170] on select "Age Under [DEMOGRAPHIC_DATA] [DEMOGRAPHIC_DATA] [DEMOGRAPHIC_DATA] [DEMOGRAPHIC…" at bounding box center [255, 167] width 220 height 34
select select "18_24"
click at [145, 150] on select "Age Under [DEMOGRAPHIC_DATA] [DEMOGRAPHIC_DATA] [DEMOGRAPHIC_DATA] [DEMOGRAPHIC…" at bounding box center [255, 167] width 220 height 34
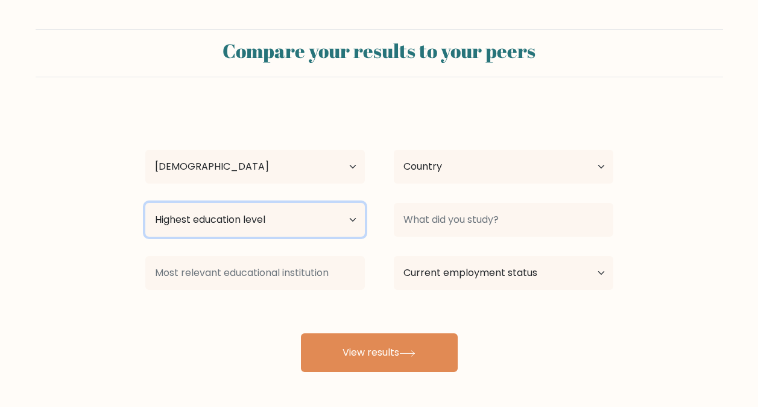
click at [229, 217] on select "Highest education level No schooling Primary Lower Secondary Upper Secondary Oc…" at bounding box center [255, 220] width 220 height 34
select select "bachelors_degree"
click at [145, 203] on select "Highest education level No schooling Primary Lower Secondary Upper Secondary Oc…" at bounding box center [255, 220] width 220 height 34
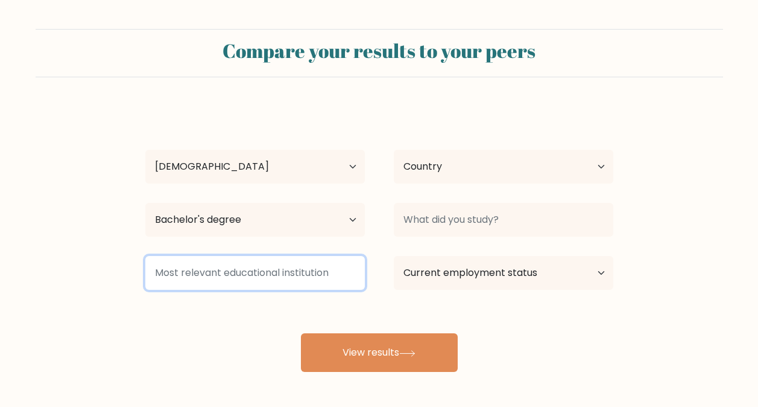
click at [215, 273] on input at bounding box center [255, 273] width 220 height 34
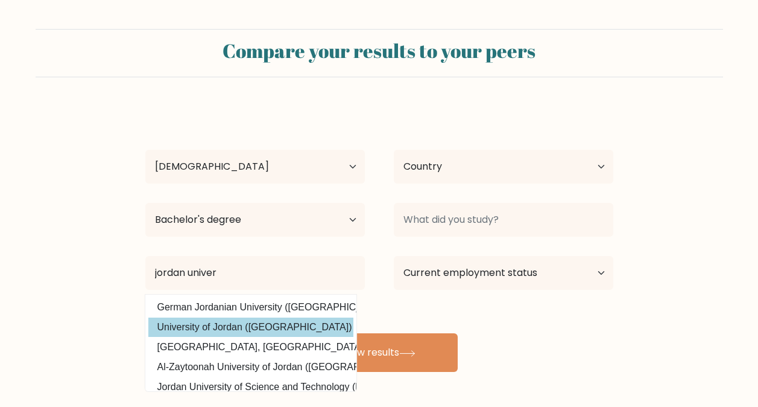
click at [249, 322] on option "University of Jordan (Jordan)" at bounding box center [250, 326] width 205 height 19
type input "University of Jordan"
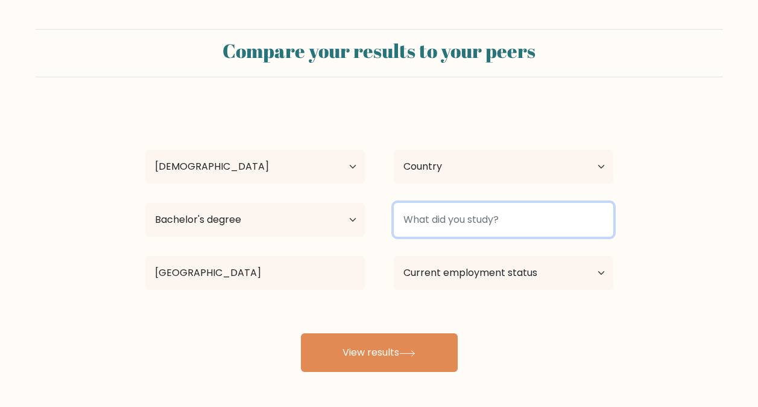
click at [450, 211] on input at bounding box center [504, 220] width 220 height 34
type input "mechacnical"
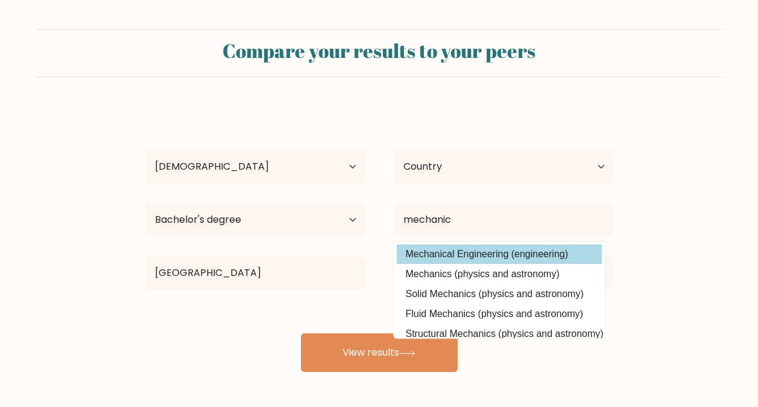
click at [492, 248] on option "Mechanical Engineering (engineering)" at bounding box center [499, 253] width 205 height 19
type input "Mechanical Engineering"
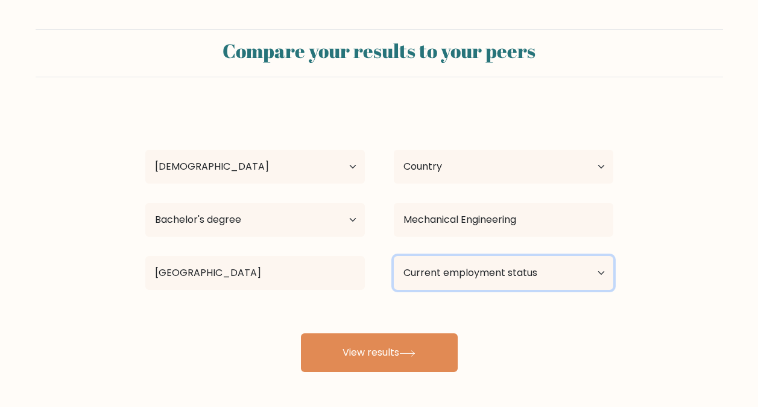
click at [475, 279] on select "Current employment status Employed Student Retired Other / prefer not to answer" at bounding box center [504, 273] width 220 height 34
select select "student"
click at [394, 256] on select "Current employment status Employed Student Retired Other / prefer not to answer" at bounding box center [504, 273] width 220 height 34
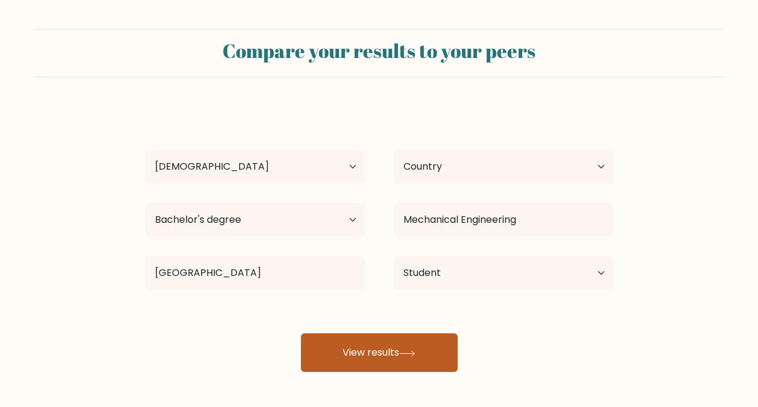
click at [416, 346] on button "View results" at bounding box center [379, 352] width 157 height 39
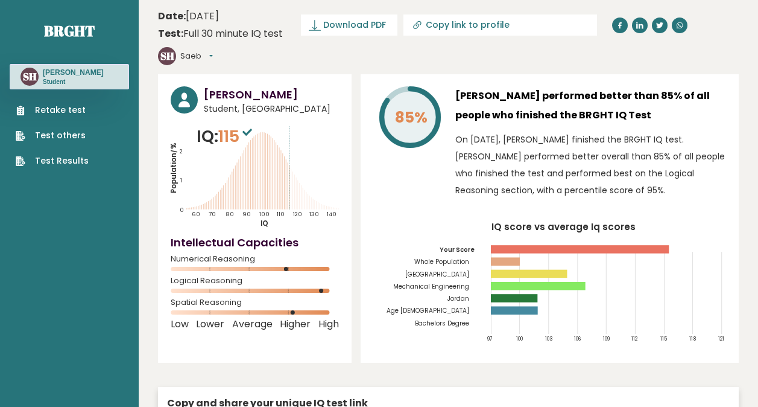
click at [213, 50] on button "Saeb" at bounding box center [196, 56] width 33 height 12
click at [243, 117] on link "Logout" at bounding box center [212, 125] width 62 height 17
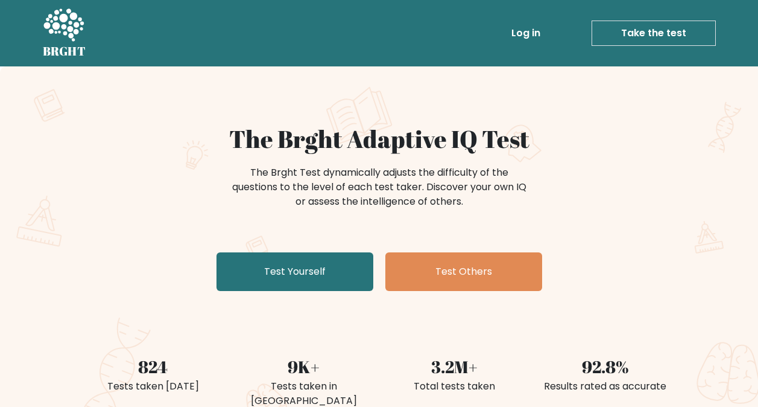
click at [526, 36] on link "Log in" at bounding box center [526, 33] width 39 height 24
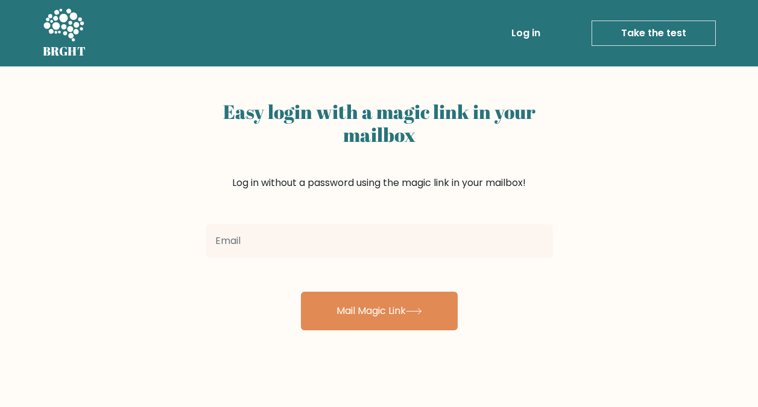
click at [297, 236] on input "email" at bounding box center [380, 241] width 348 height 34
type input "[EMAIL_ADDRESS][DOMAIN_NAME]"
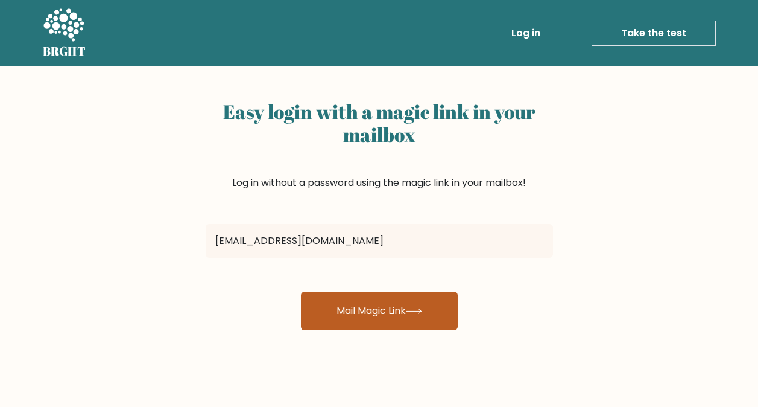
click at [364, 307] on button "Mail Magic Link" at bounding box center [379, 310] width 157 height 39
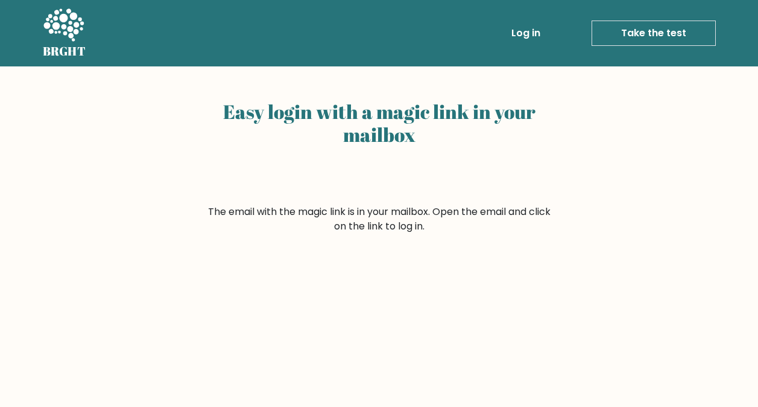
click at [528, 34] on link "Log in" at bounding box center [526, 33] width 39 height 24
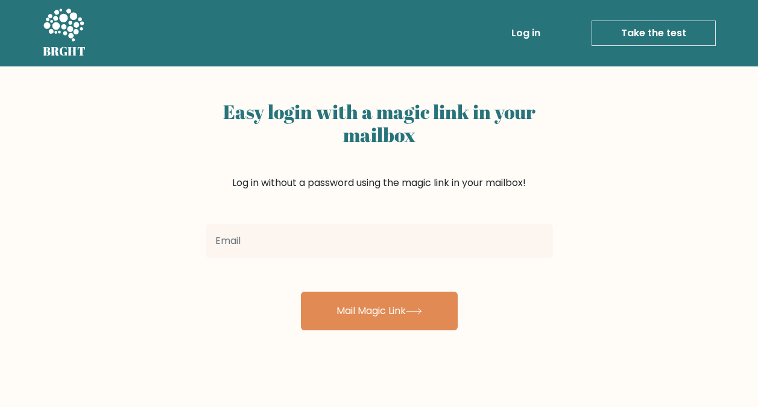
click at [290, 248] on input "email" at bounding box center [380, 241] width 348 height 34
type input "[EMAIL_ADDRESS][DOMAIN_NAME]"
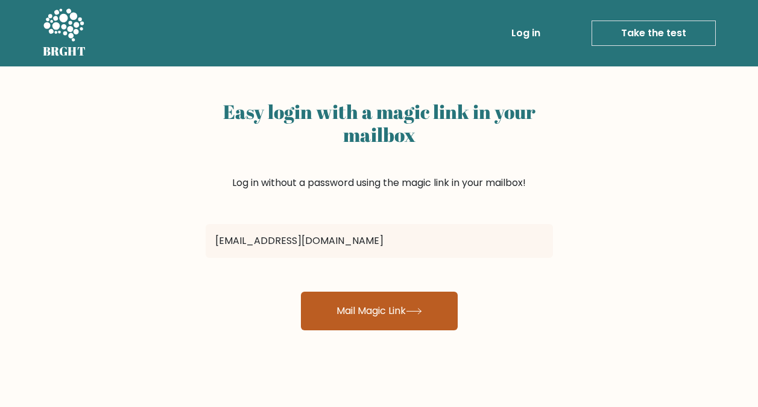
click at [379, 315] on button "Mail Magic Link" at bounding box center [379, 310] width 157 height 39
click at [386, 307] on button "Mail Magic Link" at bounding box center [379, 310] width 157 height 39
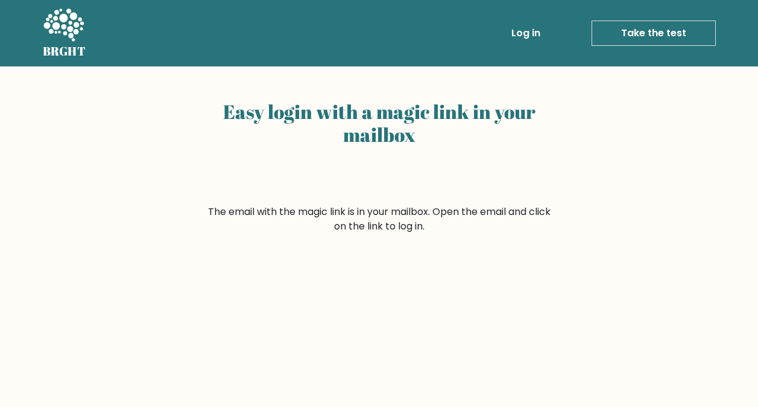
click at [526, 36] on link "Log in" at bounding box center [526, 33] width 39 height 24
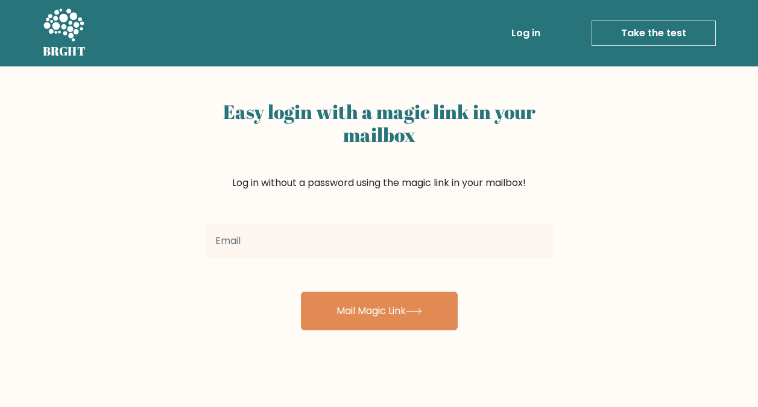
click at [323, 240] on input "email" at bounding box center [380, 241] width 348 height 34
type input "[EMAIL_ADDRESS][DOMAIN_NAME]"
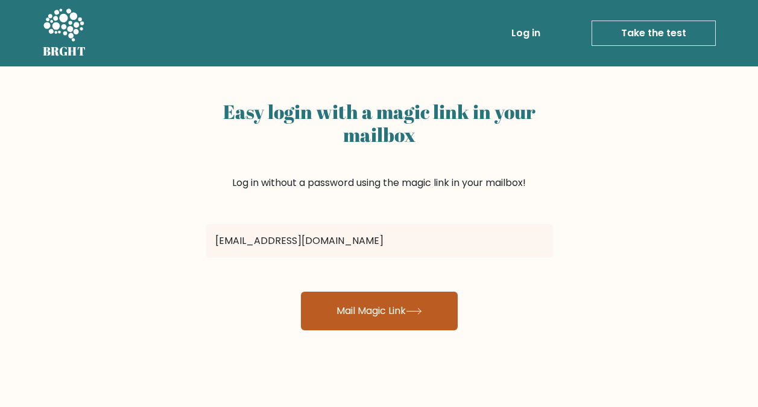
click at [381, 320] on button "Mail Magic Link" at bounding box center [379, 310] width 157 height 39
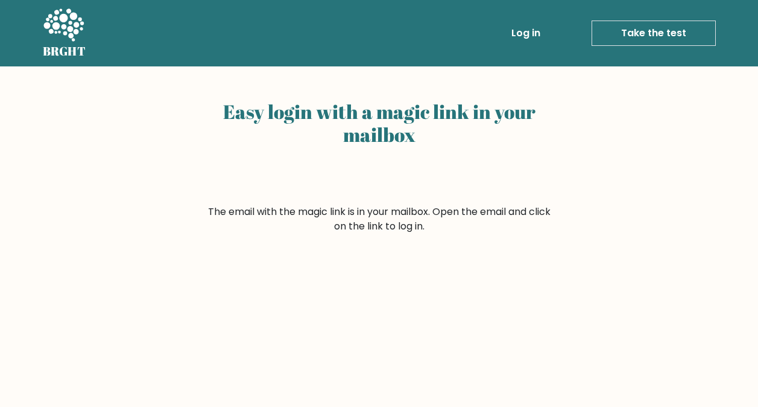
click at [53, 42] on icon at bounding box center [64, 26] width 42 height 36
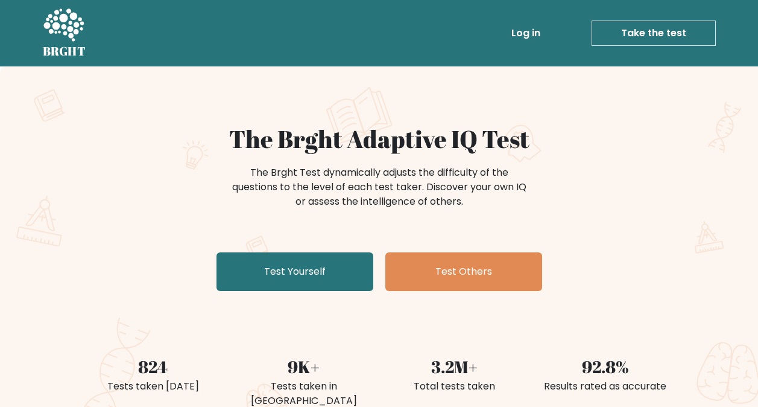
click at [620, 34] on link "Take the test" at bounding box center [654, 33] width 124 height 25
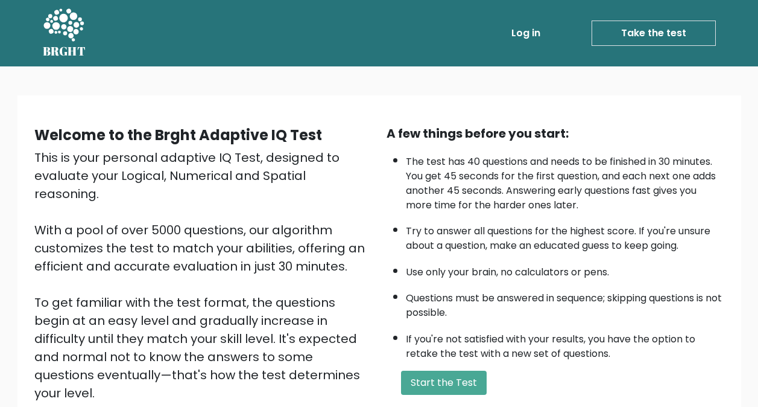
click at [517, 24] on link "Log in" at bounding box center [526, 33] width 39 height 24
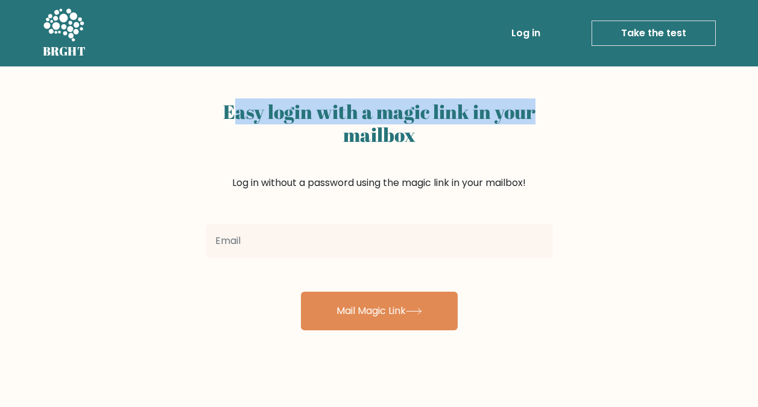
drag, startPoint x: 232, startPoint y: 115, endPoint x: 556, endPoint y: 110, distance: 324.1
click at [556, 110] on div "Easy login with a magic link in your mailbox Log in without a password using th…" at bounding box center [380, 198] width 362 height 264
drag, startPoint x: 245, startPoint y: 184, endPoint x: 532, endPoint y: 180, distance: 286.6
click at [532, 180] on div "Easy login with a magic link in your mailbox Log in without a password using th…" at bounding box center [380, 157] width 348 height 124
drag, startPoint x: 532, startPoint y: 180, endPoint x: 440, endPoint y: 200, distance: 93.3
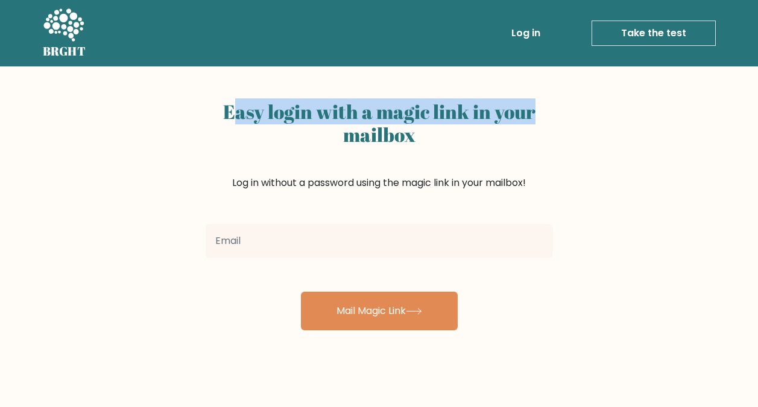
click at [437, 199] on div "Easy login with a magic link in your mailbox Log in without a password using th…" at bounding box center [380, 157] width 348 height 124
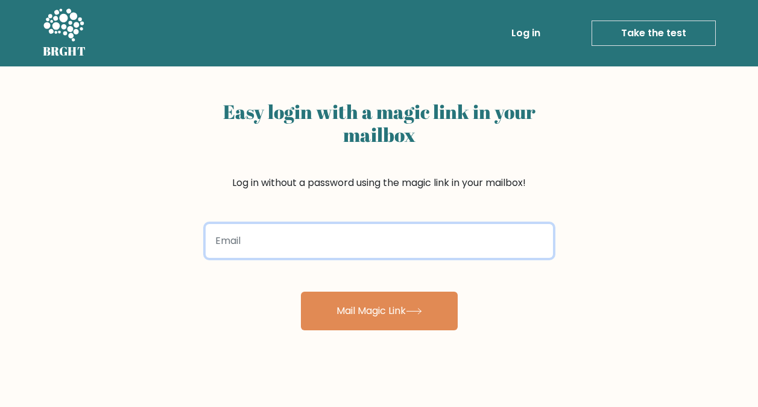
click at [326, 249] on input "email" at bounding box center [380, 241] width 348 height 34
type input "saebsaebsaeb123@gmail.com"
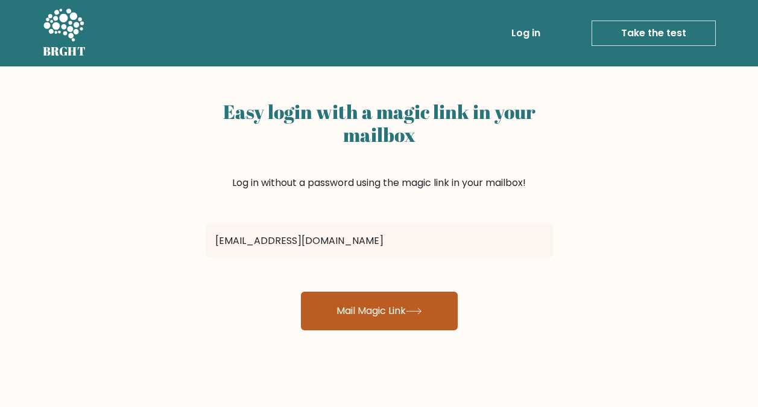
click at [403, 315] on button "Mail Magic Link" at bounding box center [379, 310] width 157 height 39
